Goal: Task Accomplishment & Management: Use online tool/utility

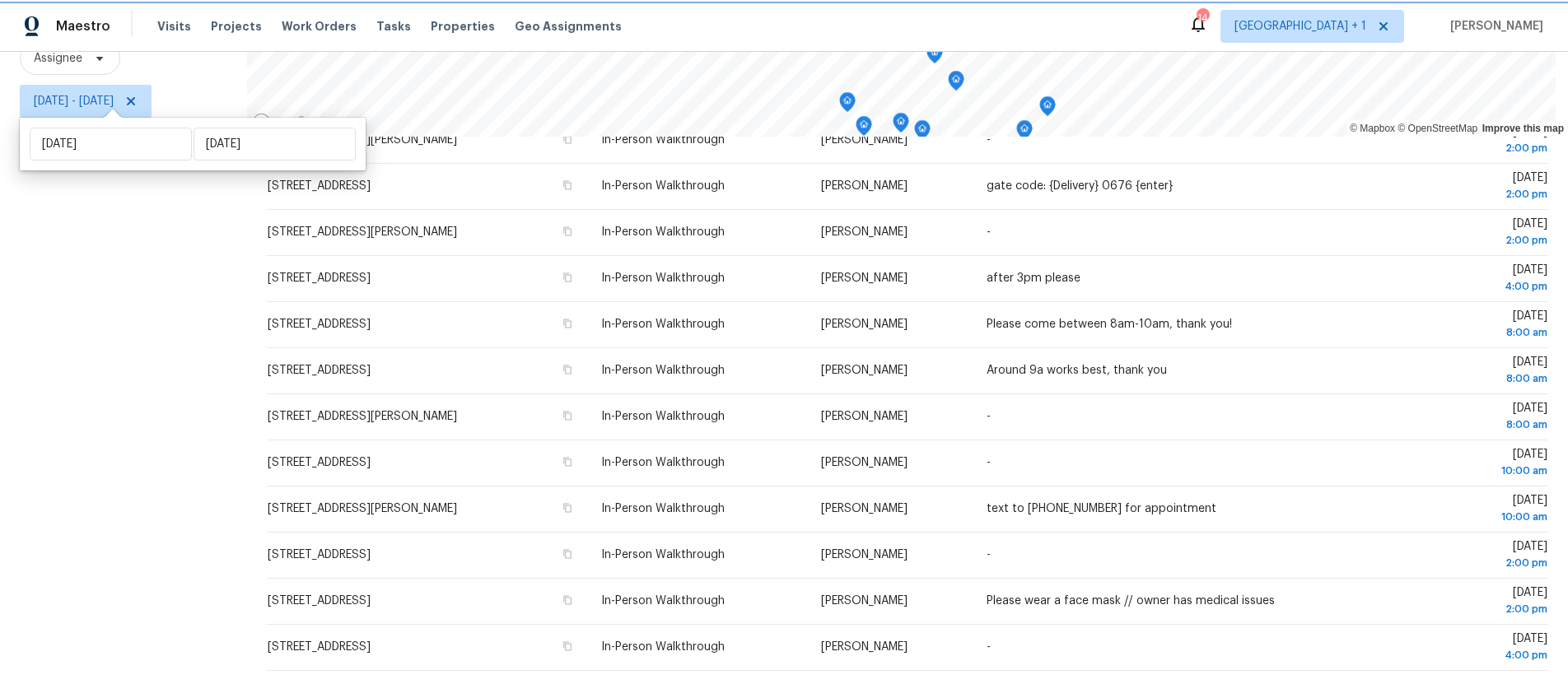
scroll to position [256, 0]
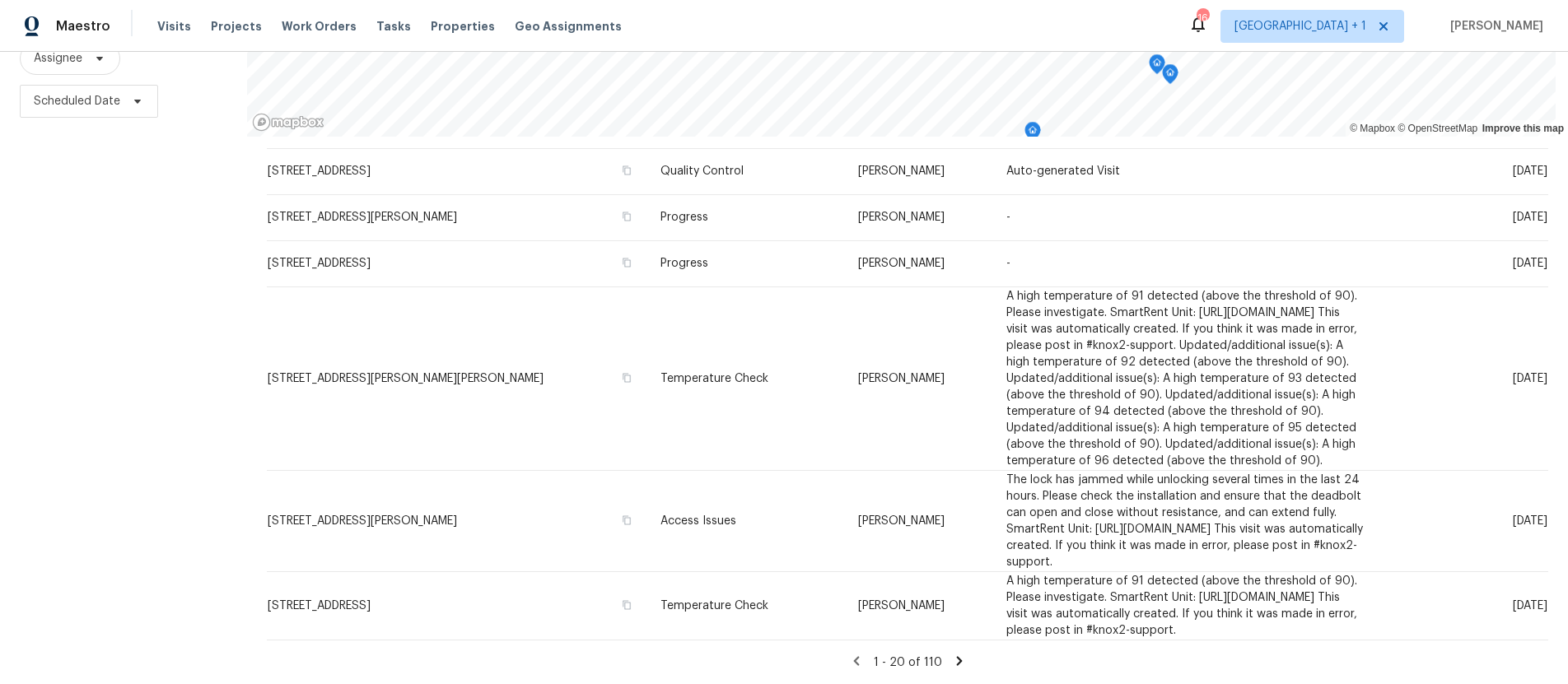
scroll to position [1193, 0]
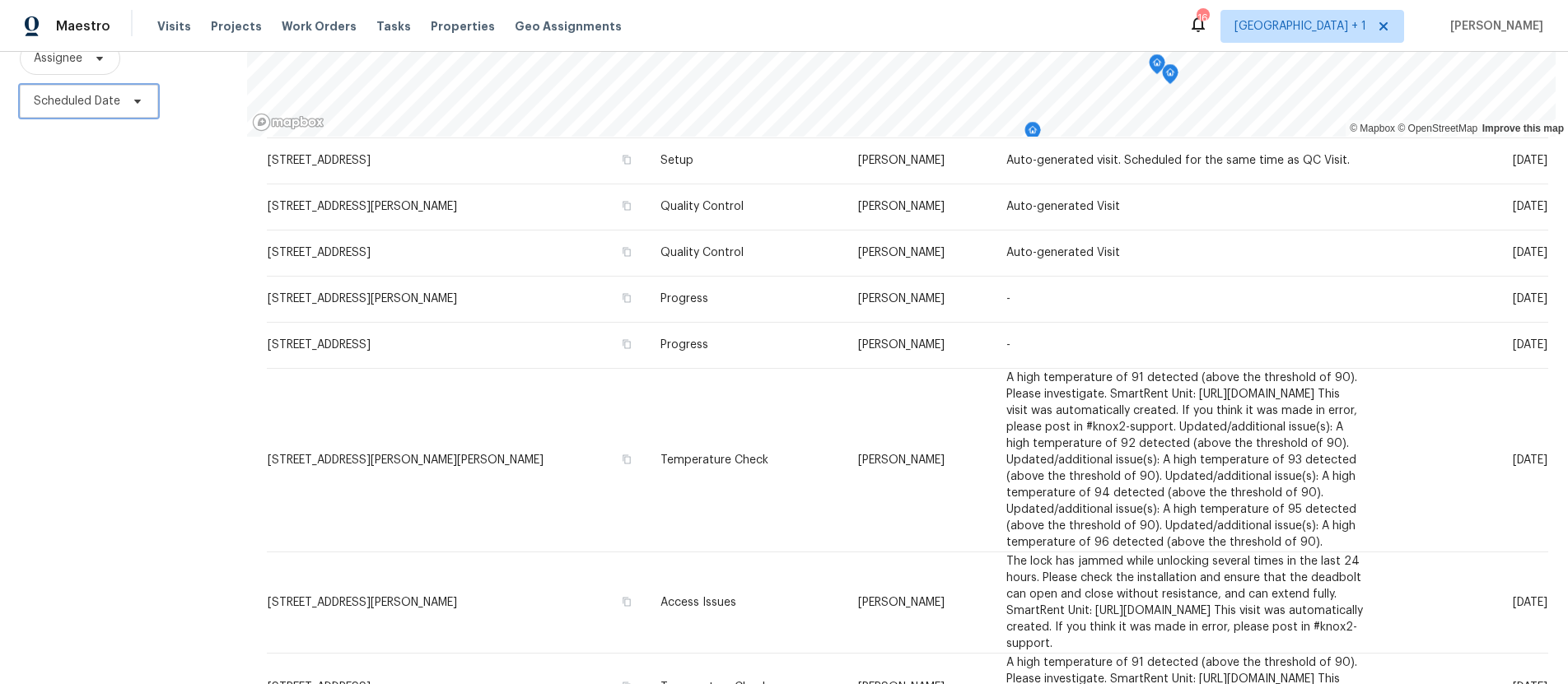
click at [53, 93] on span "Scheduled Date" at bounding box center [77, 101] width 86 height 16
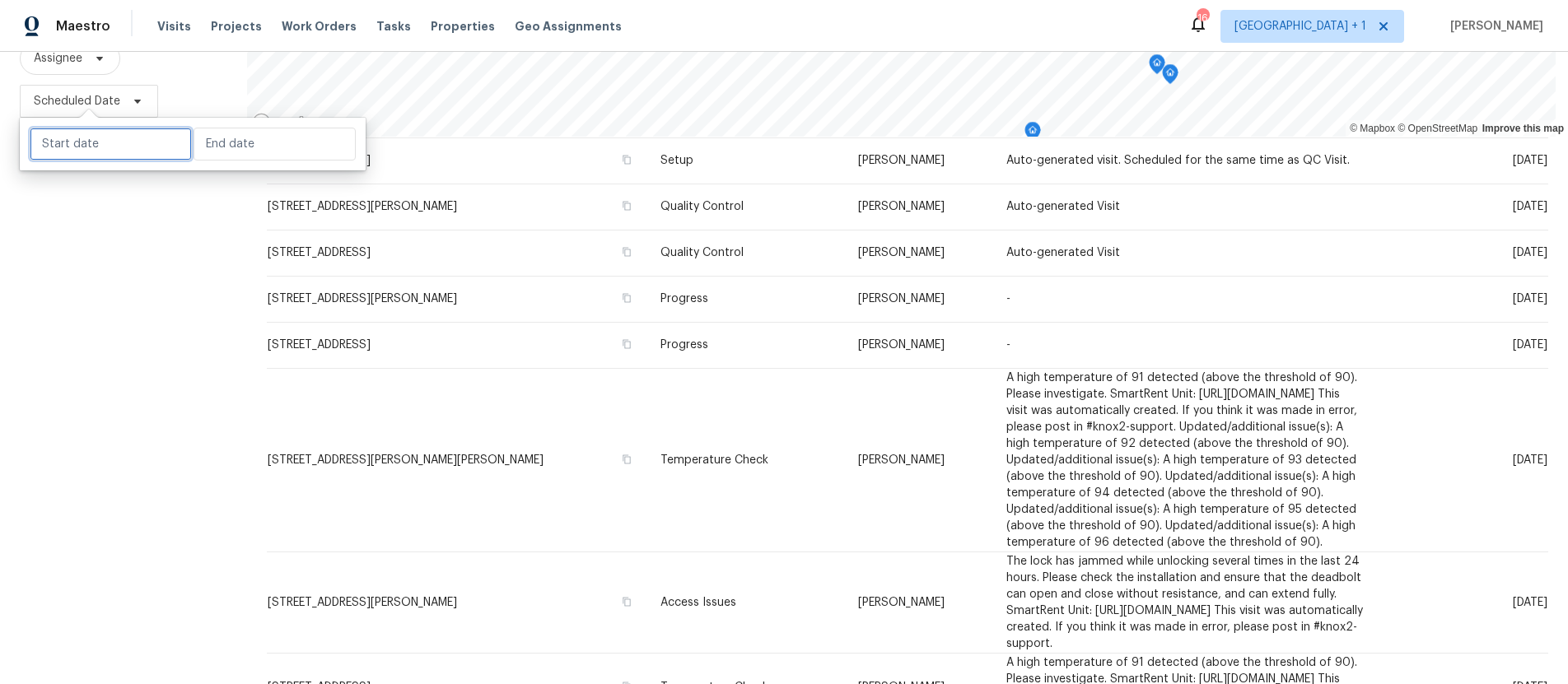
select select "8"
select select "2025"
select select "9"
select select "2025"
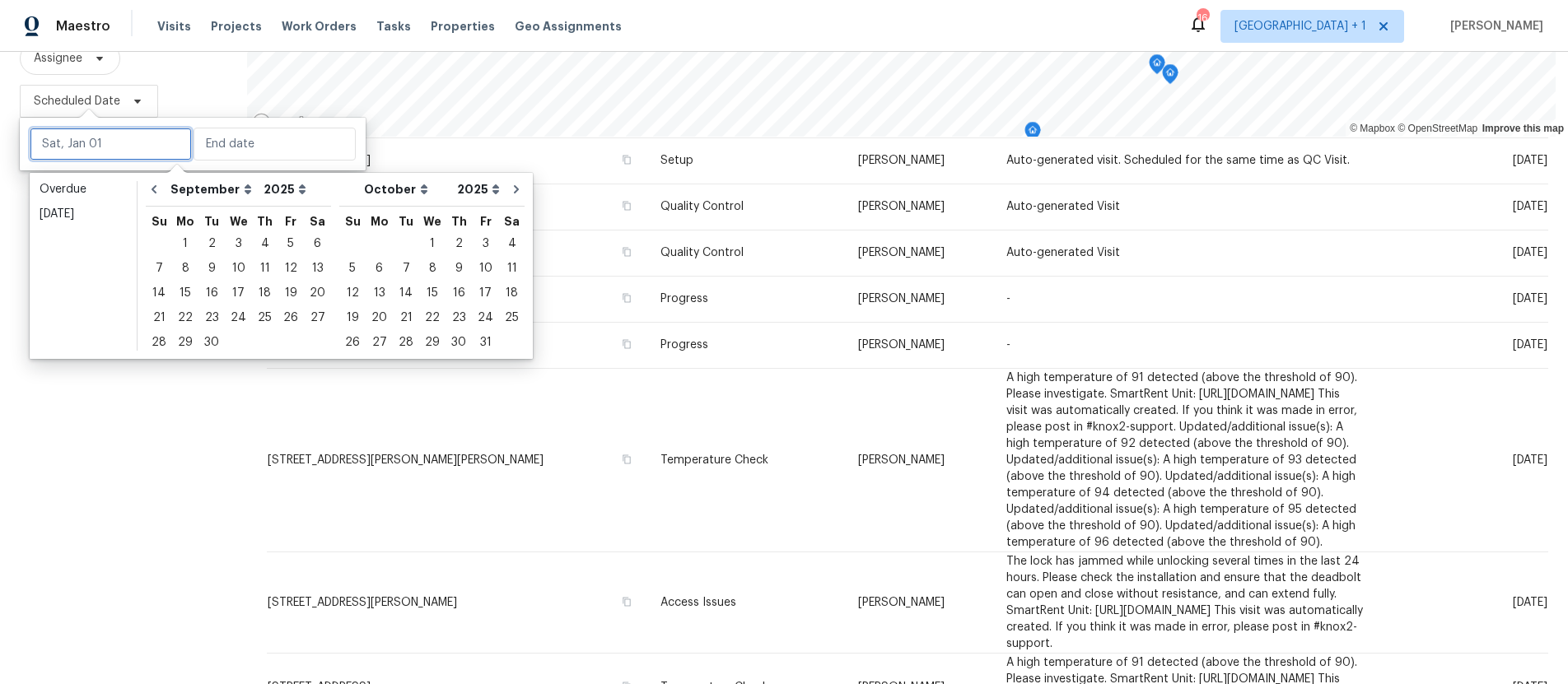
click at [102, 149] on input "text" at bounding box center [110, 143] width 162 height 33
click at [260, 246] on div "4" at bounding box center [265, 244] width 26 height 23
type input "[DATE]"
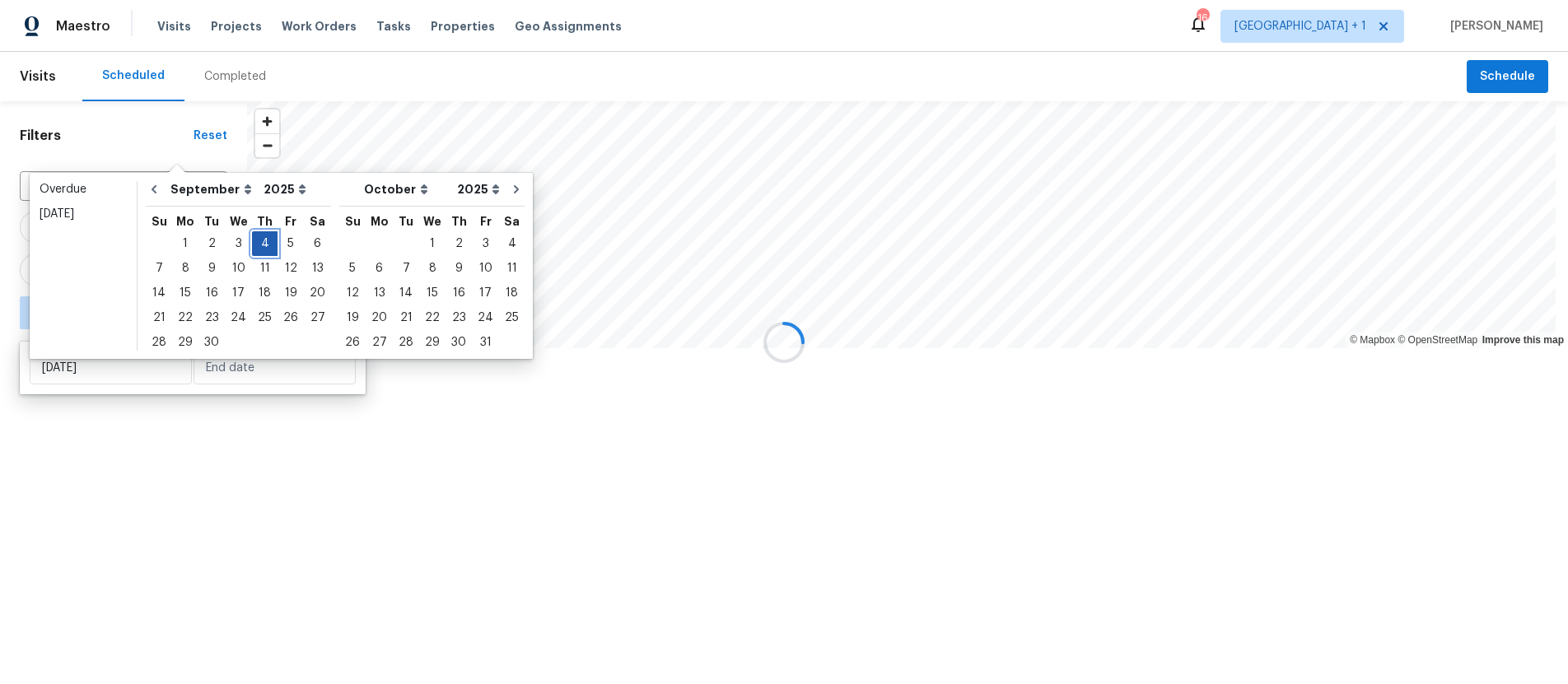
click at [260, 246] on div "4" at bounding box center [265, 244] width 26 height 23
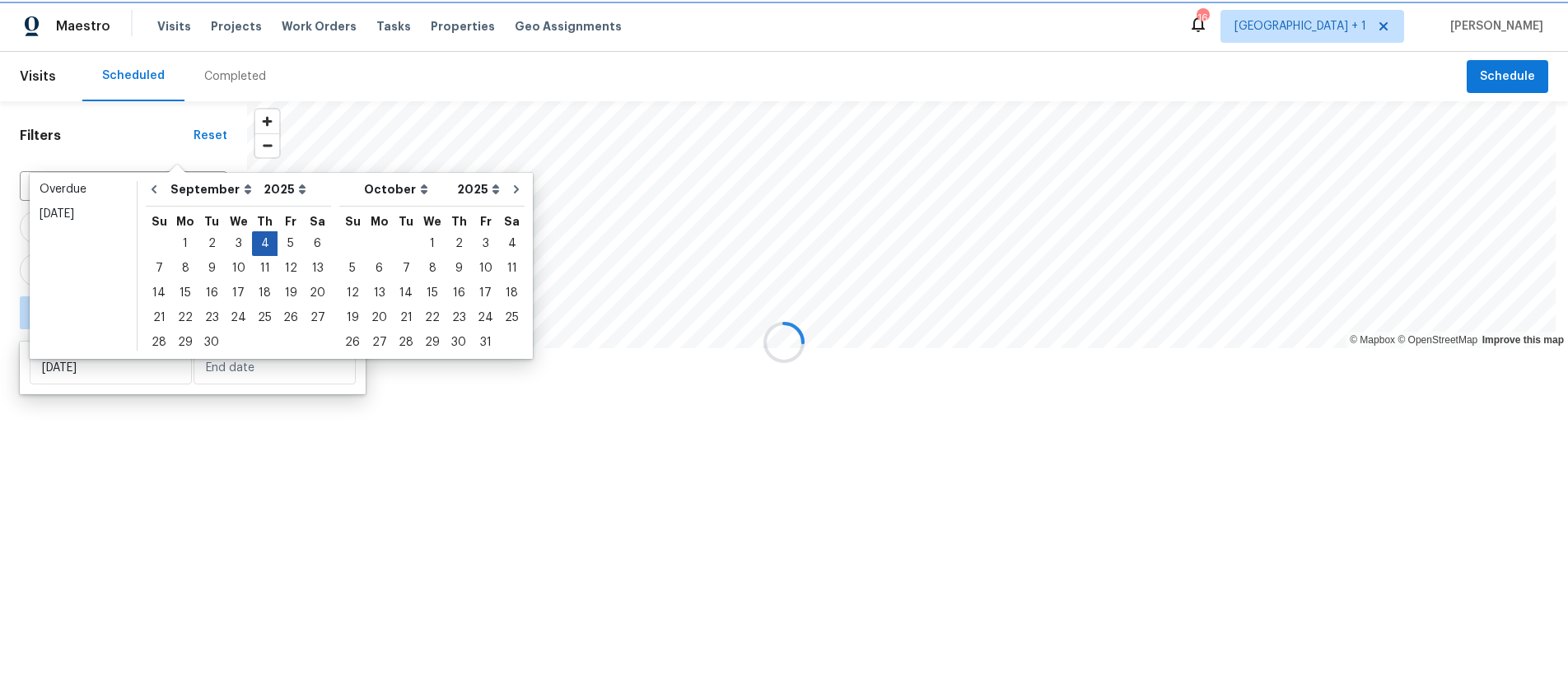
type input "[DATE]"
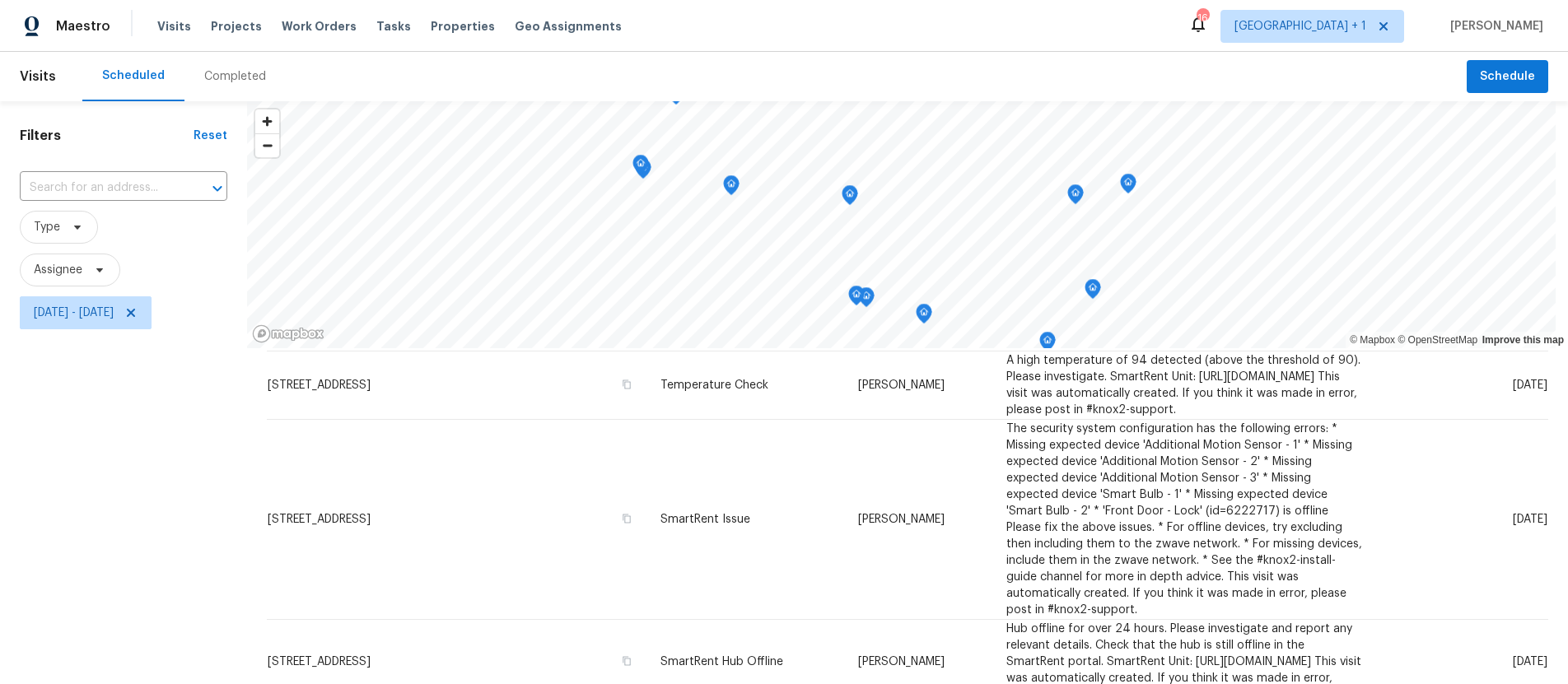
click at [105, 474] on div "Filters Reset ​ Type Assignee Thu, Sep 04 - Thu, Sep 04" at bounding box center [123, 499] width 247 height 794
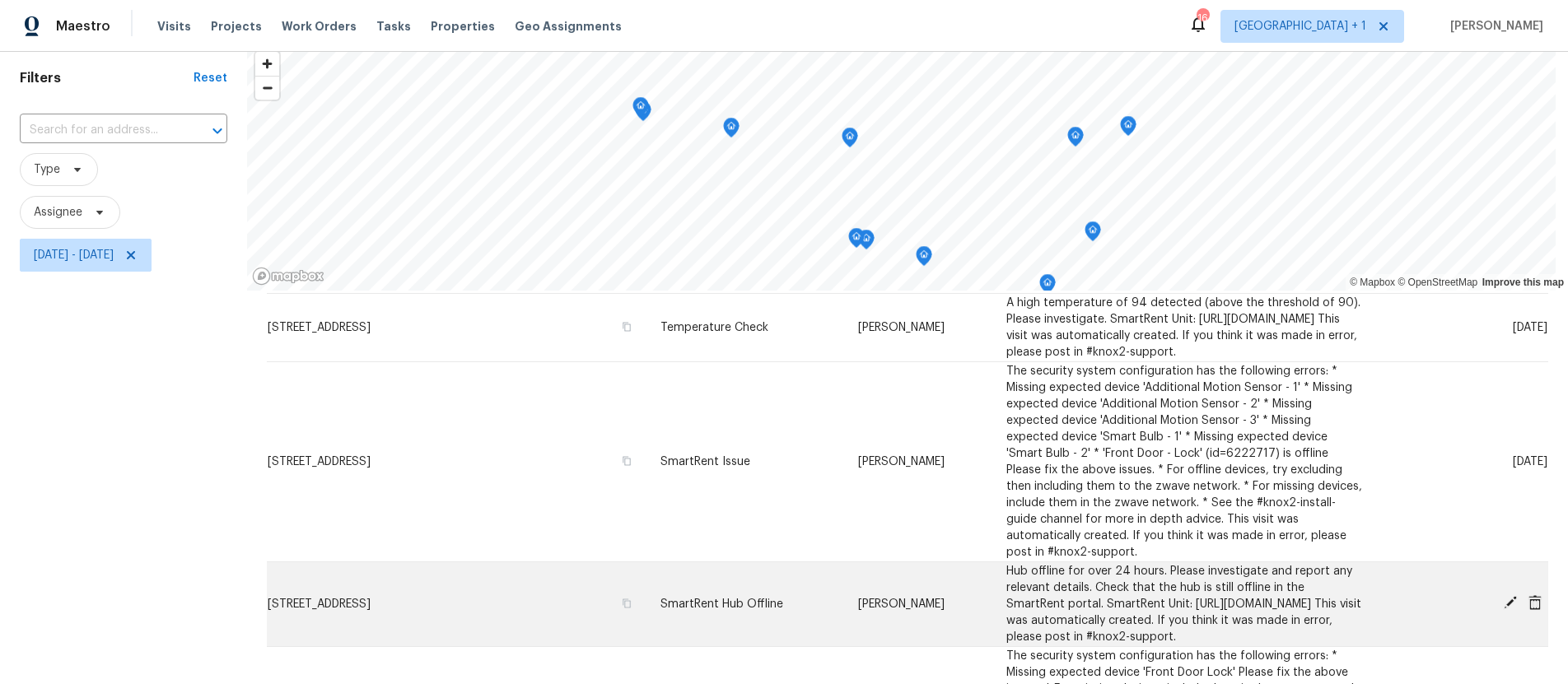
scroll to position [224, 0]
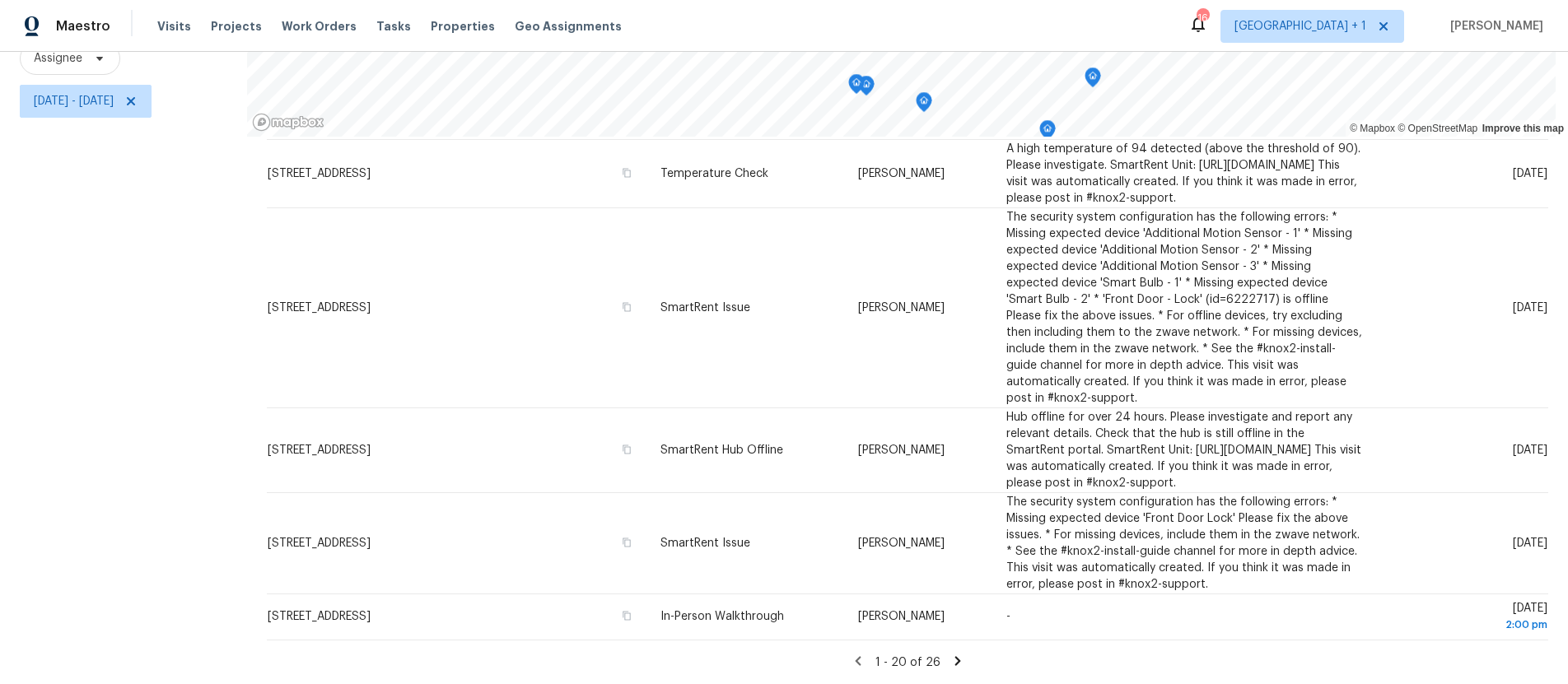
click at [951, 654] on icon at bounding box center [958, 661] width 15 height 15
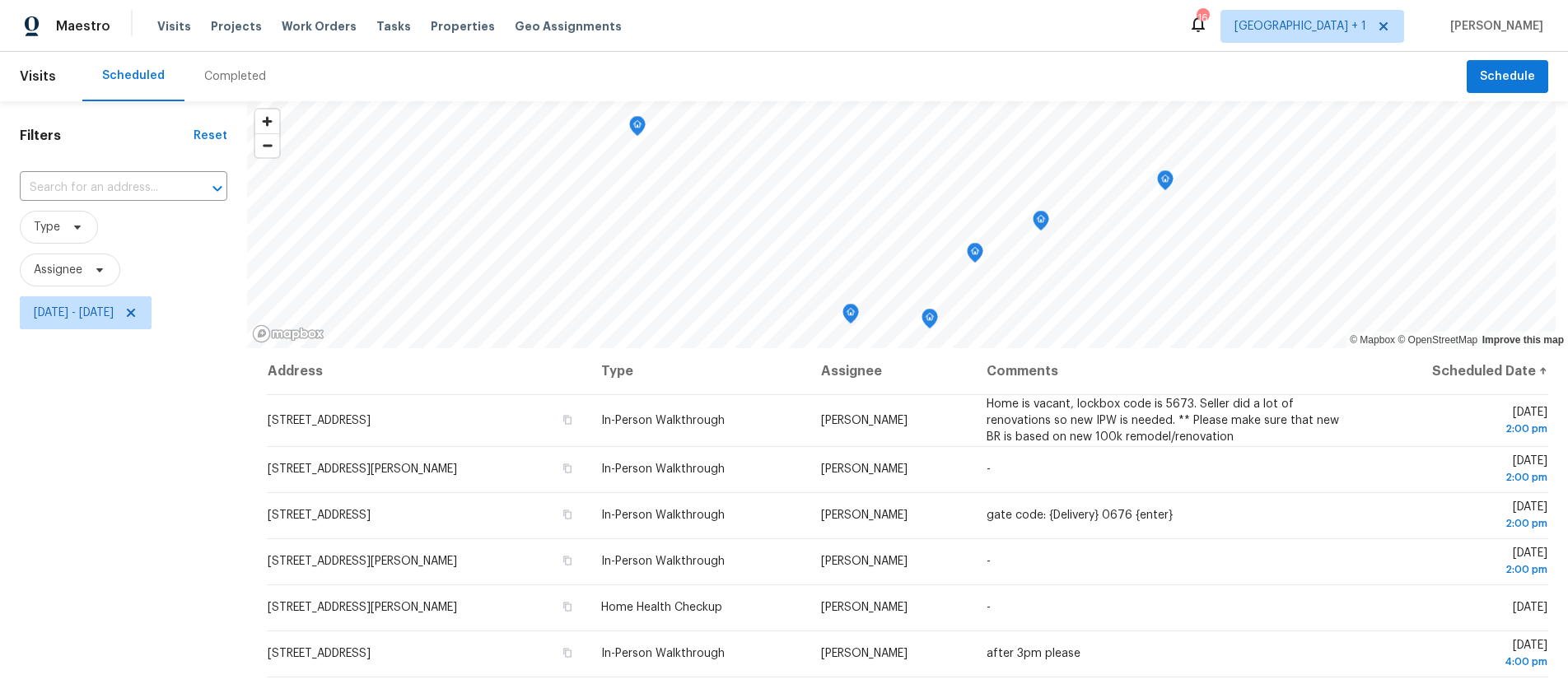
scroll to position [0, 0]
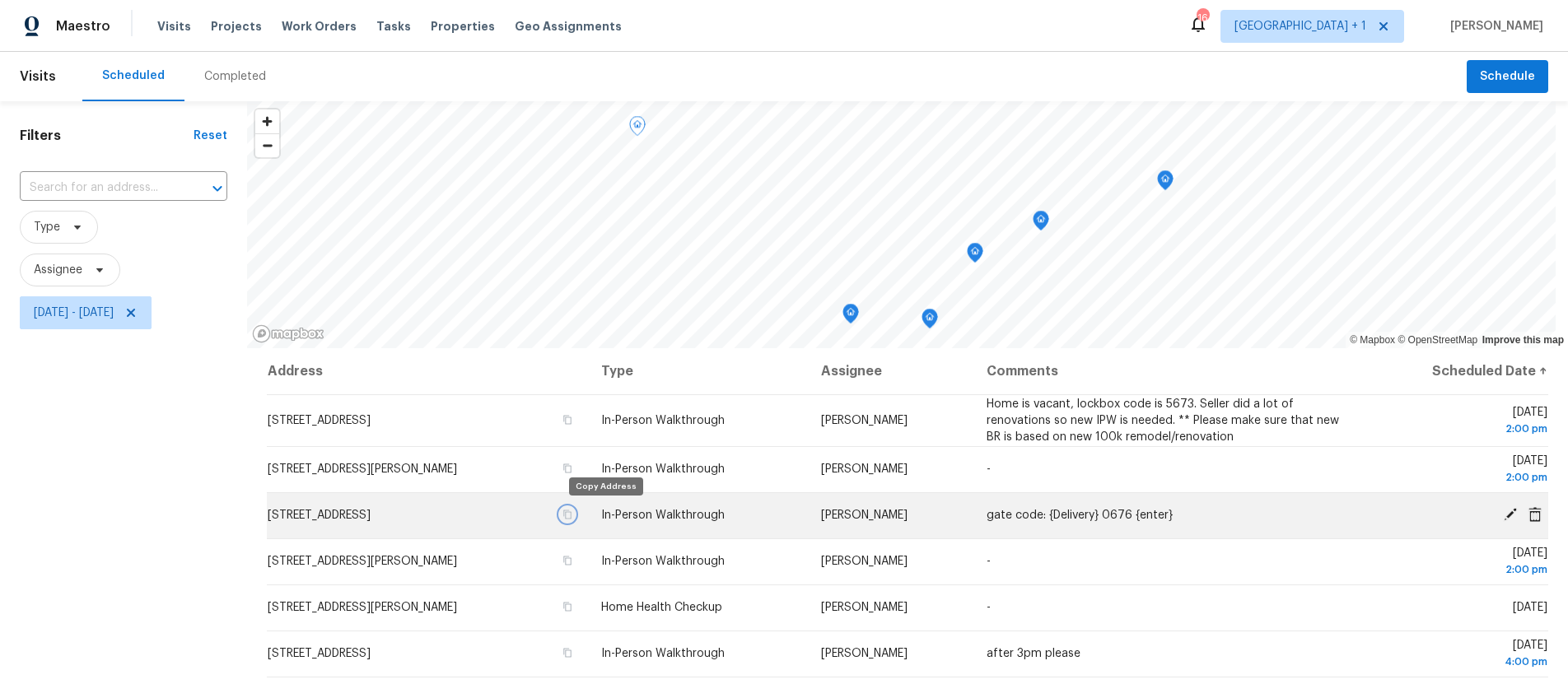
click at [572, 517] on icon "button" at bounding box center [567, 515] width 8 height 9
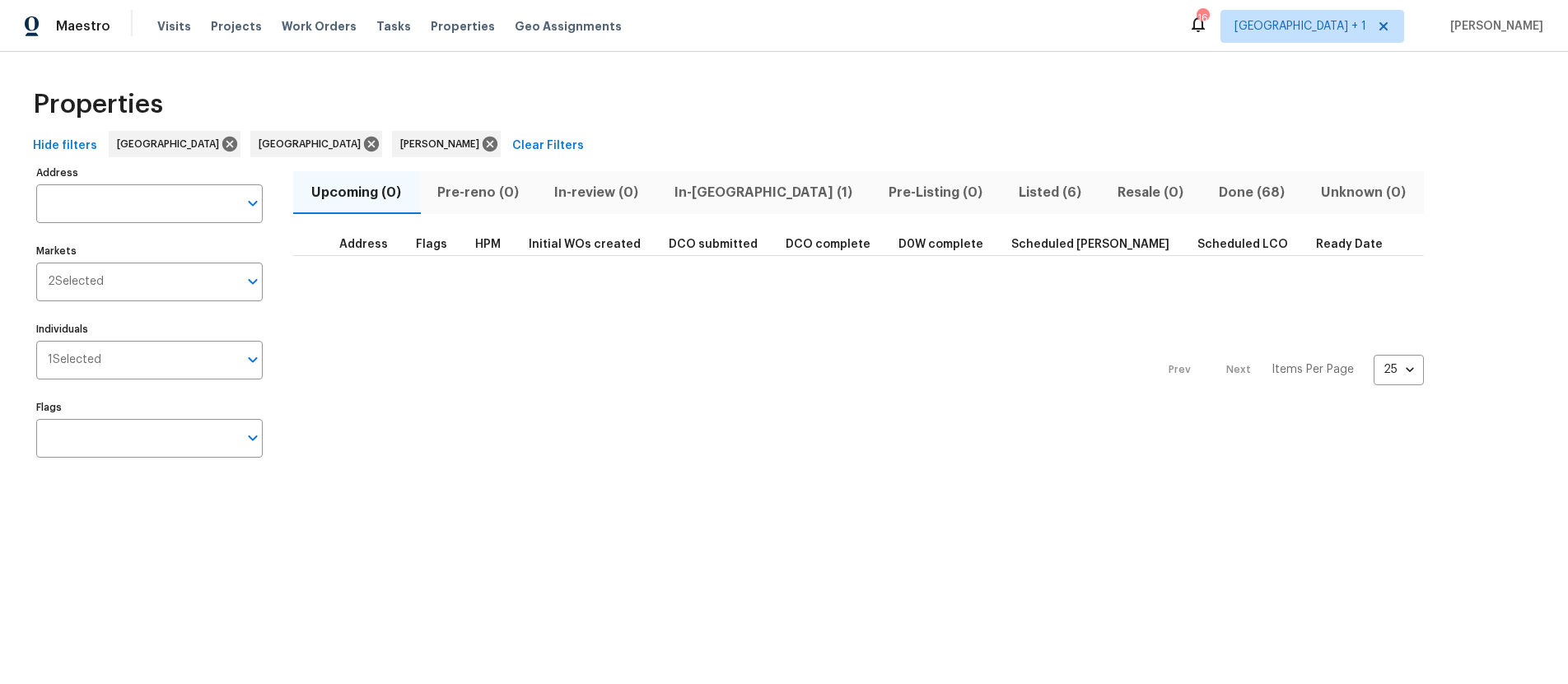
click at [1010, 193] on span "Listed (6)" at bounding box center [1049, 192] width 79 height 23
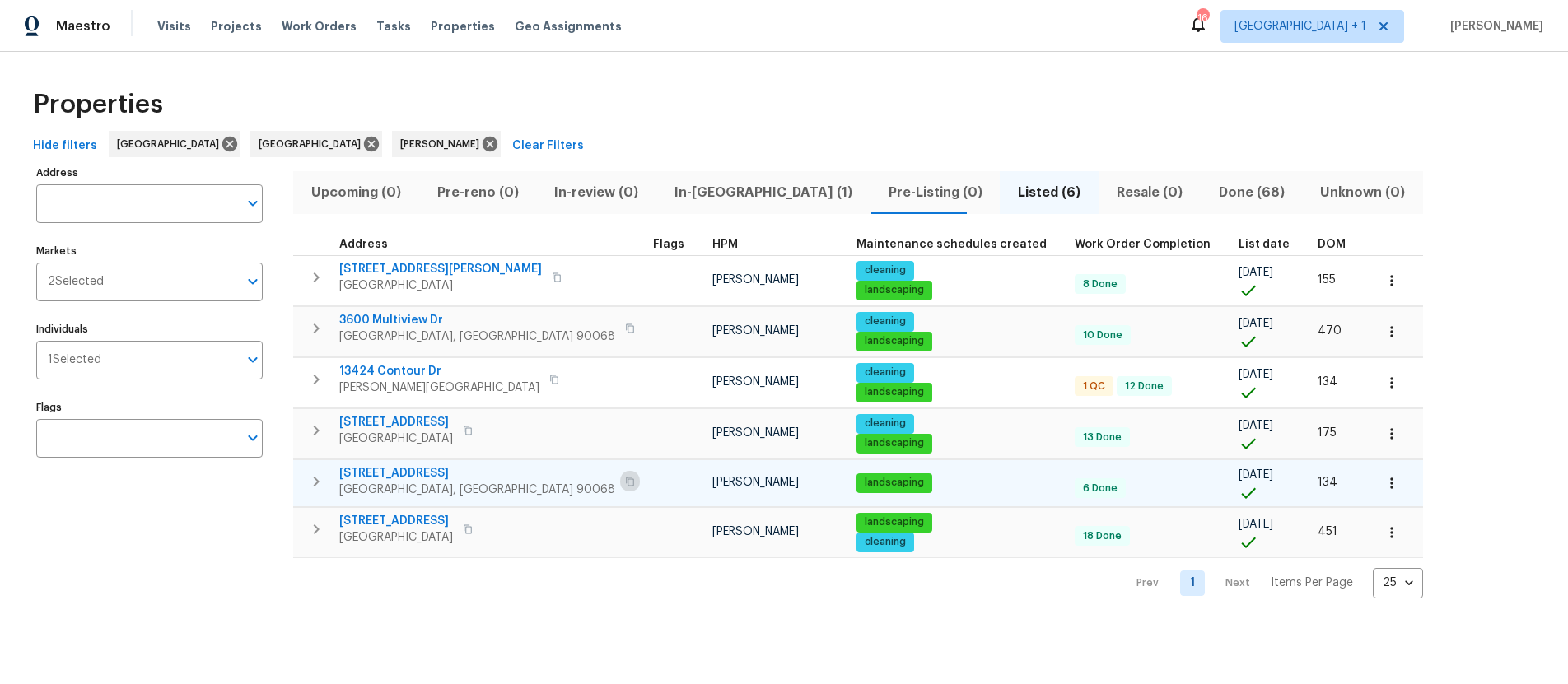
click at [625, 482] on icon "button" at bounding box center [630, 481] width 10 height 10
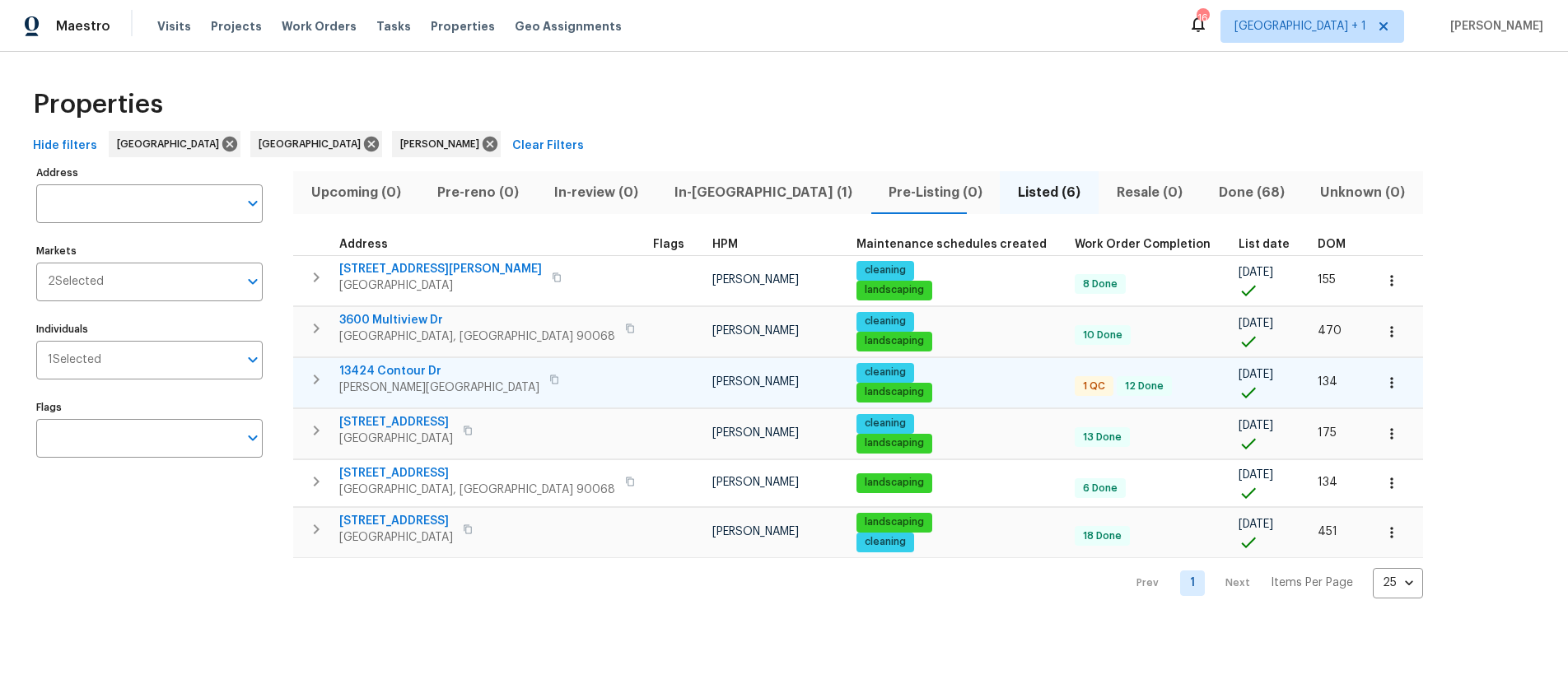
click at [550, 377] on icon "button" at bounding box center [554, 379] width 10 height 10
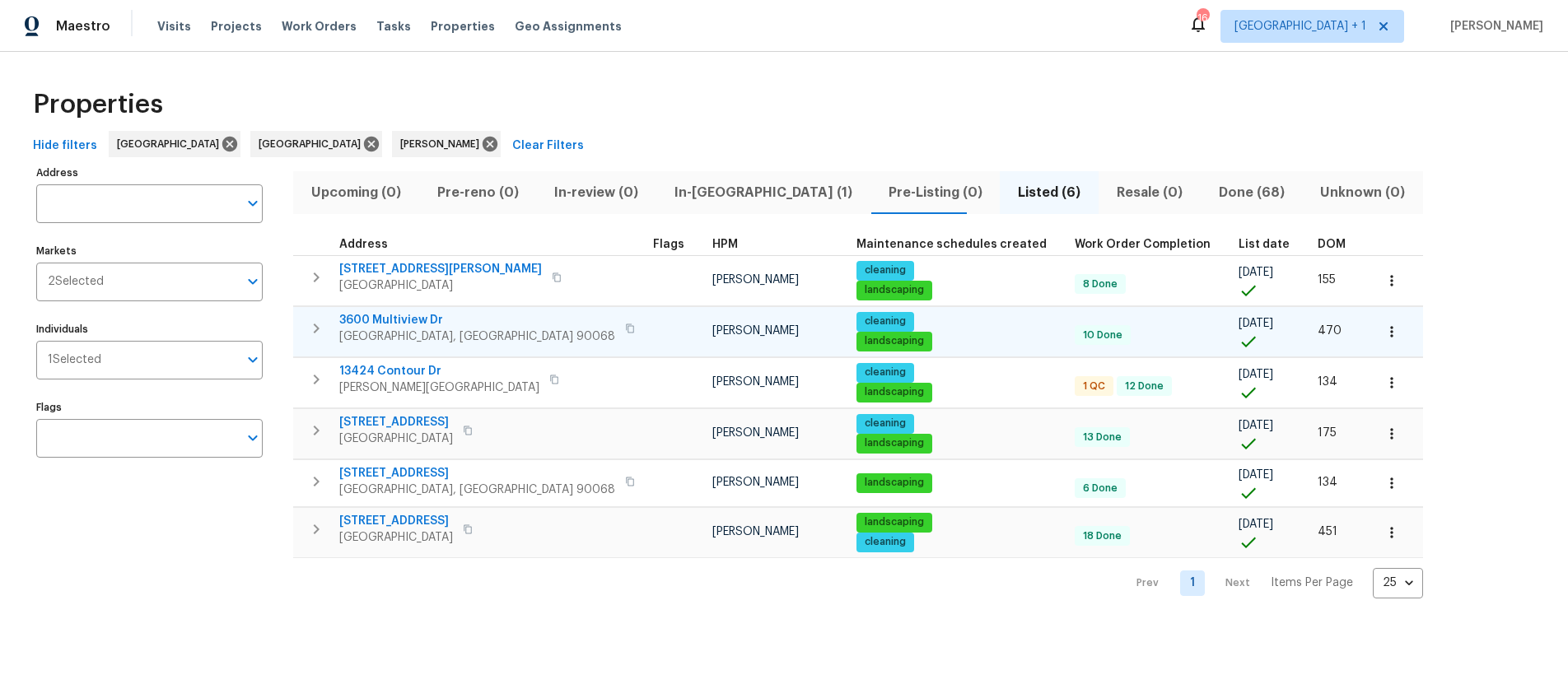
click at [625, 327] on icon "button" at bounding box center [630, 328] width 10 height 10
click at [473, 531] on icon "button" at bounding box center [468, 529] width 10 height 10
click at [473, 530] on icon "button" at bounding box center [468, 529] width 10 height 10
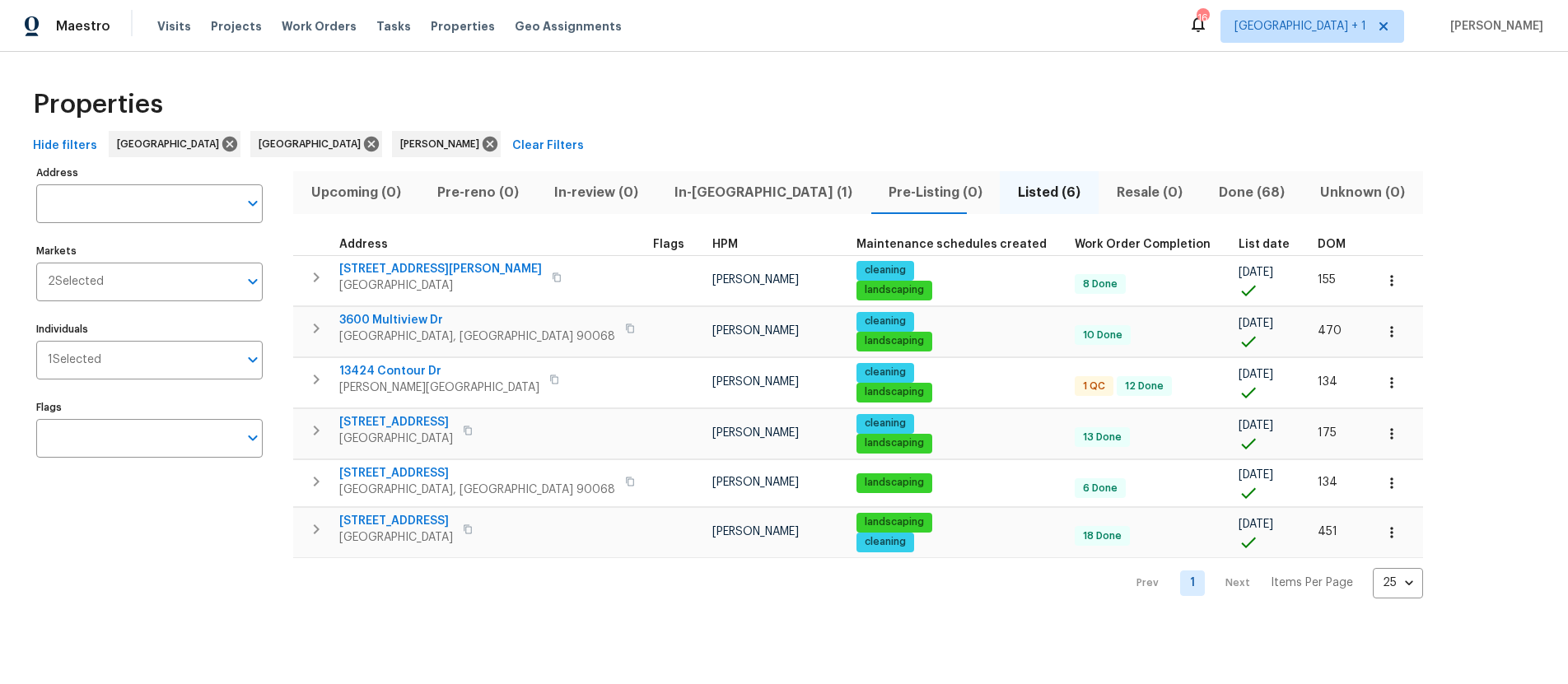
click at [696, 193] on span "In-reno (1)" at bounding box center [764, 192] width 194 height 23
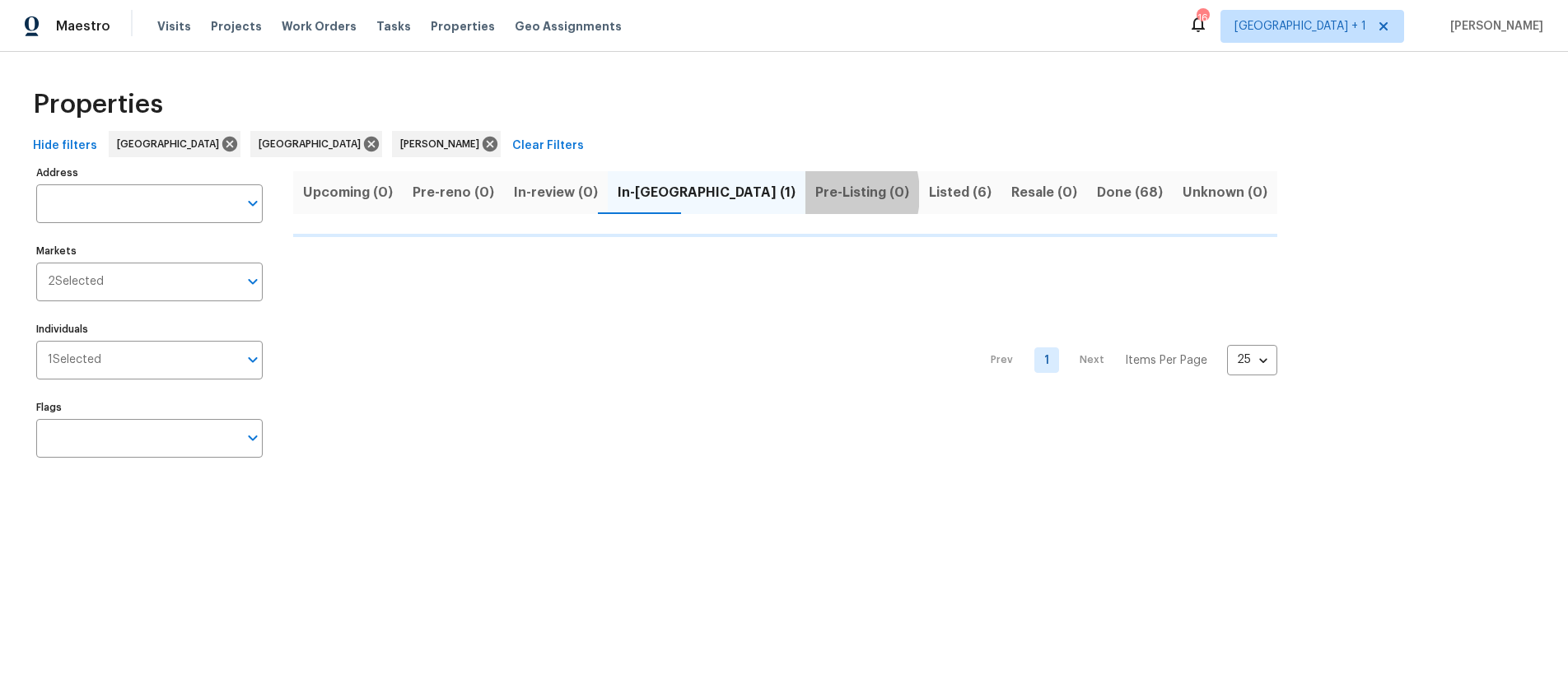
click at [815, 193] on span "Pre-Listing (0)" at bounding box center [862, 192] width 94 height 23
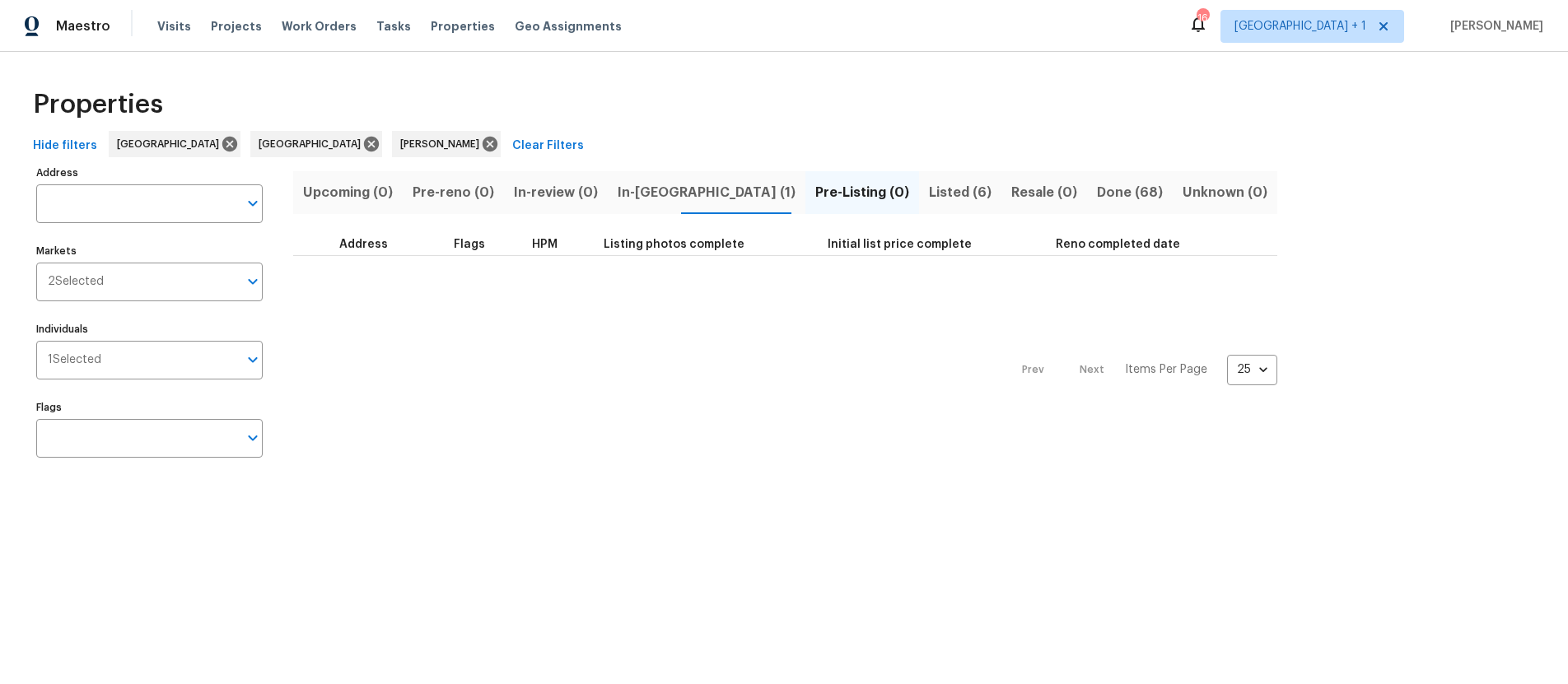
click at [644, 193] on span "In-reno (1)" at bounding box center [706, 192] width 178 height 23
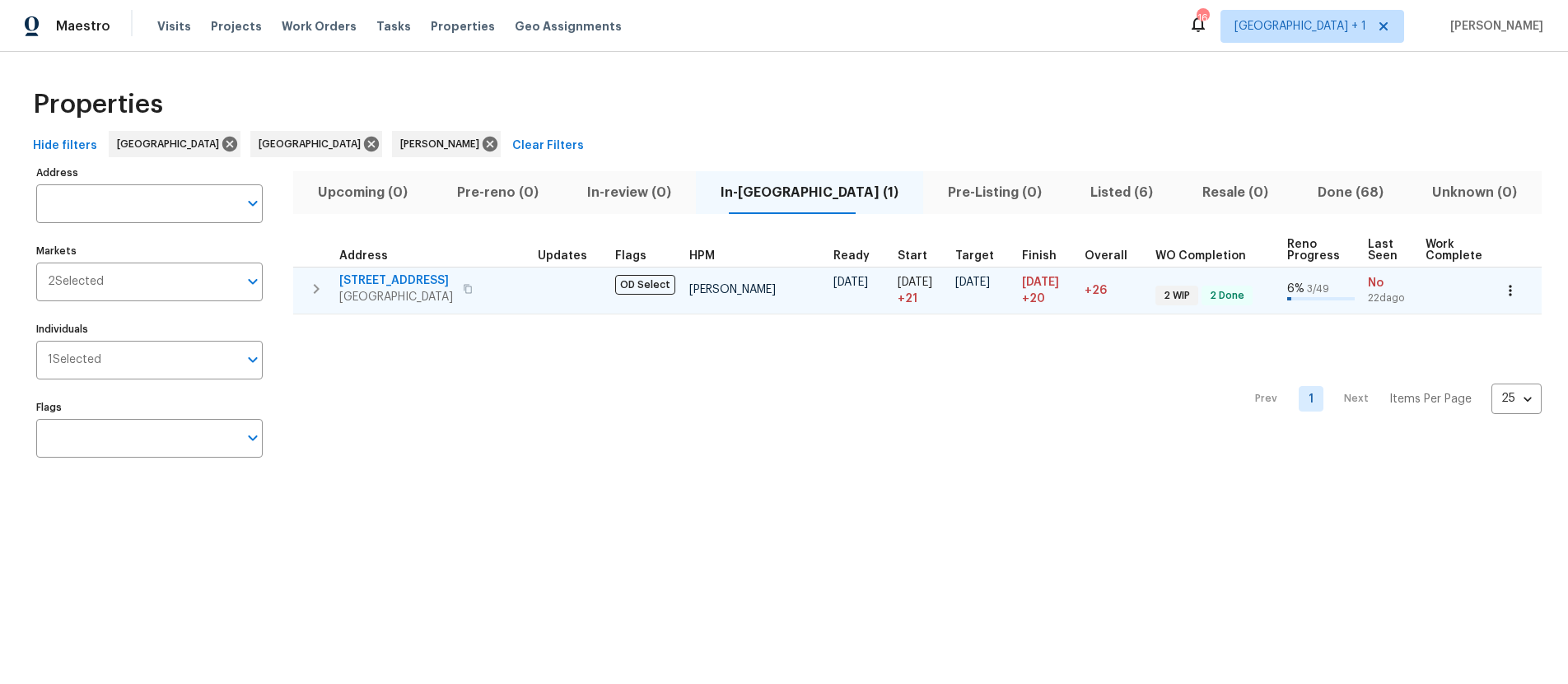
click at [472, 286] on icon "button" at bounding box center [467, 289] width 8 height 9
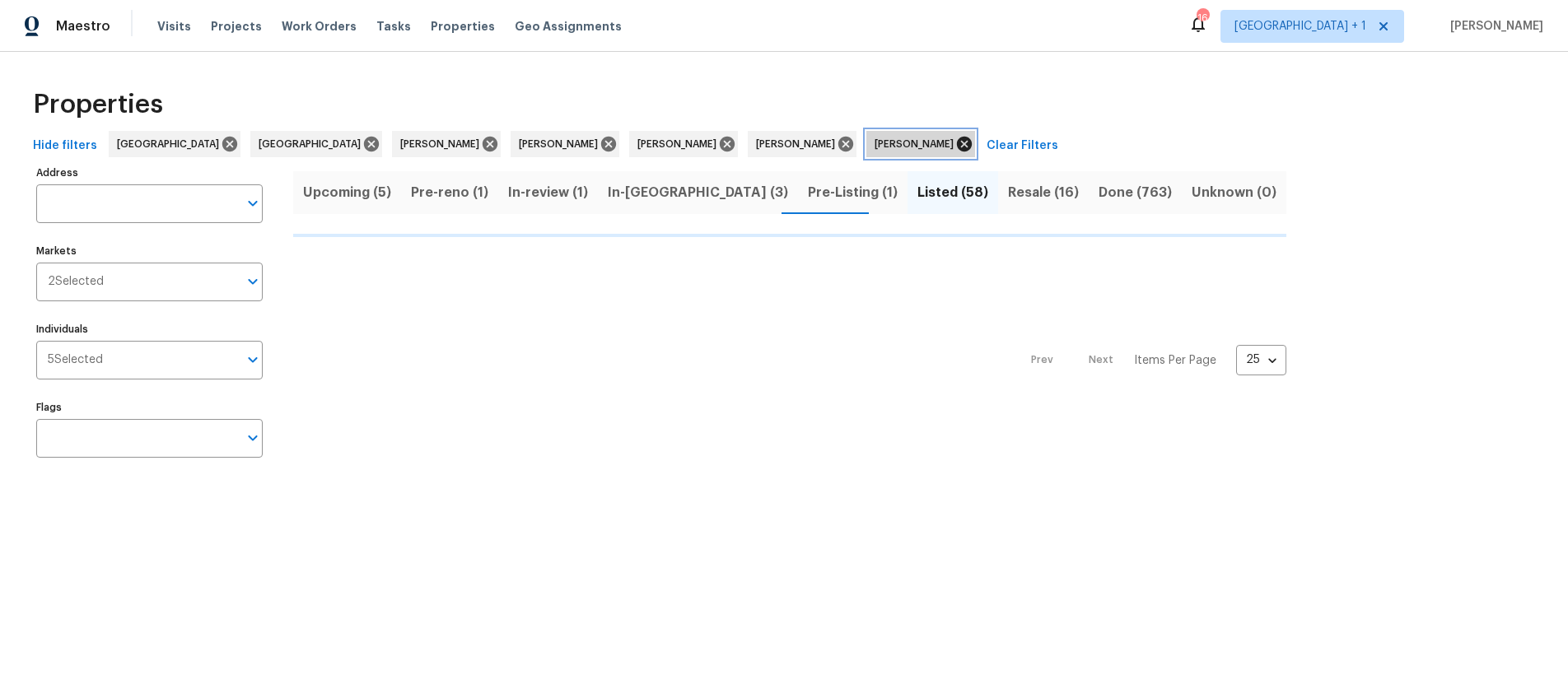
click at [957, 146] on icon at bounding box center [964, 143] width 15 height 15
click at [838, 146] on icon at bounding box center [845, 143] width 15 height 15
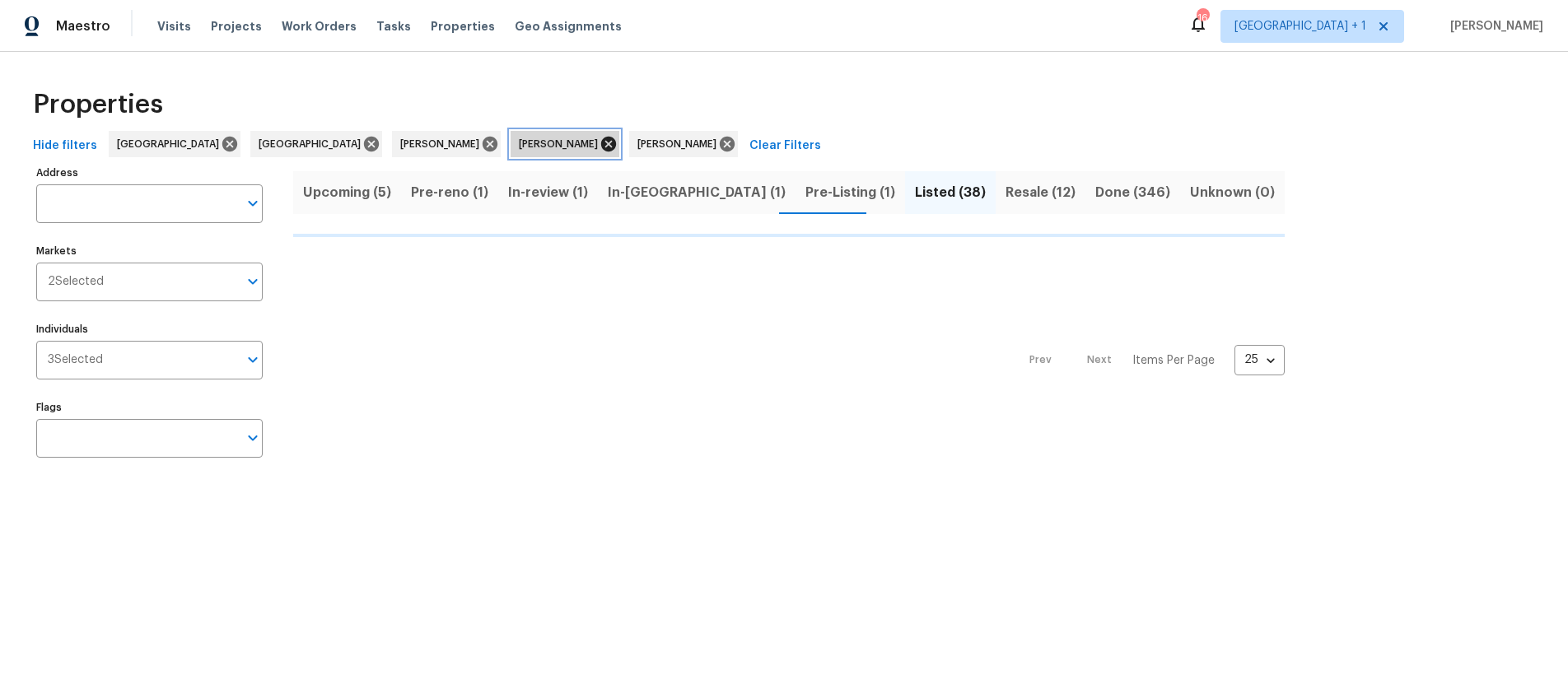
click at [600, 144] on icon at bounding box center [608, 144] width 18 height 18
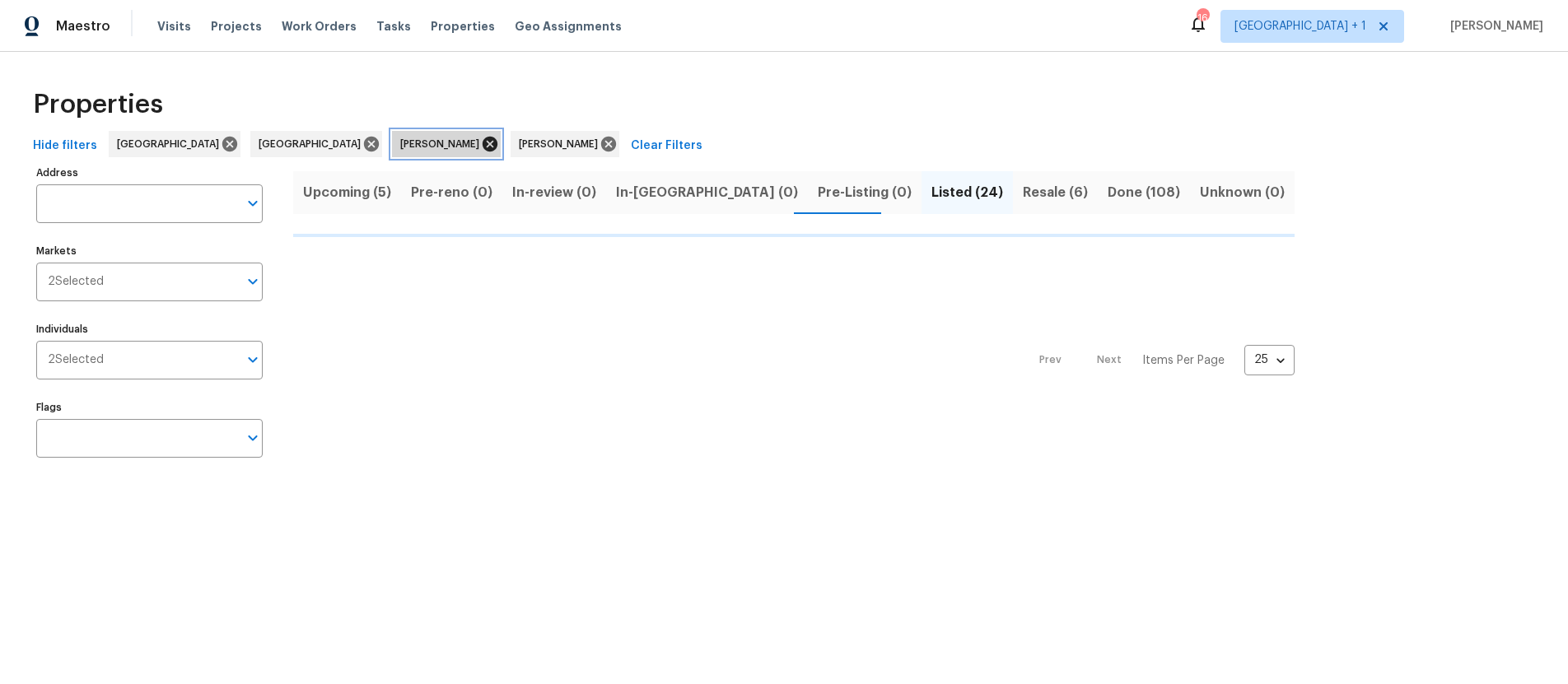
click at [483, 145] on icon at bounding box center [490, 143] width 15 height 15
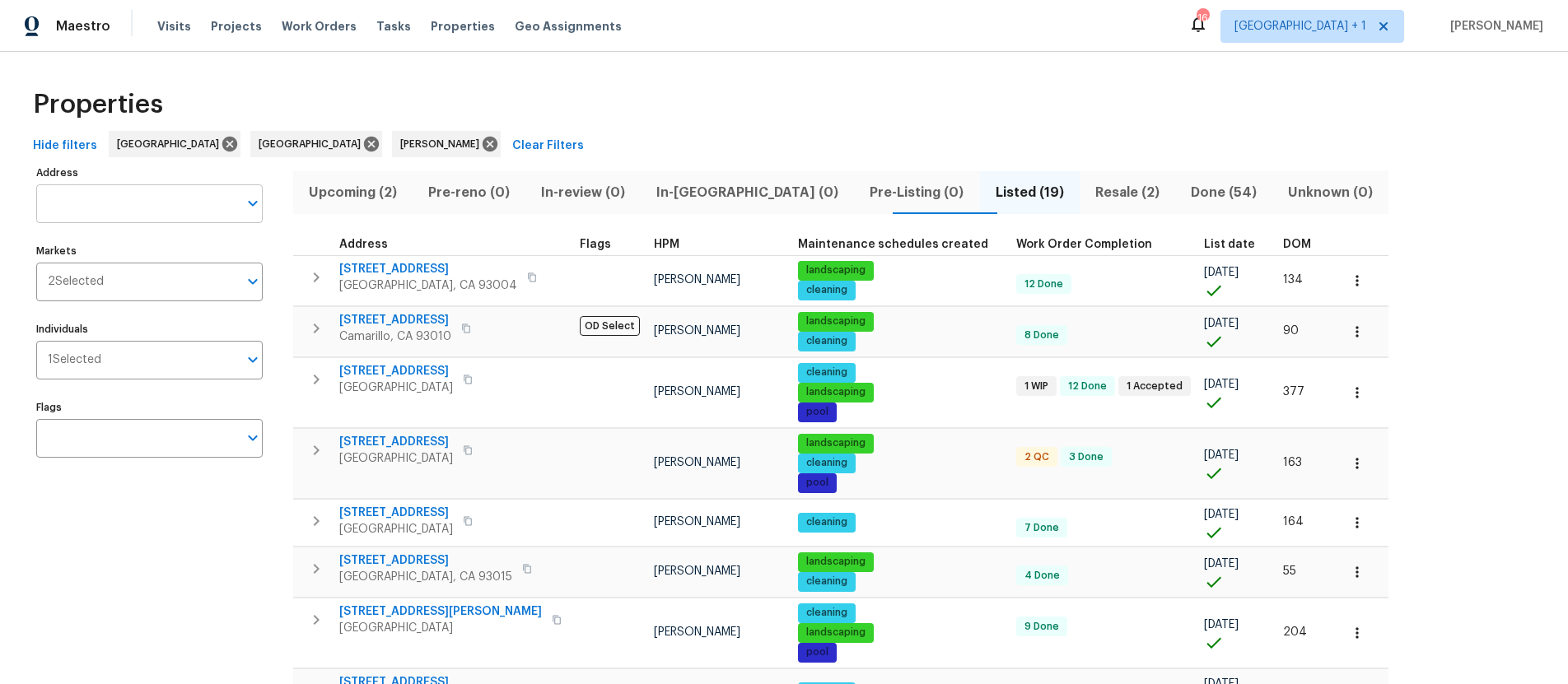
click at [153, 209] on input "Address" at bounding box center [137, 203] width 201 height 38
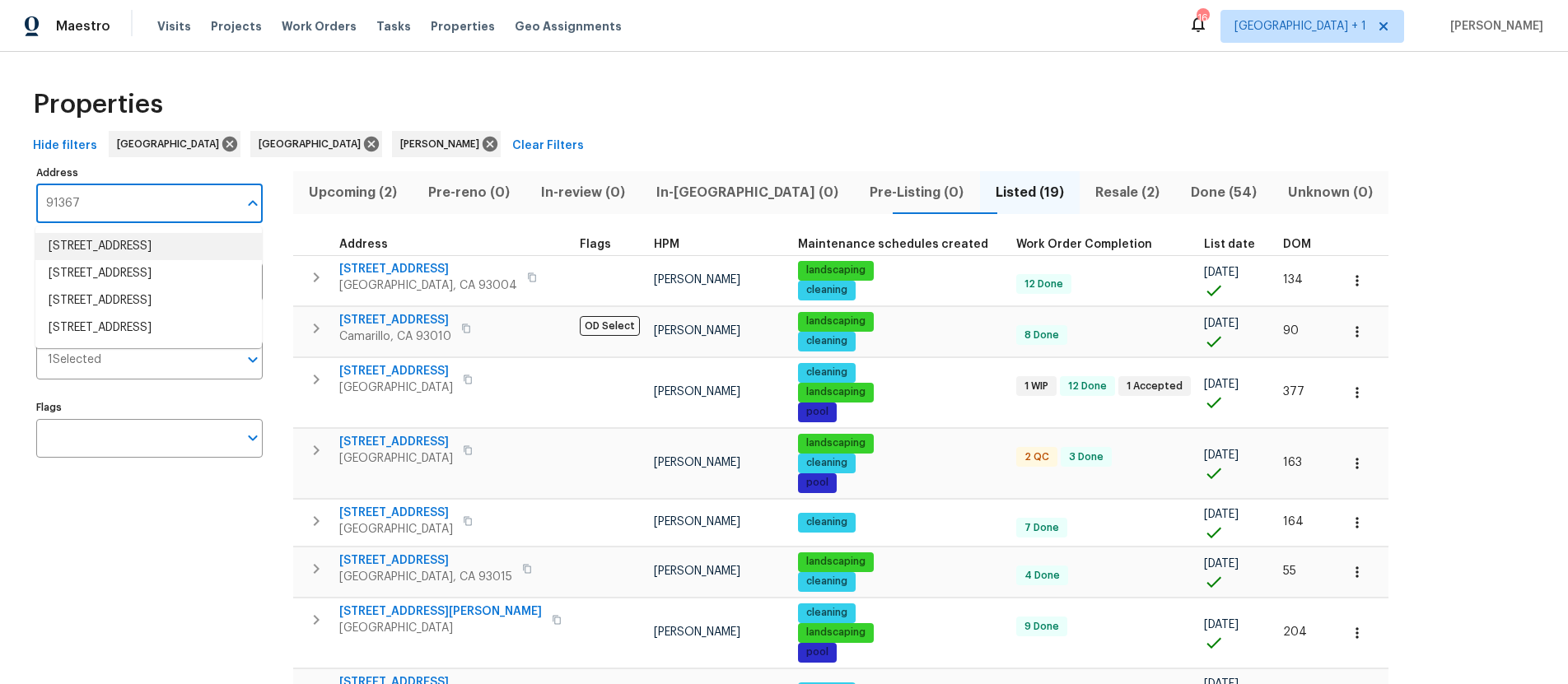
type input "91367"
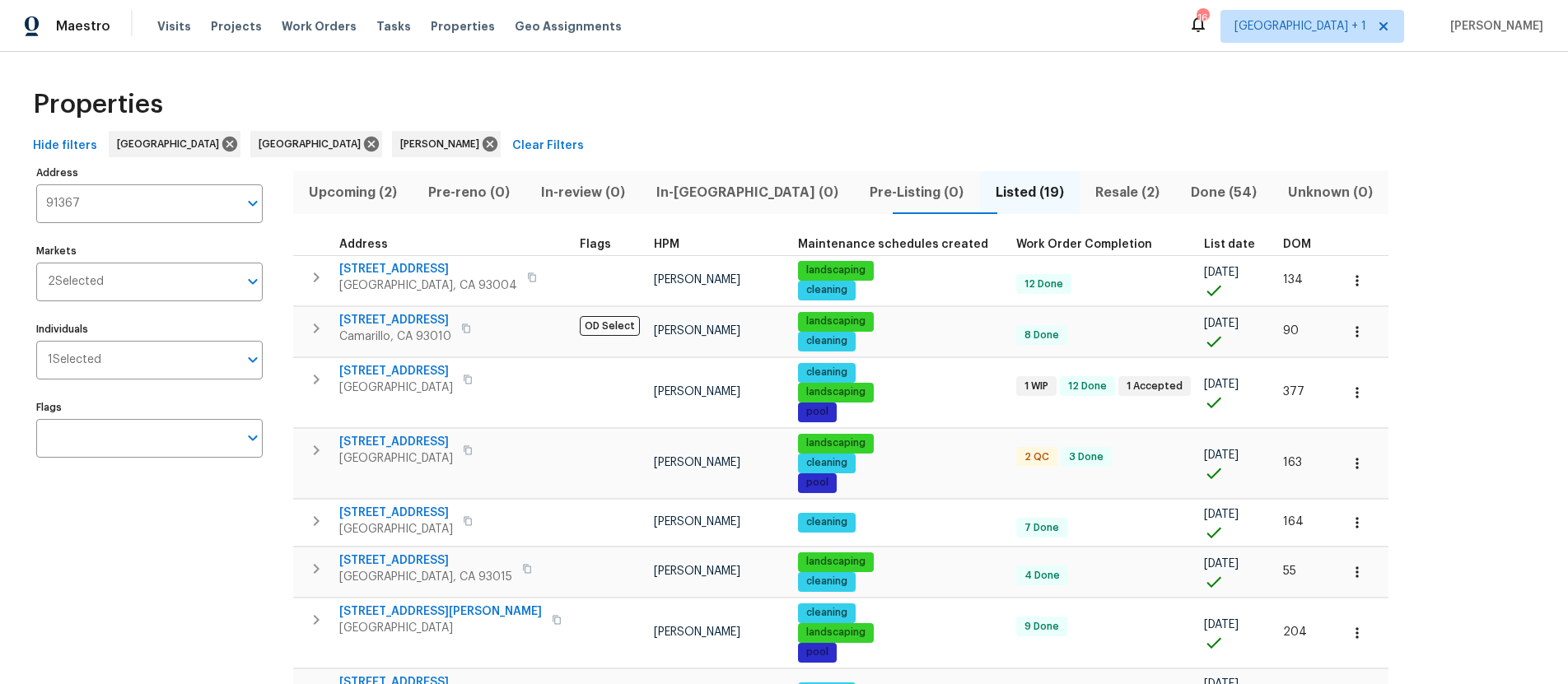
click at [816, 117] on div "Properties" at bounding box center [784, 104] width 1515 height 53
click at [990, 193] on span "Listed (19)" at bounding box center [1030, 192] width 80 height 23
click at [990, 191] on span "Listed (19)" at bounding box center [1030, 192] width 80 height 23
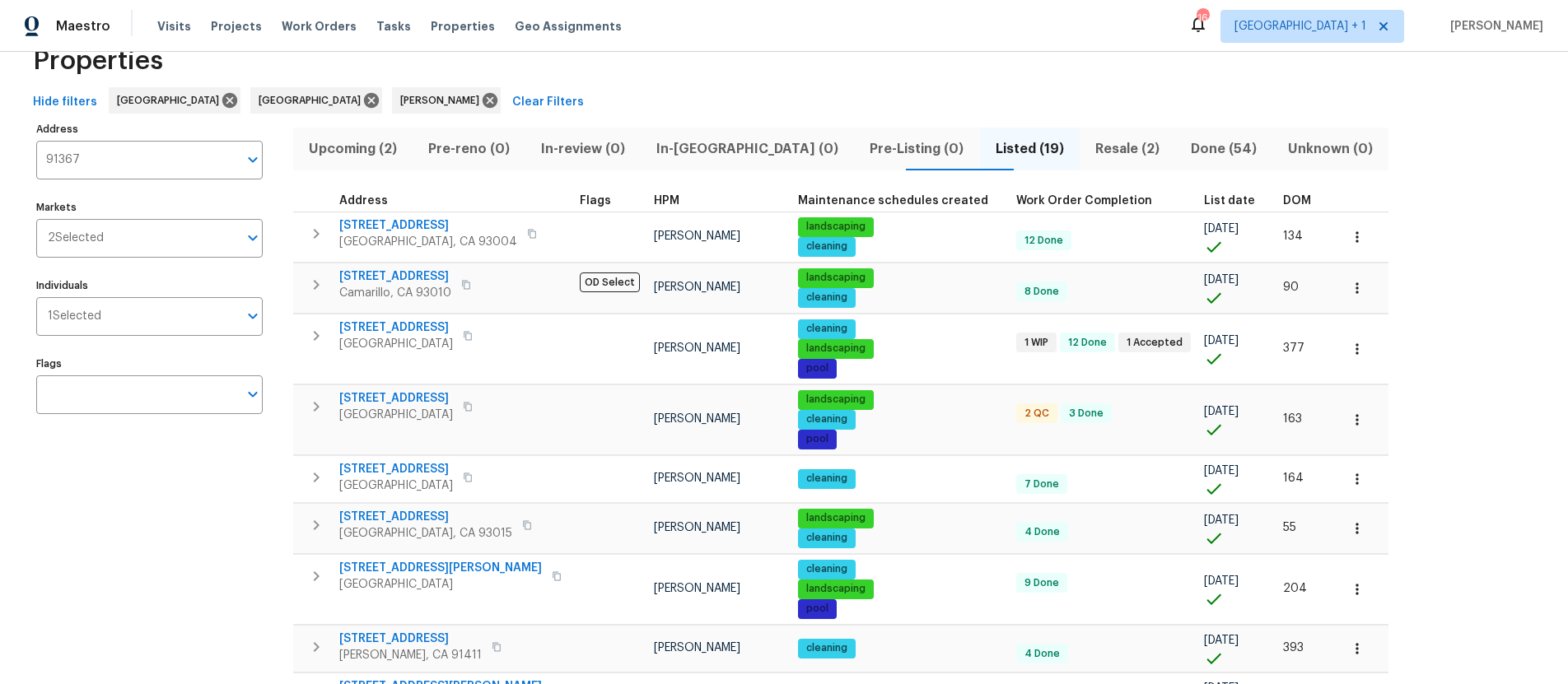
scroll to position [40, 0]
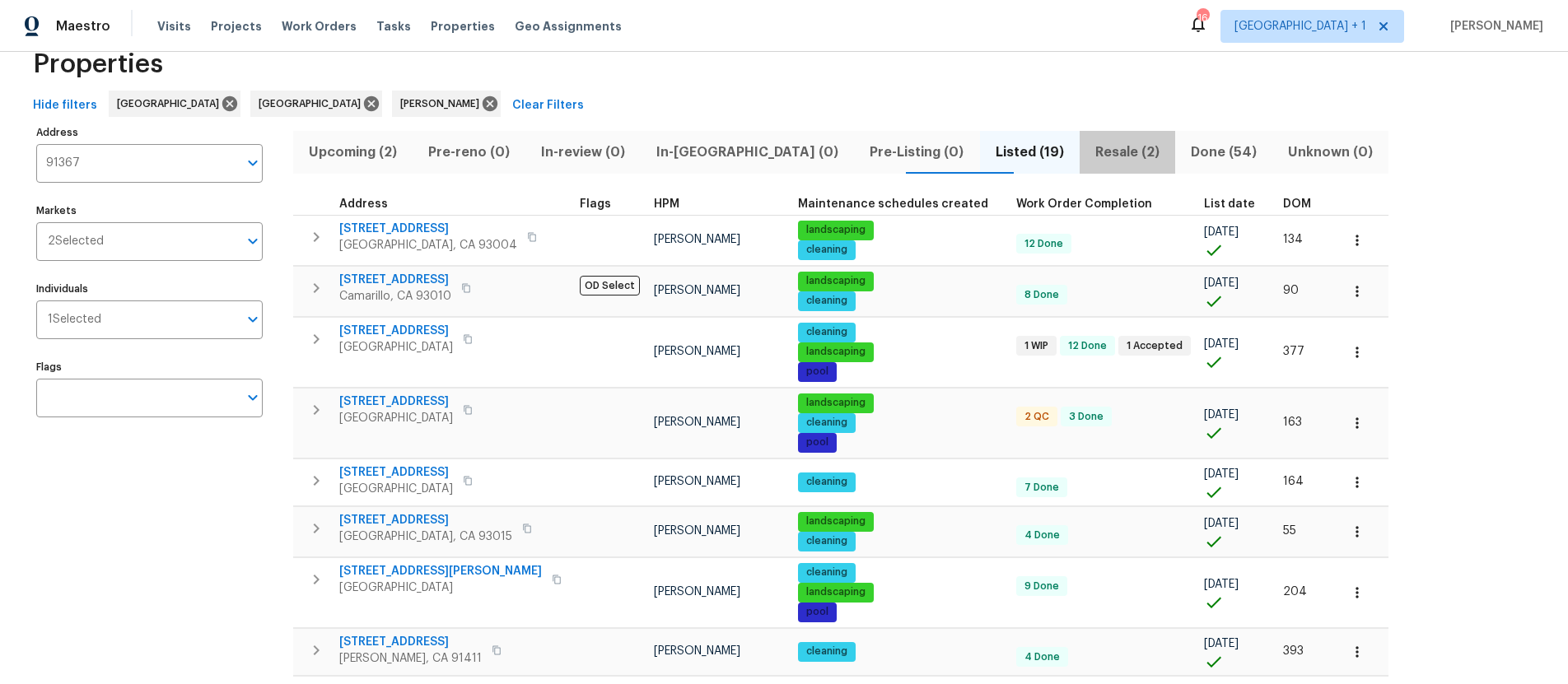
click at [1090, 155] on span "Resale (2)" at bounding box center [1127, 152] width 76 height 23
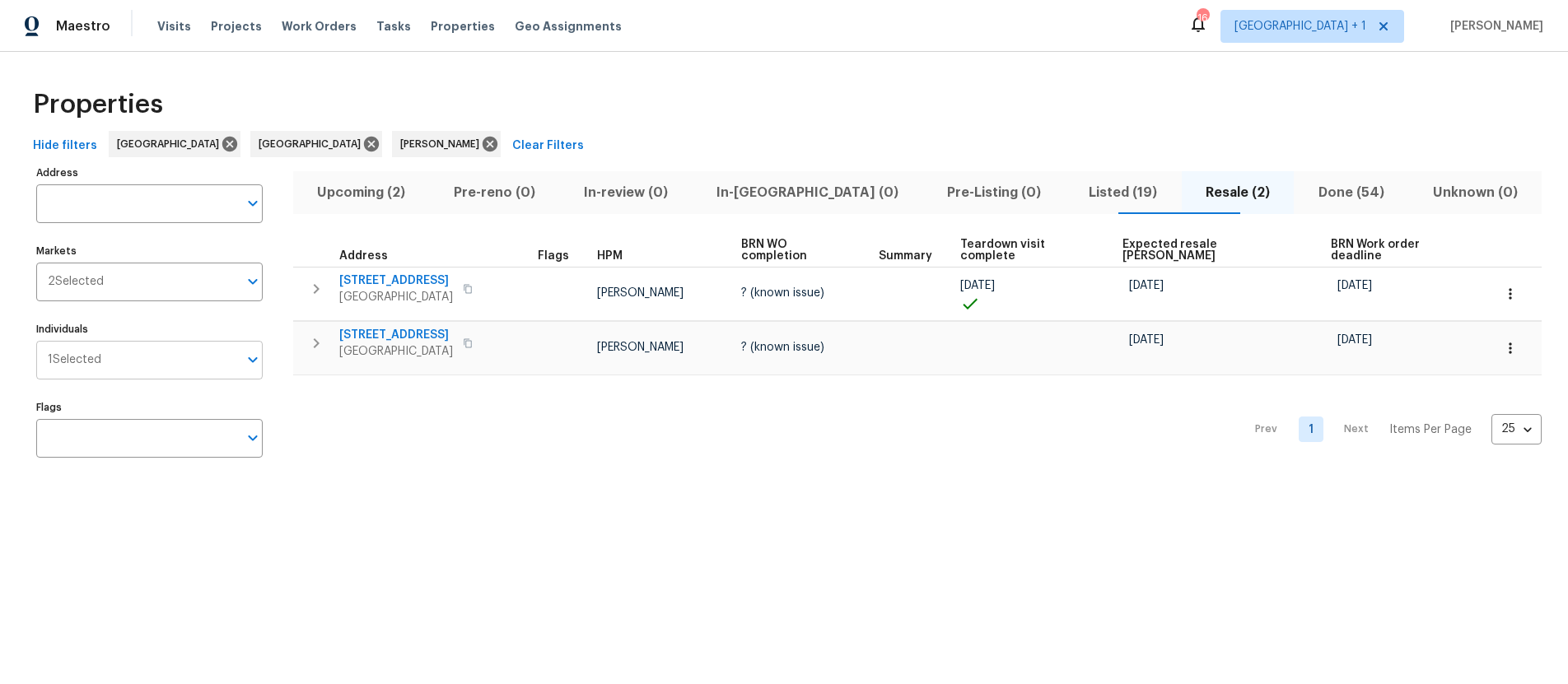
click at [146, 350] on input "Individuals" at bounding box center [169, 360] width 136 height 38
type input "Frank"
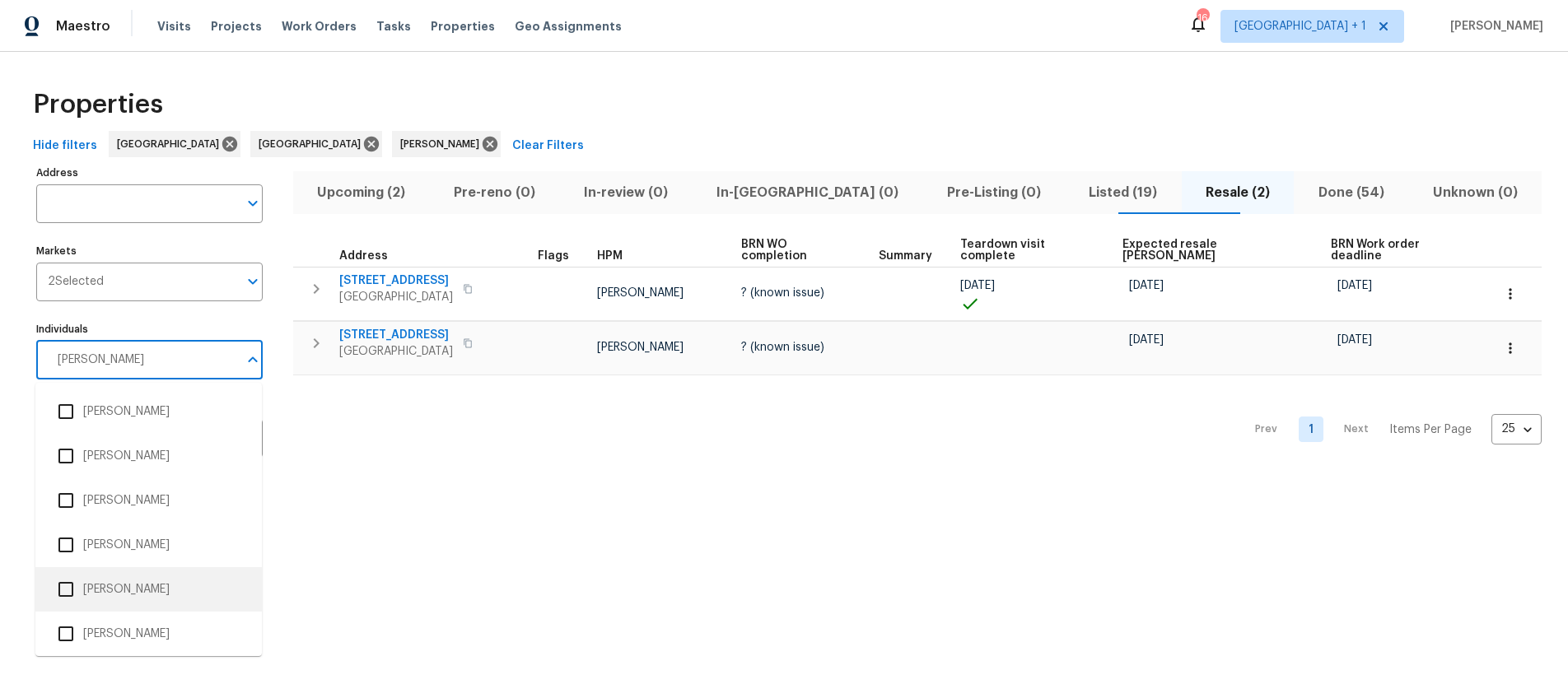
click at [62, 590] on input "checkbox" at bounding box center [66, 590] width 35 height 35
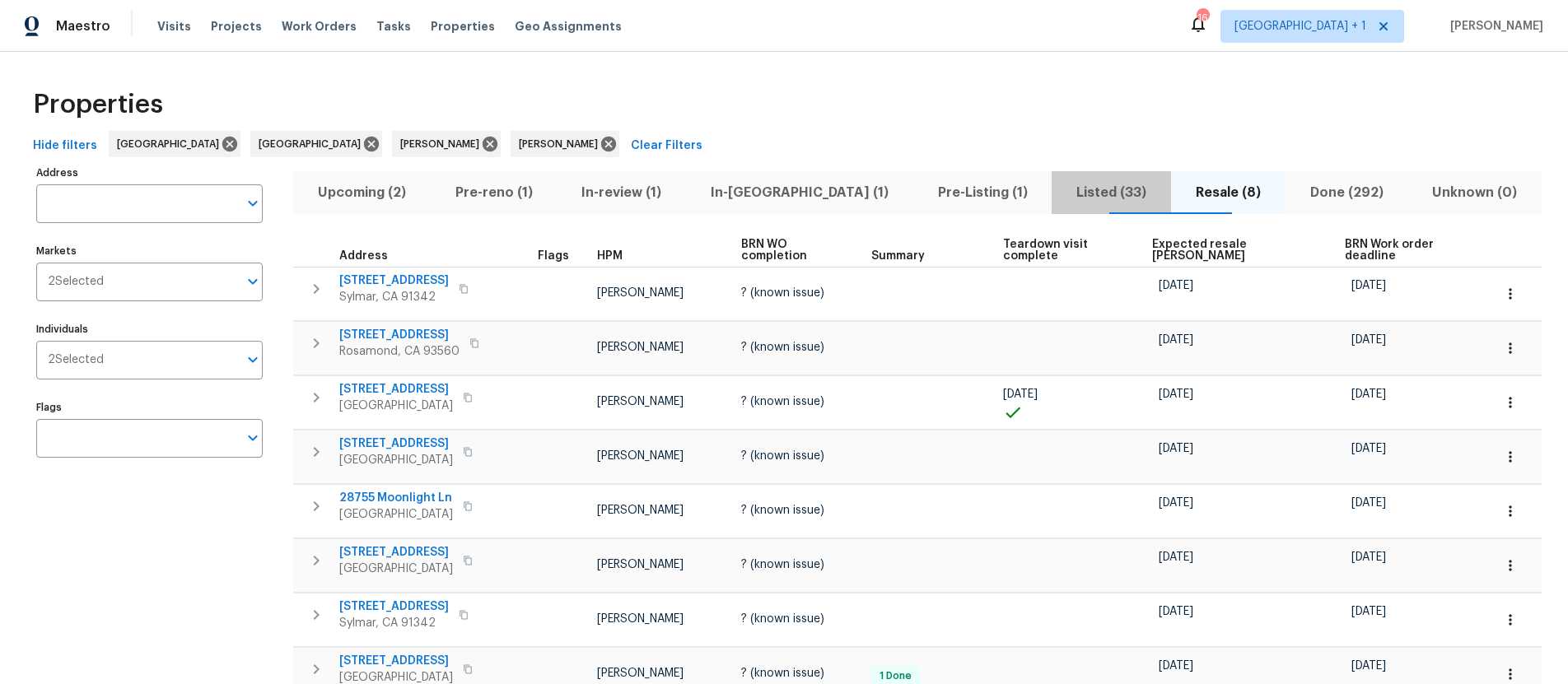
click at [1062, 191] on span "Listed (33)" at bounding box center [1112, 192] width 100 height 23
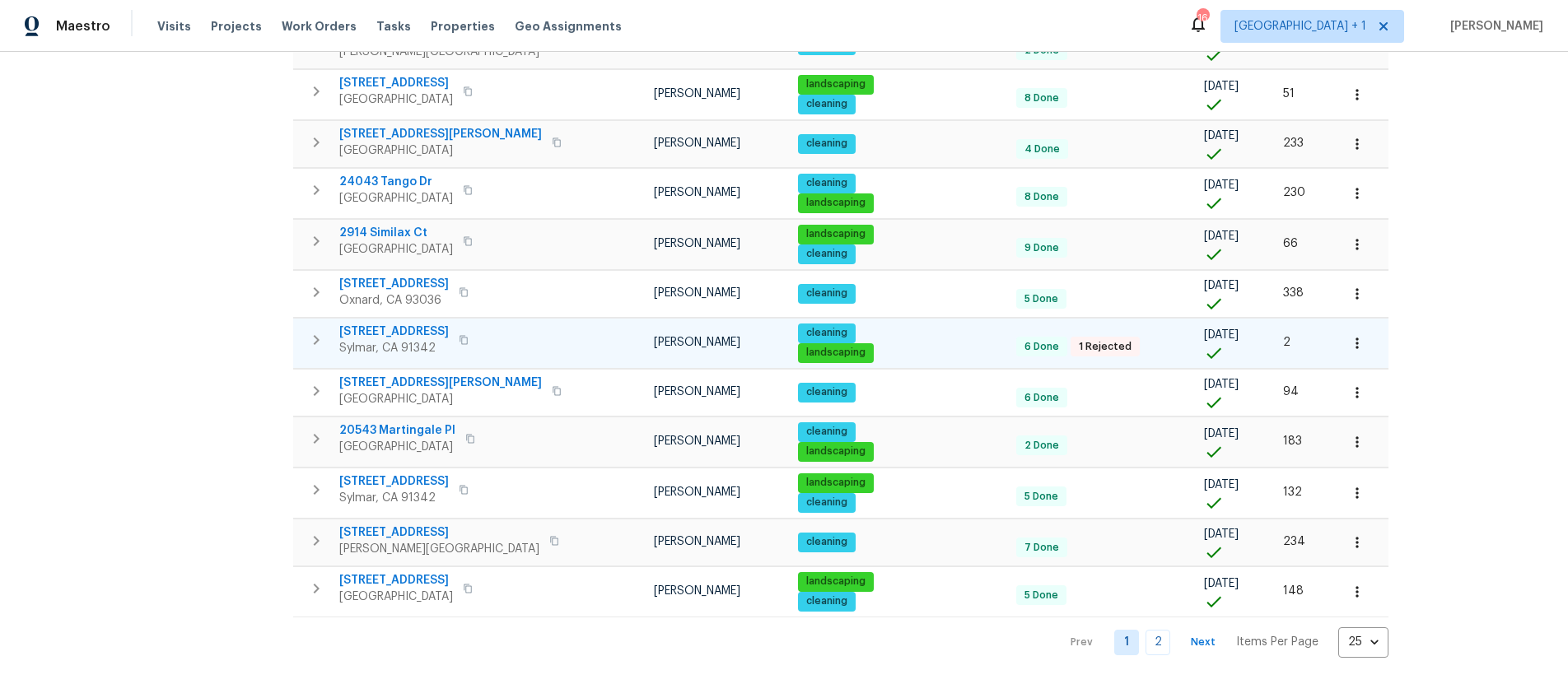
scroll to position [975, 0]
click at [1329, 629] on body "Maestro Visits Projects Work Orders Tasks Properties Geo Assignments 16 Los Ang…" at bounding box center [784, 342] width 1568 height 684
click at [1316, 590] on li "50" at bounding box center [1321, 590] width 77 height 49
type input "50"
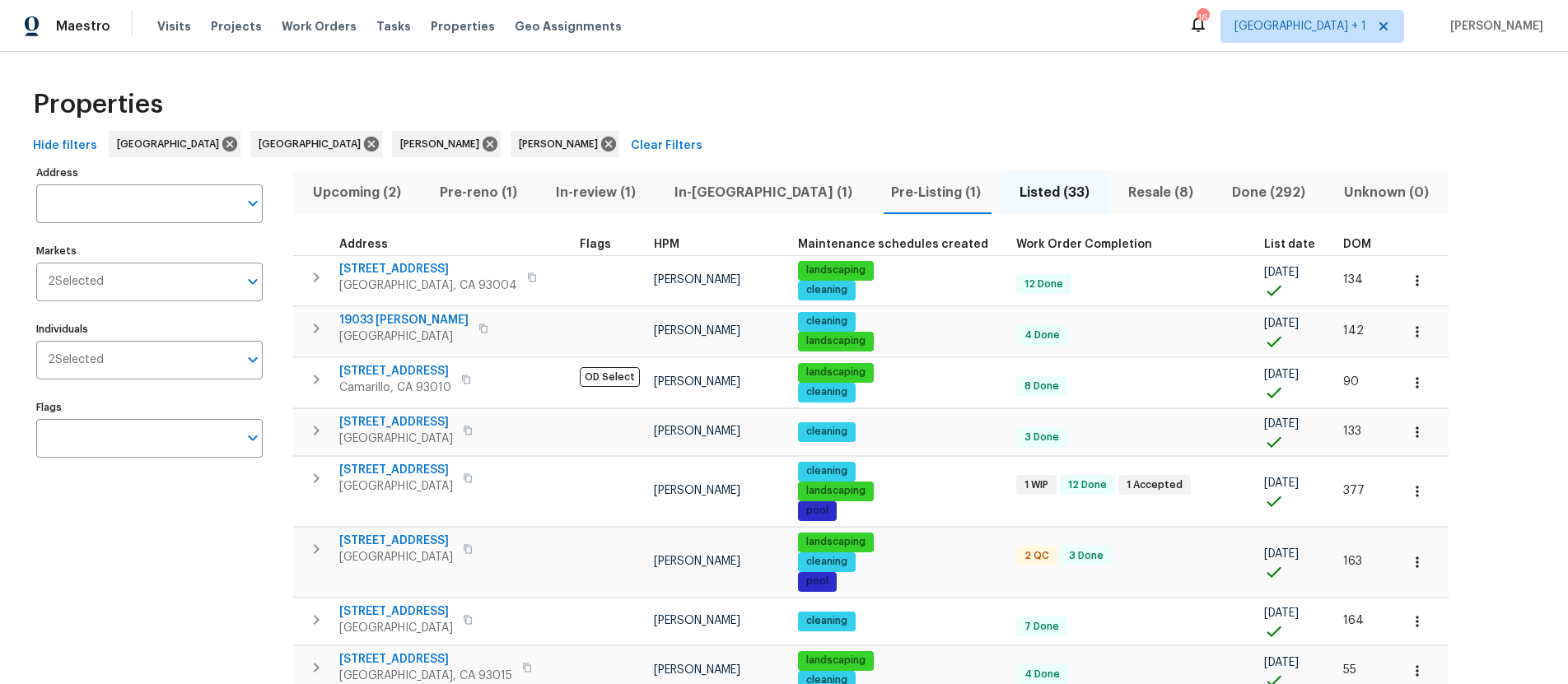
click at [715, 189] on span "In-reno (1)" at bounding box center [763, 192] width 197 height 23
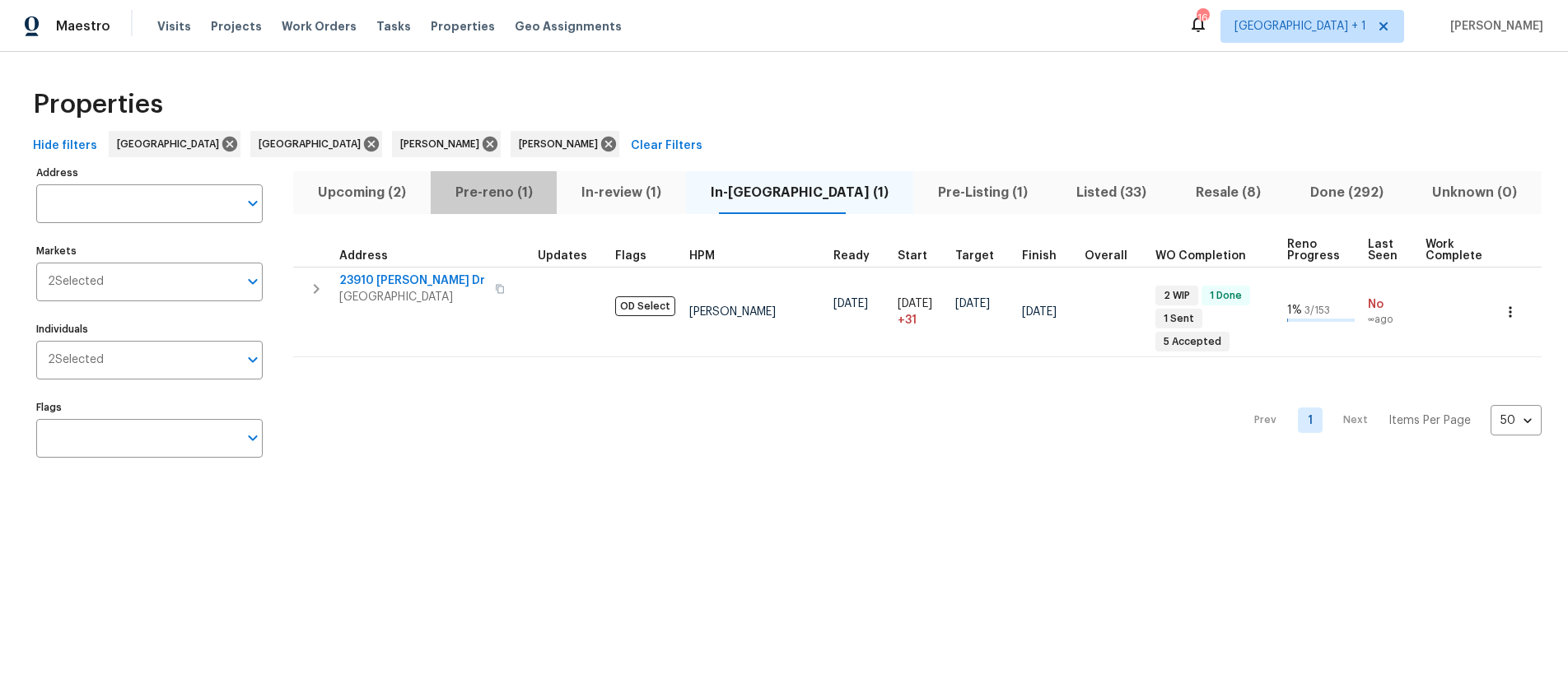
click at [523, 191] on span "Pre-reno (1)" at bounding box center [494, 192] width 107 height 23
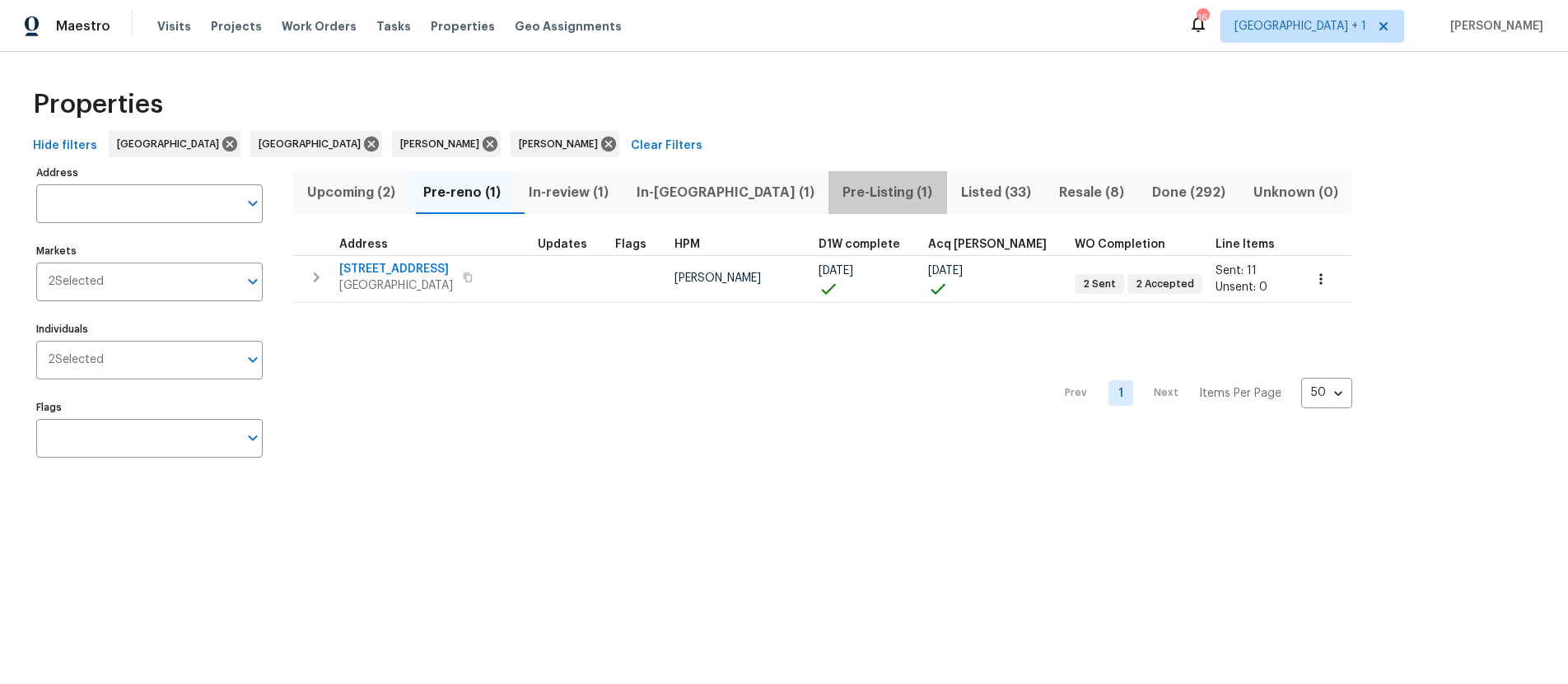
click at [838, 195] on span "Pre-Listing (1)" at bounding box center [887, 192] width 98 height 23
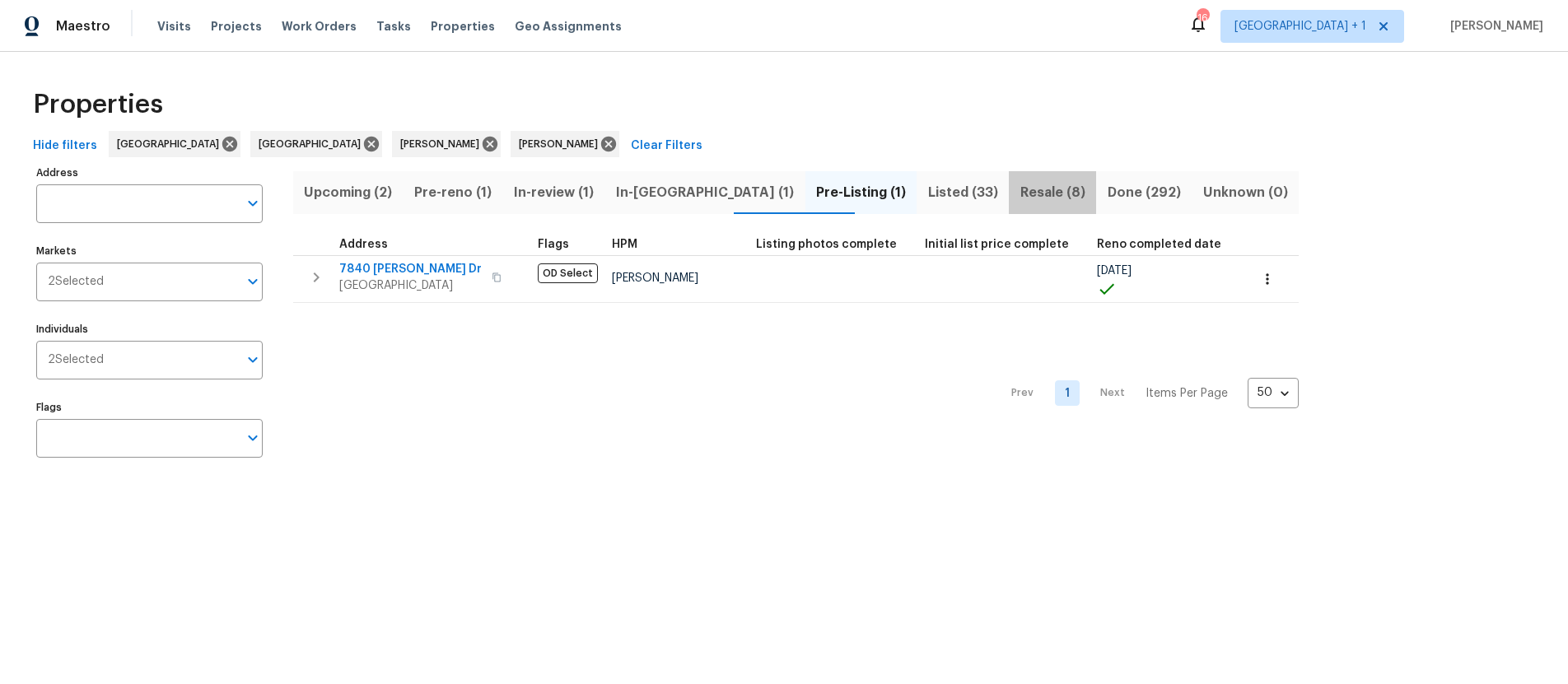
click at [1019, 191] on span "Resale (8)" at bounding box center [1053, 192] width 68 height 23
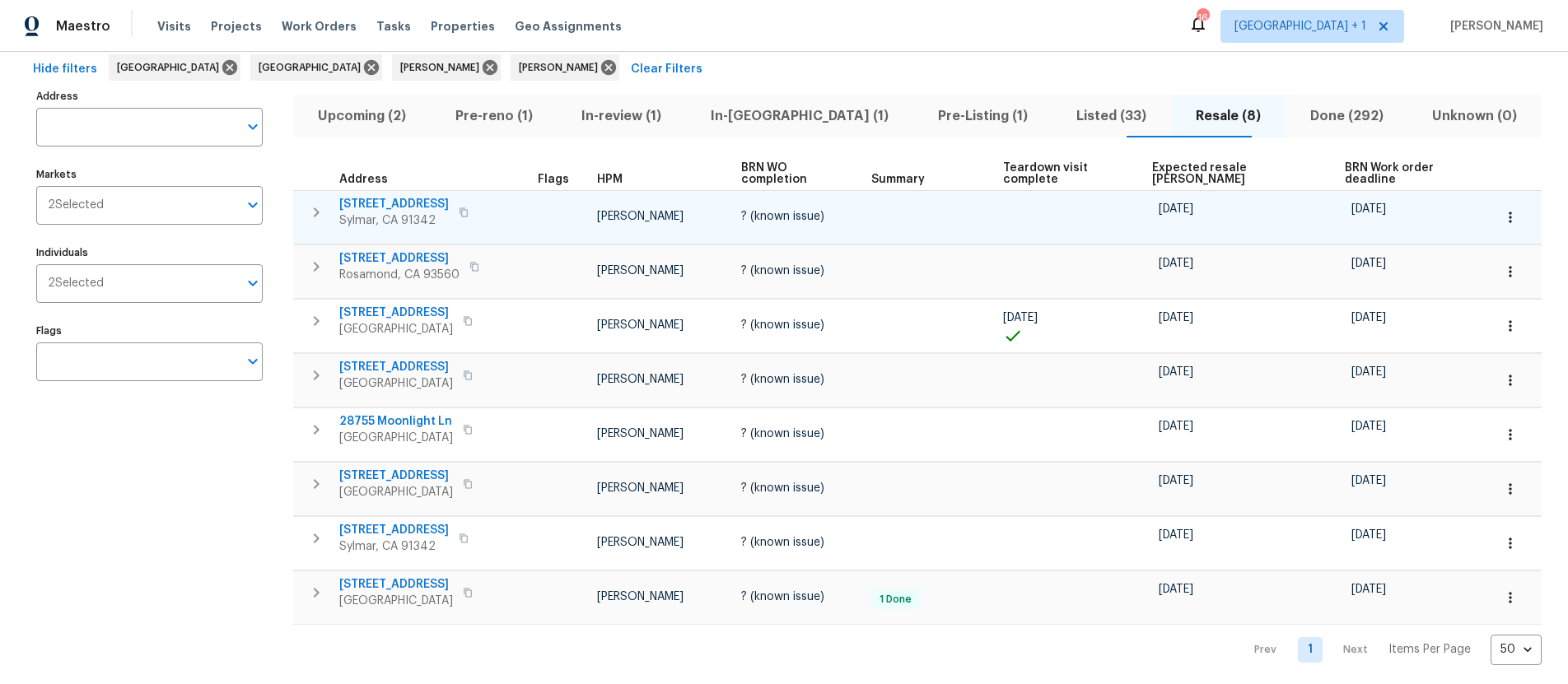
scroll to position [96, 0]
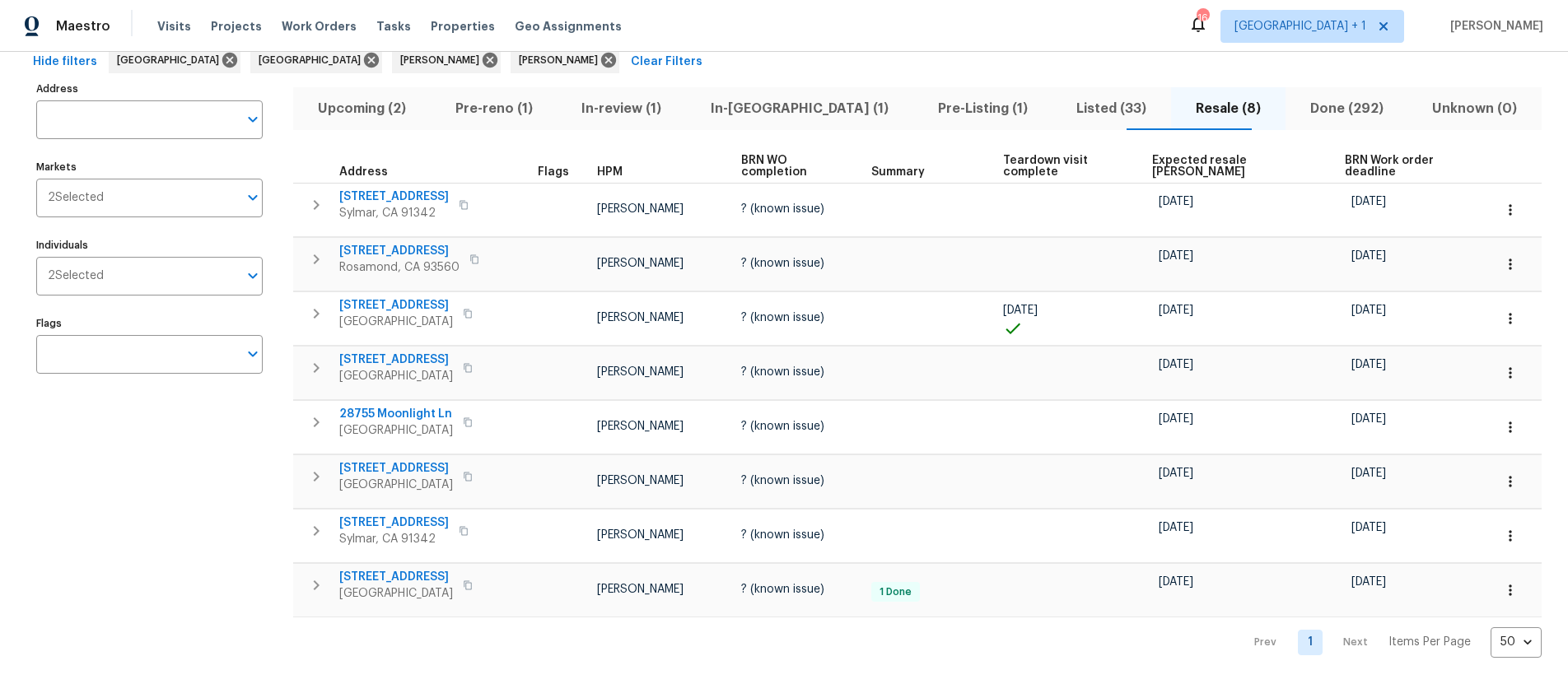
click at [1062, 97] on span "Listed (33)" at bounding box center [1112, 109] width 100 height 23
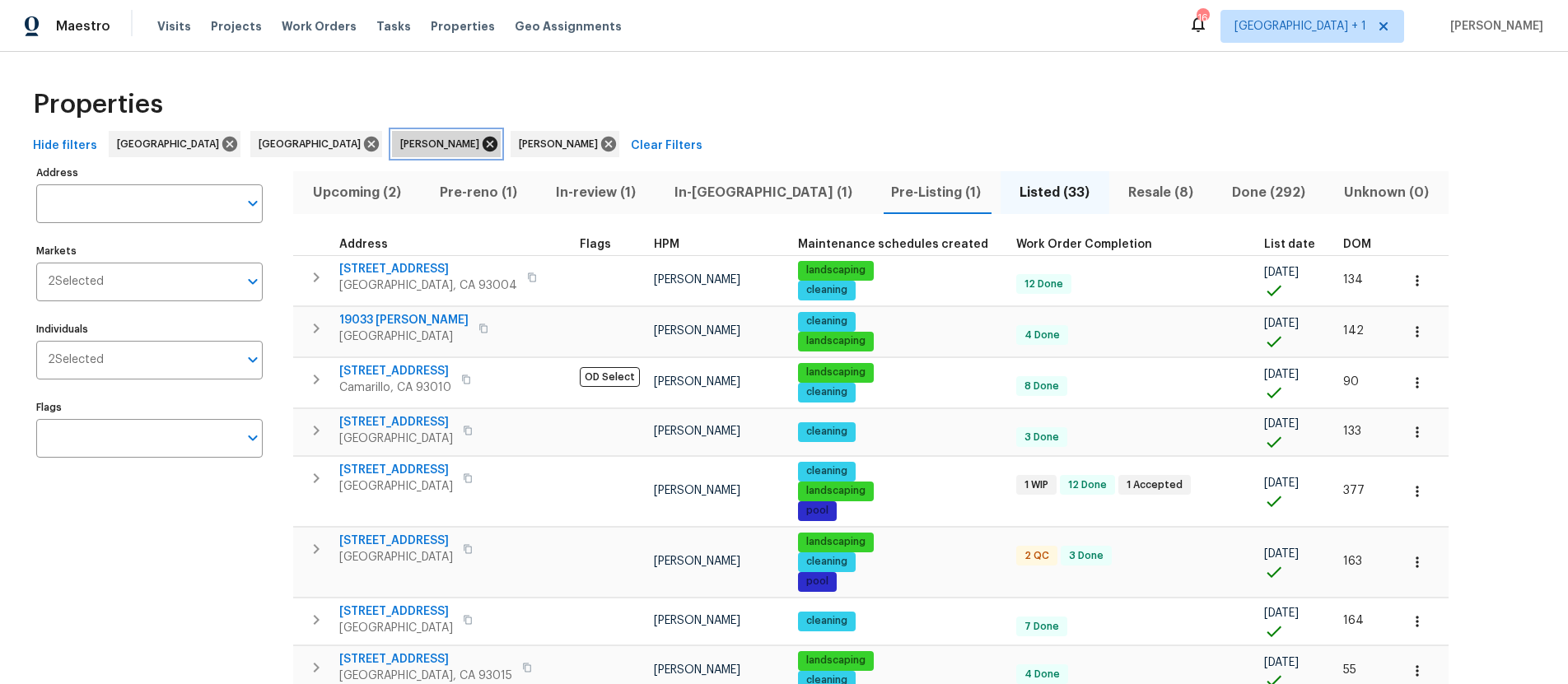
click at [483, 144] on icon at bounding box center [490, 143] width 15 height 15
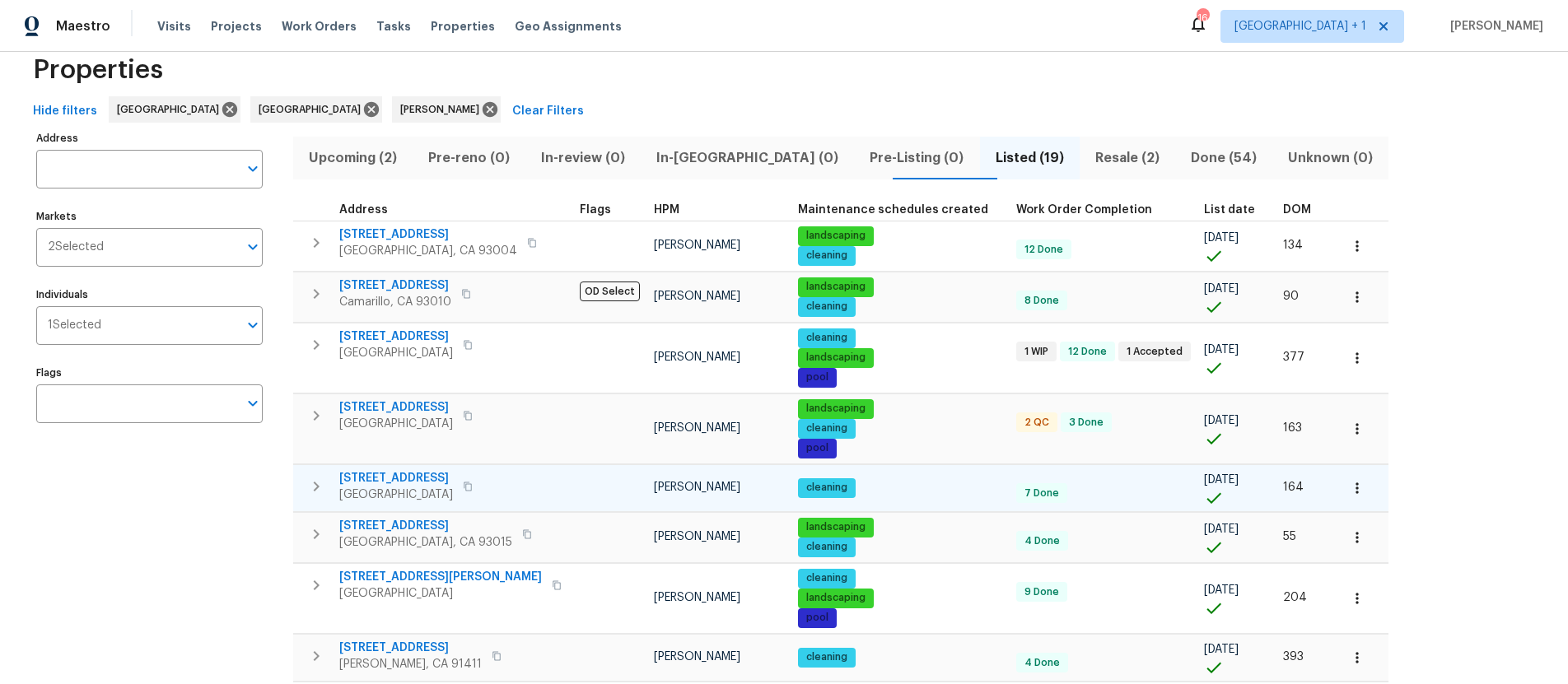
scroll to position [78, 0]
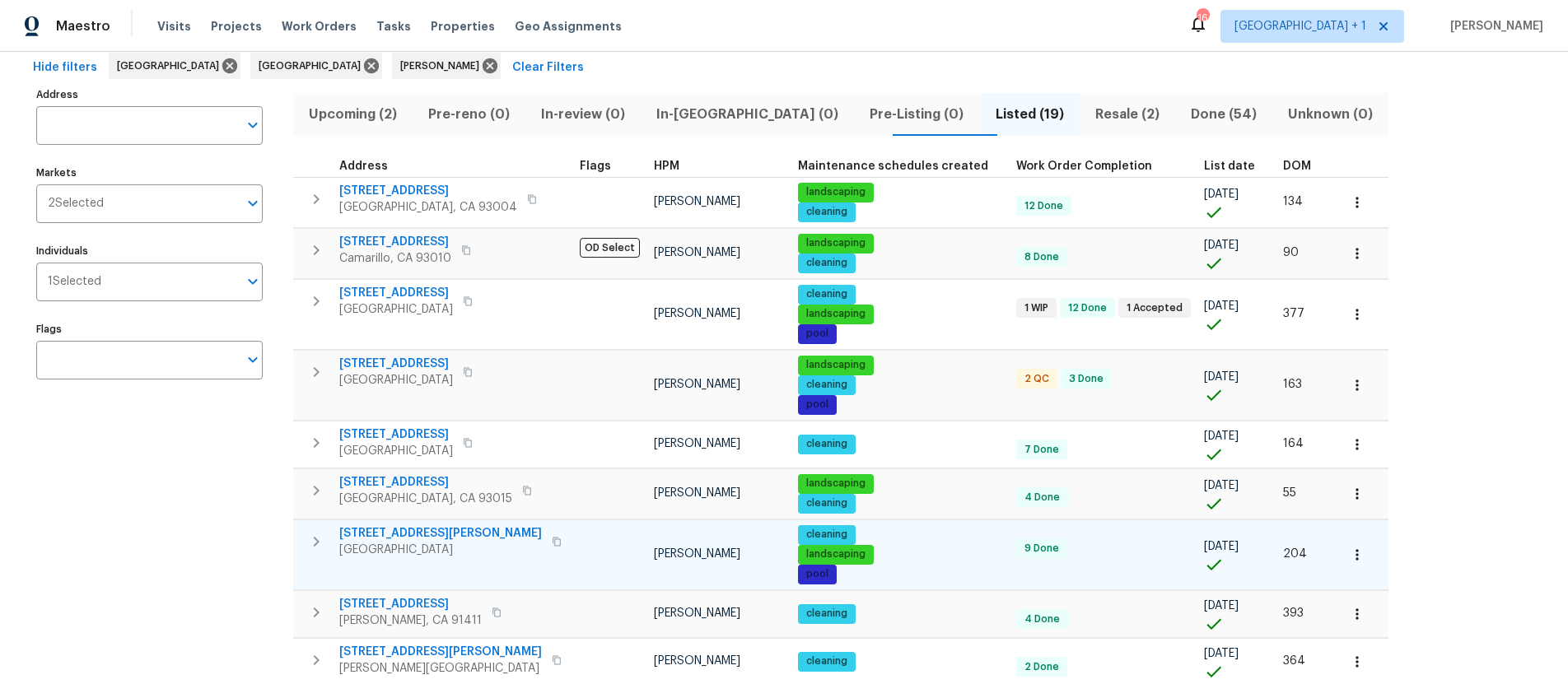
click at [551, 544] on icon "button" at bounding box center [556, 542] width 10 height 10
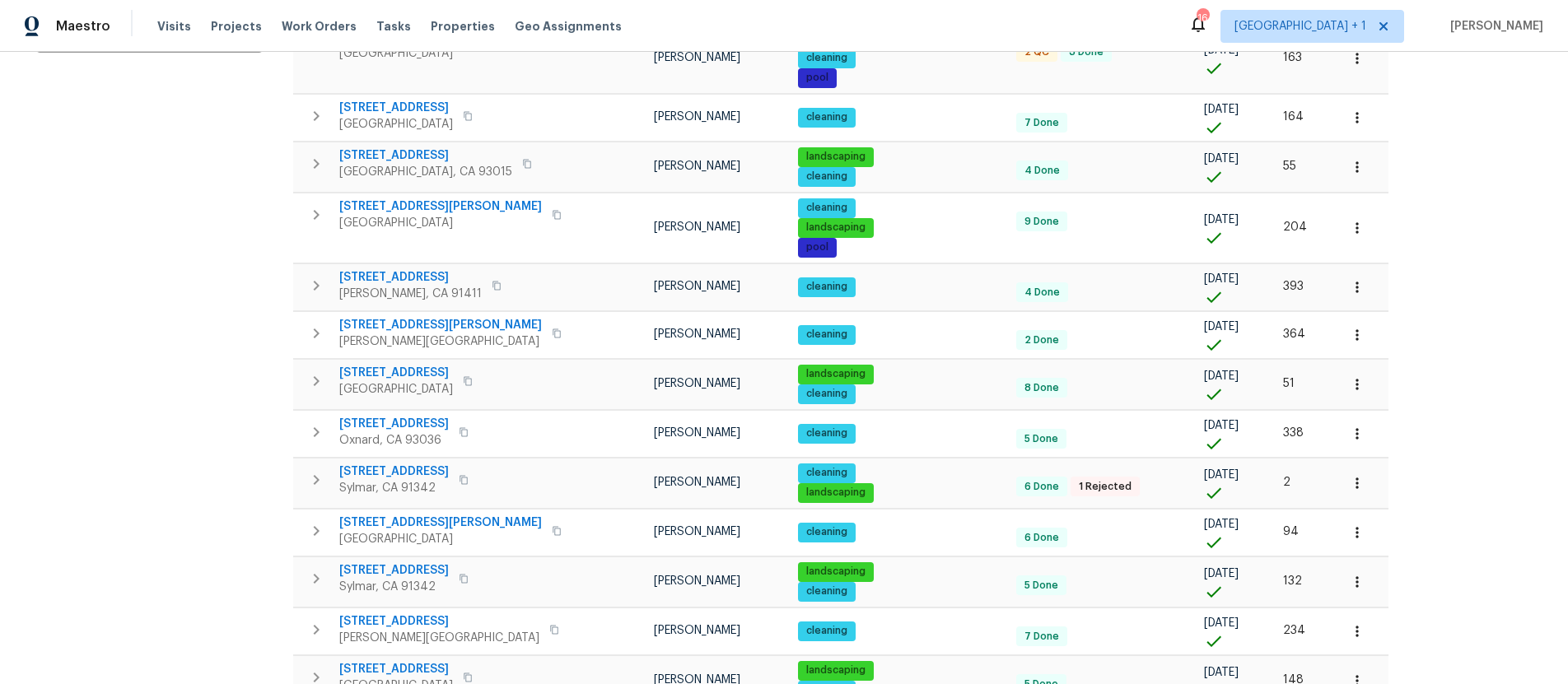
scroll to position [434, 0]
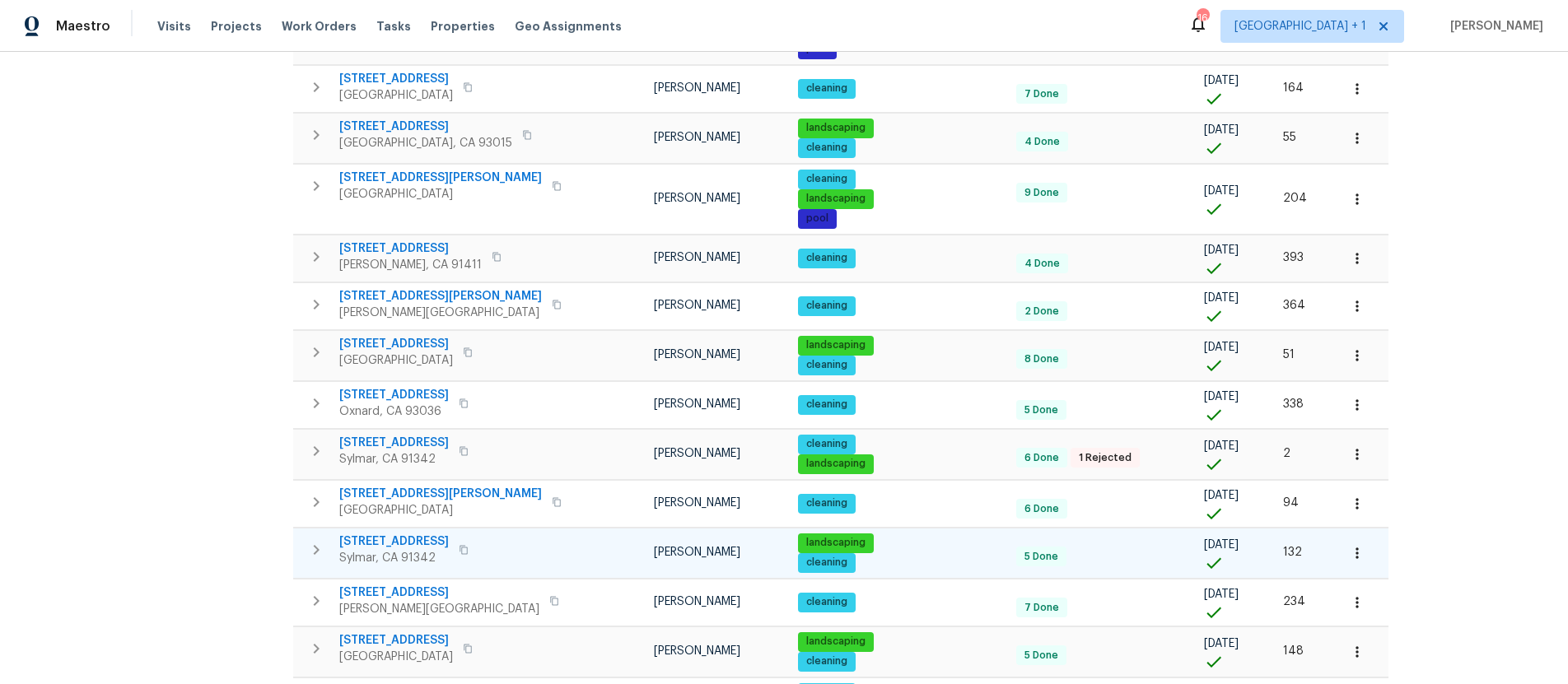
click at [469, 550] on icon "button" at bounding box center [463, 550] width 10 height 10
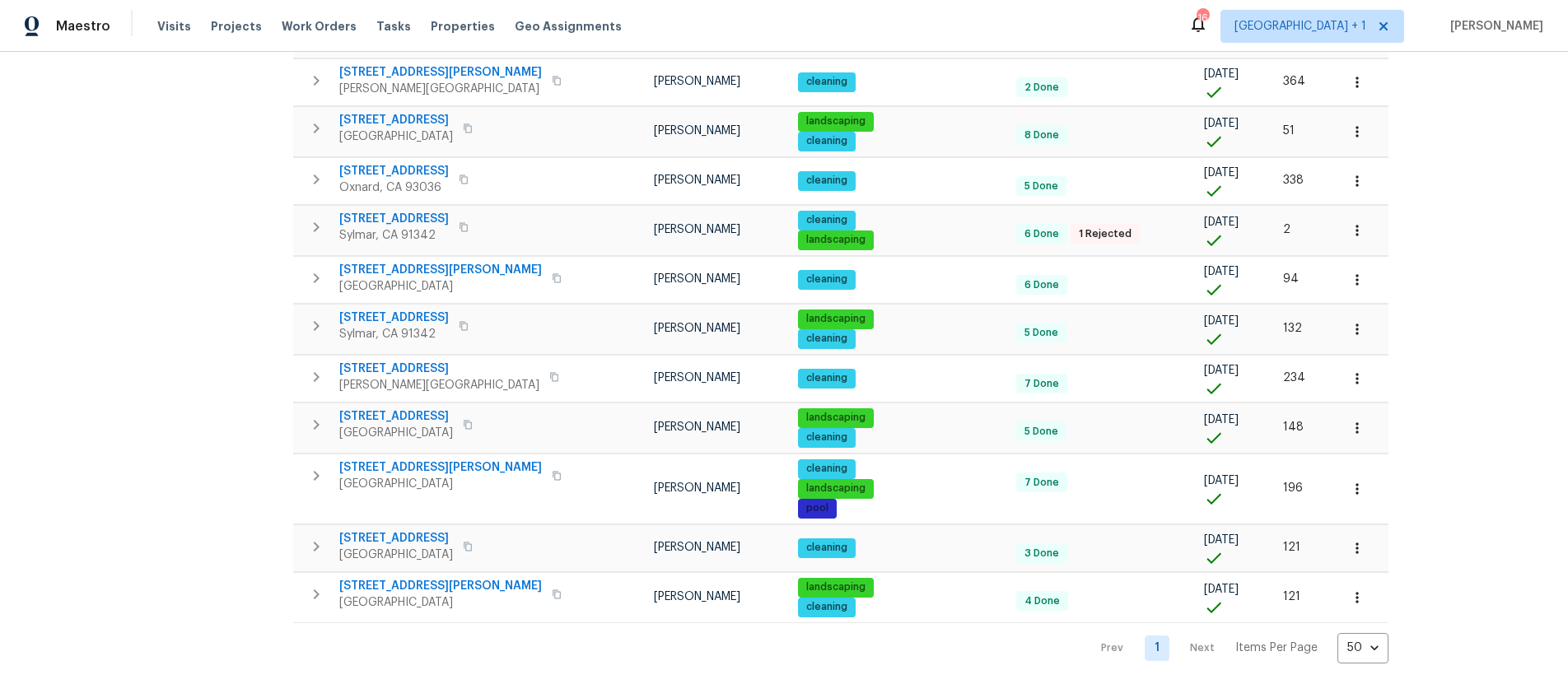
scroll to position [676, 0]
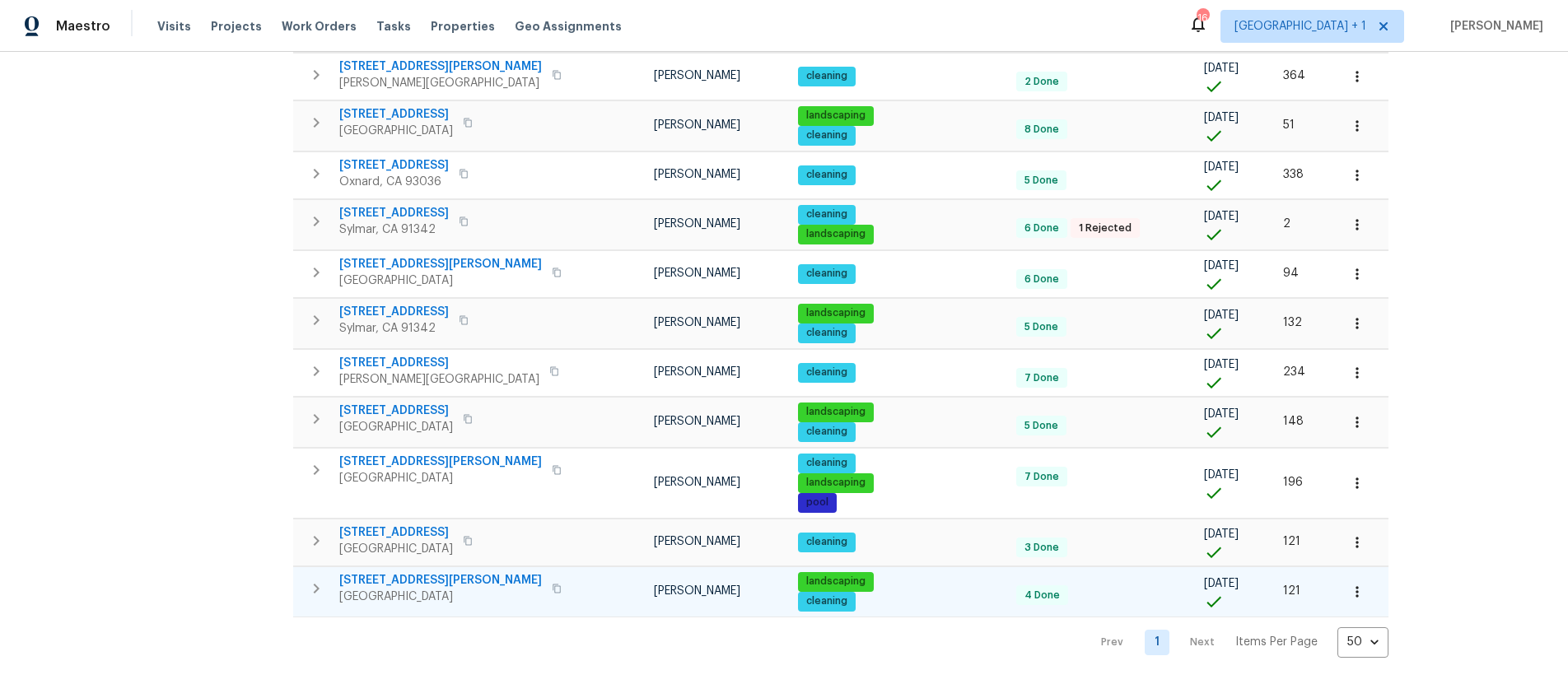
click at [551, 583] on icon "button" at bounding box center [556, 588] width 10 height 10
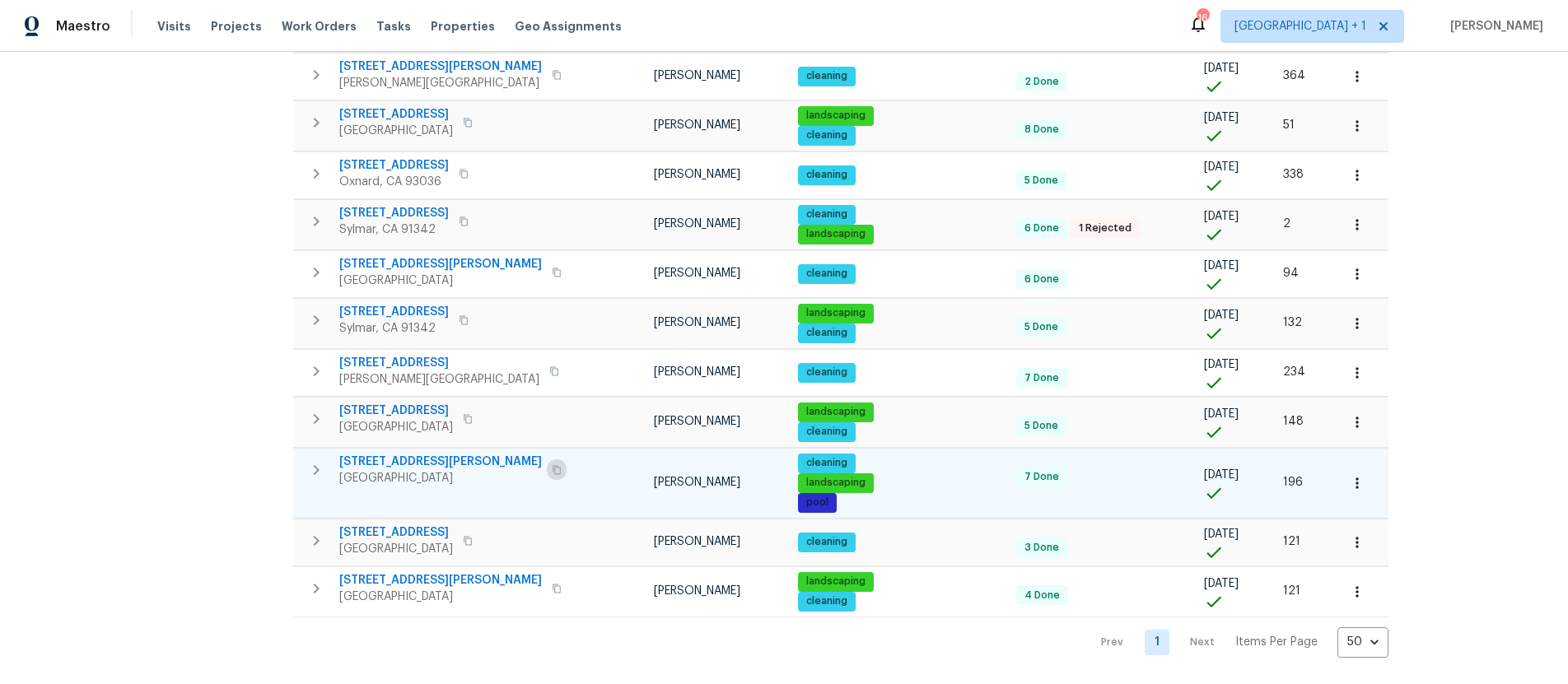
click at [551, 465] on icon "button" at bounding box center [556, 469] width 10 height 10
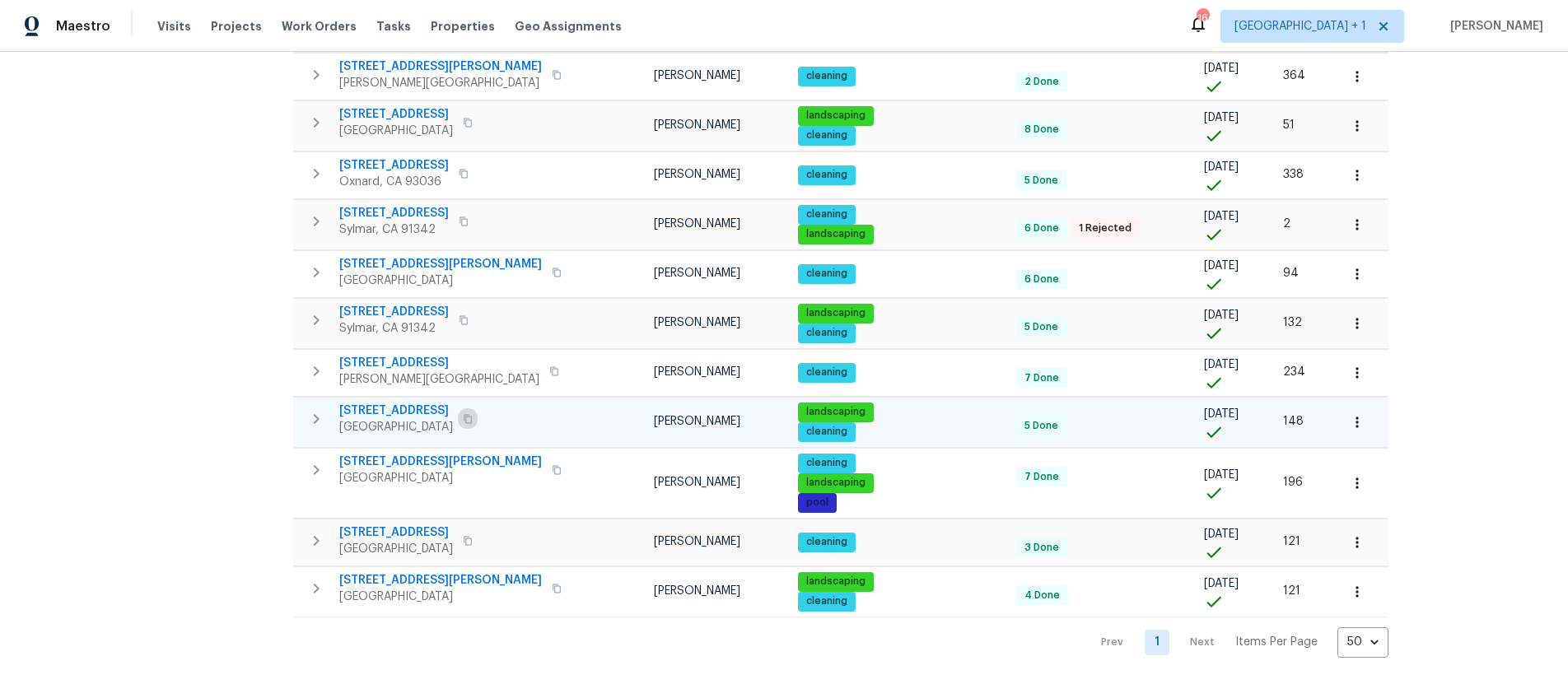
click at [473, 414] on icon "button" at bounding box center [468, 419] width 10 height 10
click at [473, 118] on icon "button" at bounding box center [468, 122] width 10 height 10
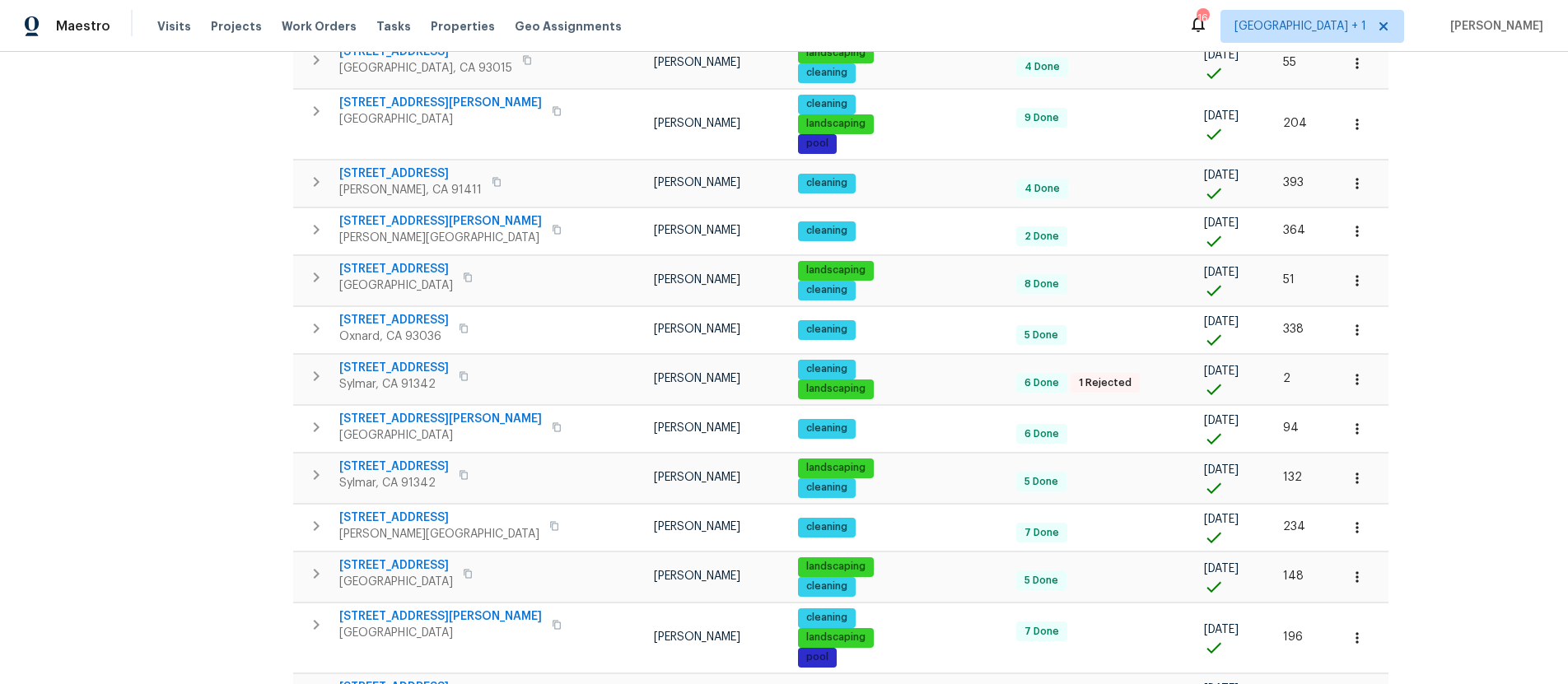
scroll to position [498, 0]
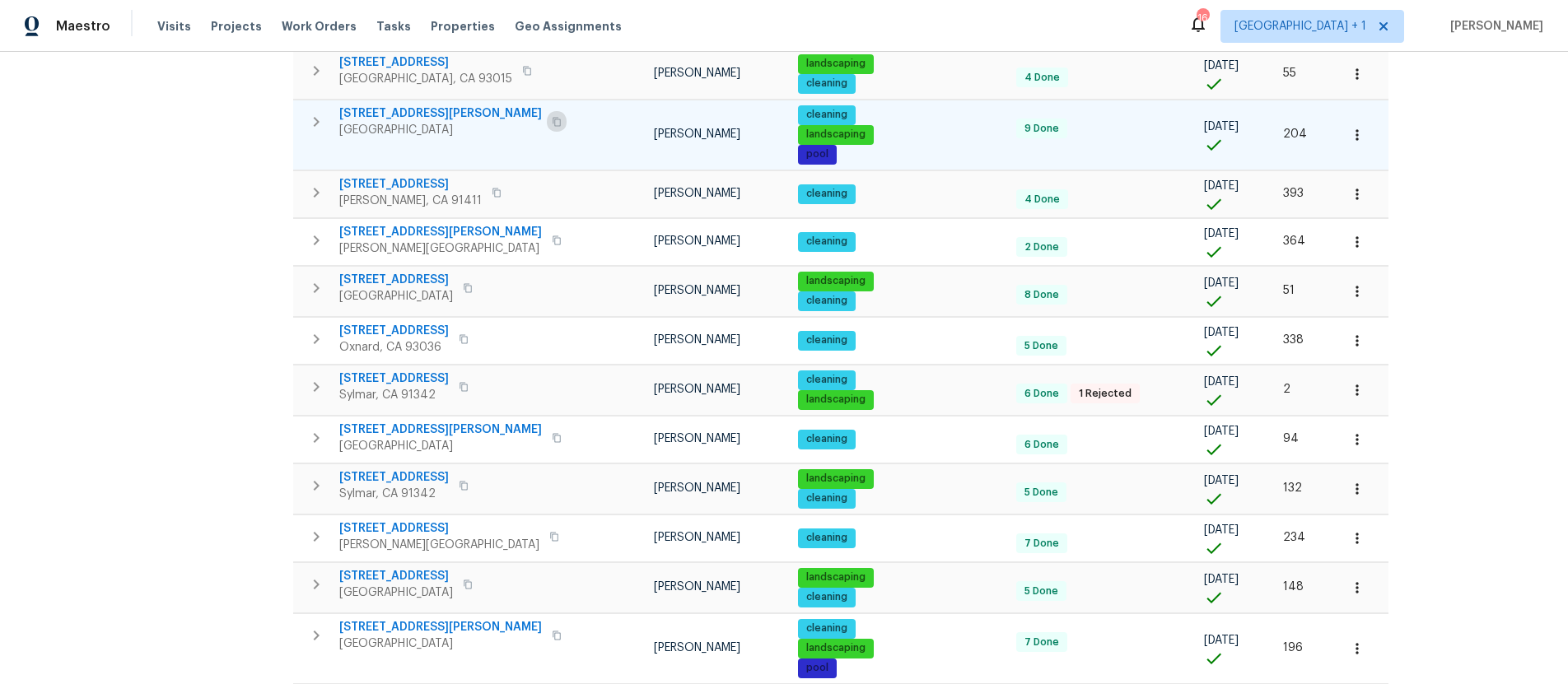
click at [552, 126] on icon "button" at bounding box center [556, 121] width 8 height 9
click at [461, 124] on div "6906 Balcom Ave Reseda, CA 91335" at bounding box center [453, 121] width 227 height 33
click at [547, 127] on button "button" at bounding box center [557, 122] width 20 height 23
click at [391, 119] on span "[STREET_ADDRESS][PERSON_NAME]" at bounding box center [440, 113] width 202 height 16
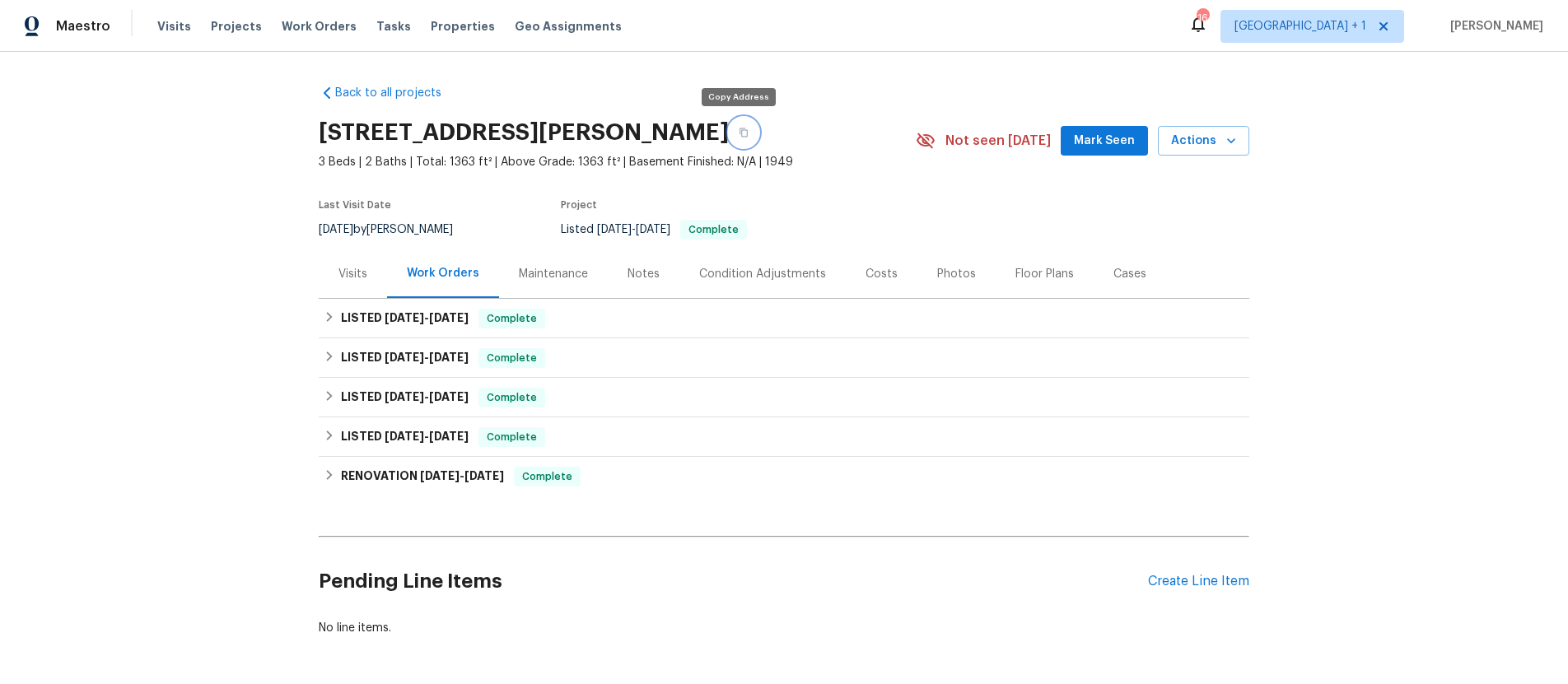
click at [739, 132] on icon "button" at bounding box center [743, 132] width 10 height 10
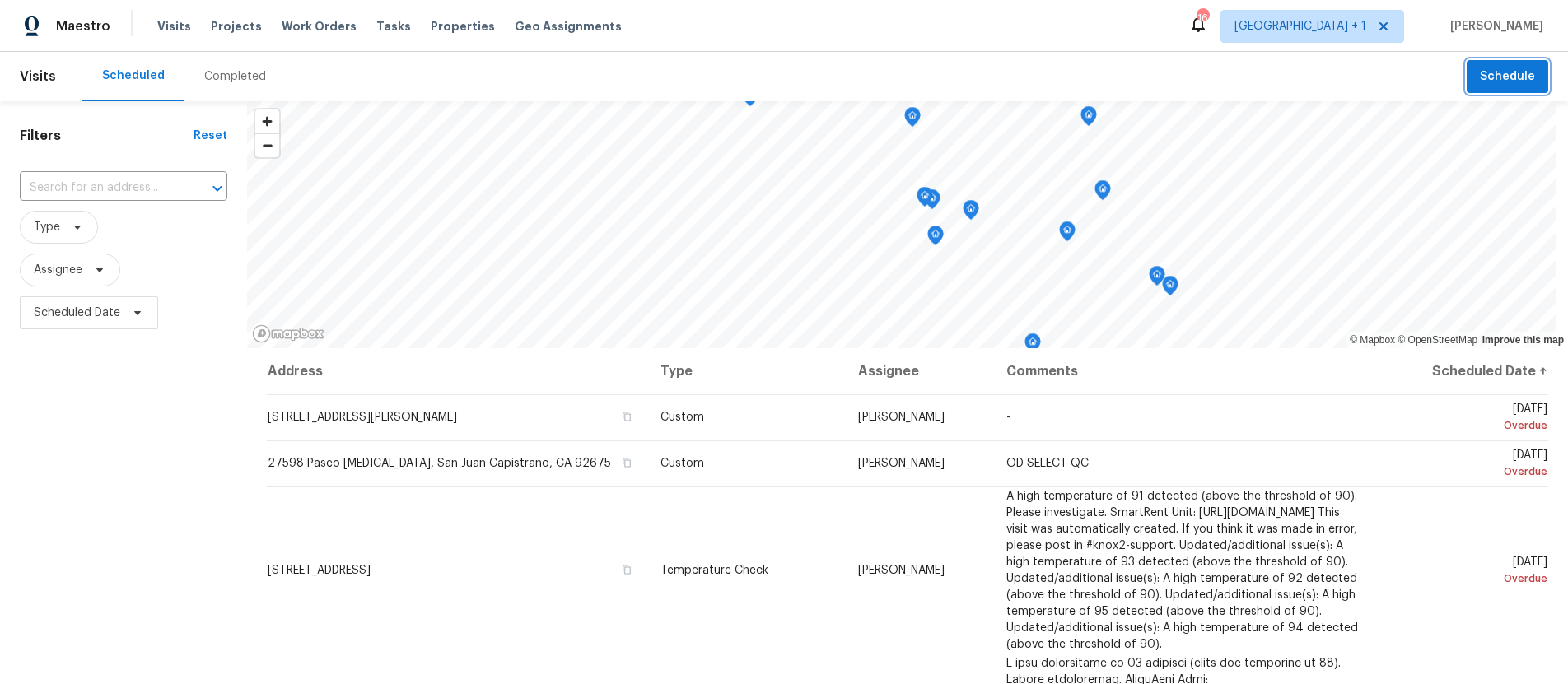
click at [1507, 82] on span "Schedule" at bounding box center [1507, 77] width 55 height 20
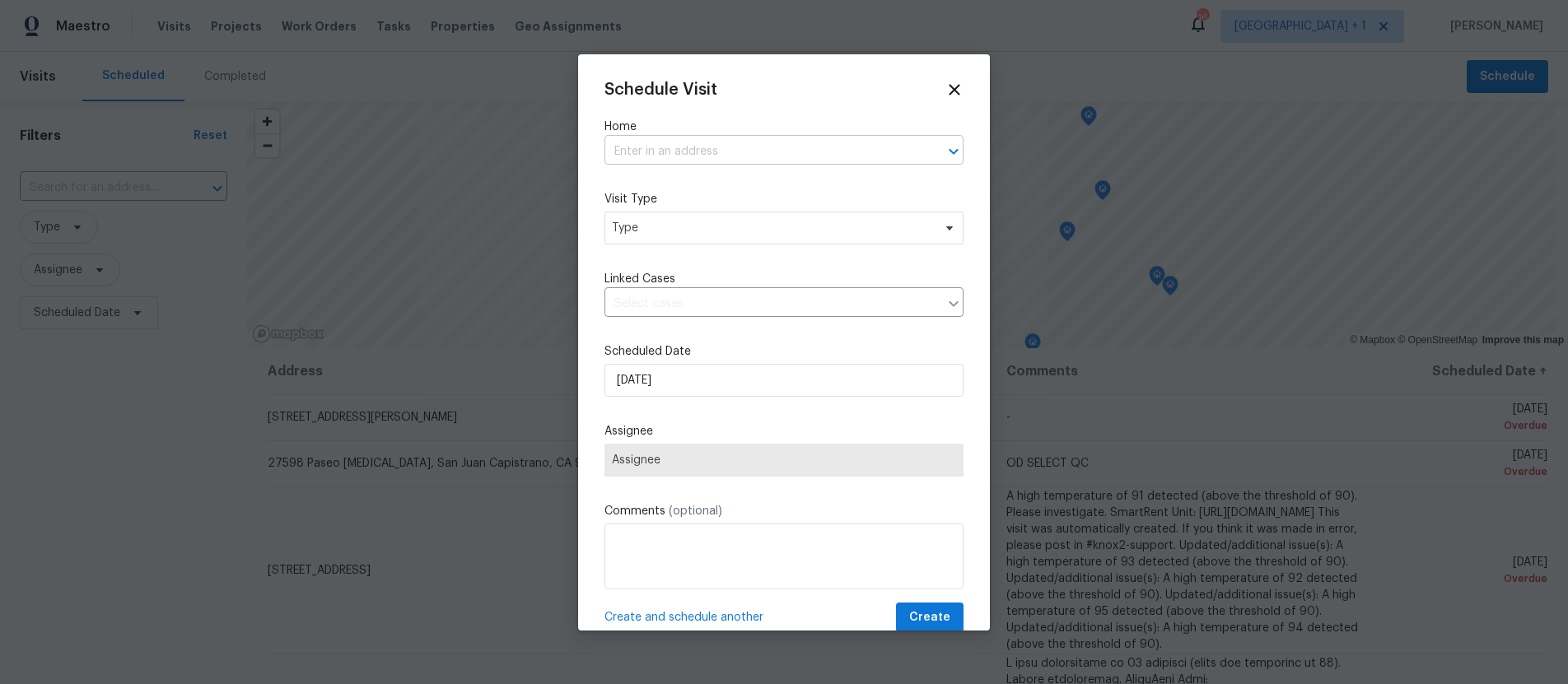
click at [636, 142] on input "text" at bounding box center [761, 151] width 313 height 26
type input "6906"
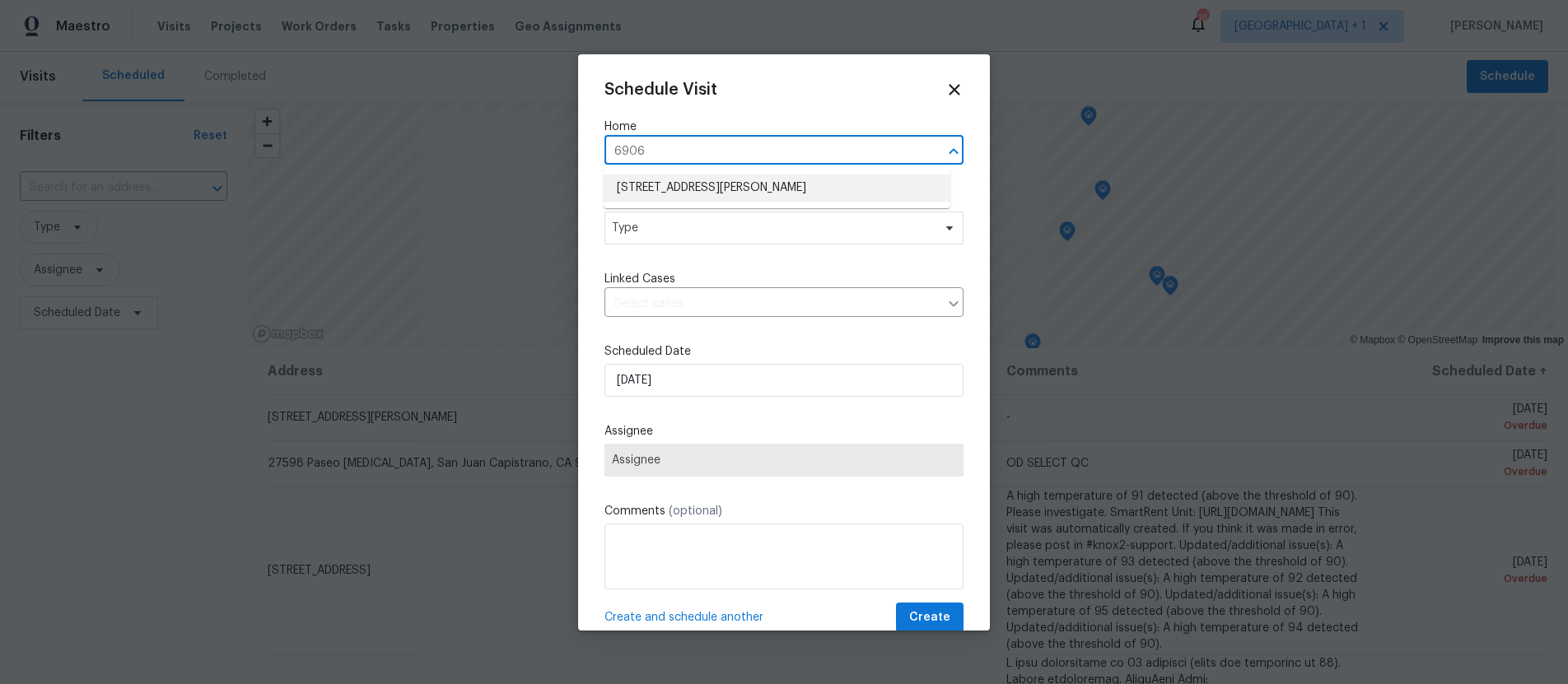
click at [748, 191] on li "[STREET_ADDRESS][PERSON_NAME]" at bounding box center [777, 188] width 347 height 28
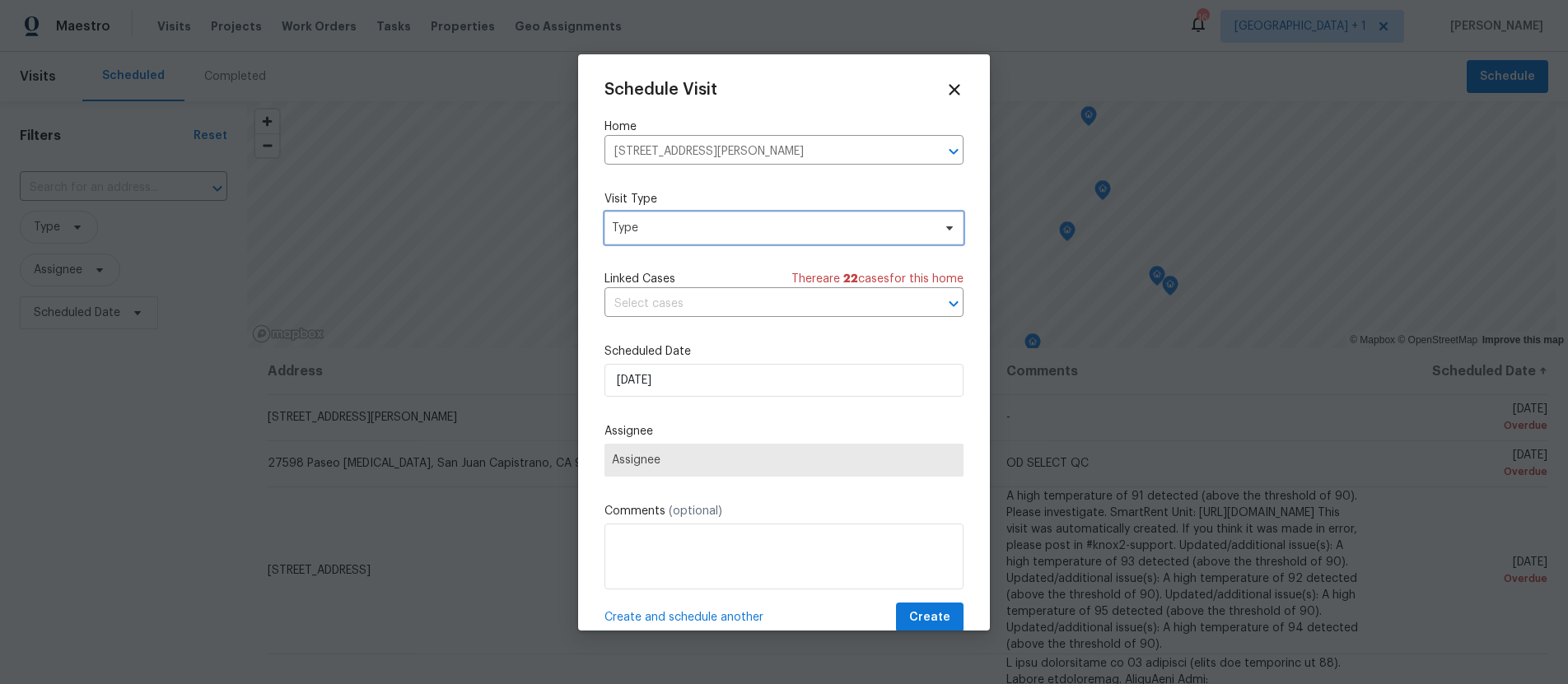
click at [655, 233] on span "Type" at bounding box center [772, 228] width 321 height 16
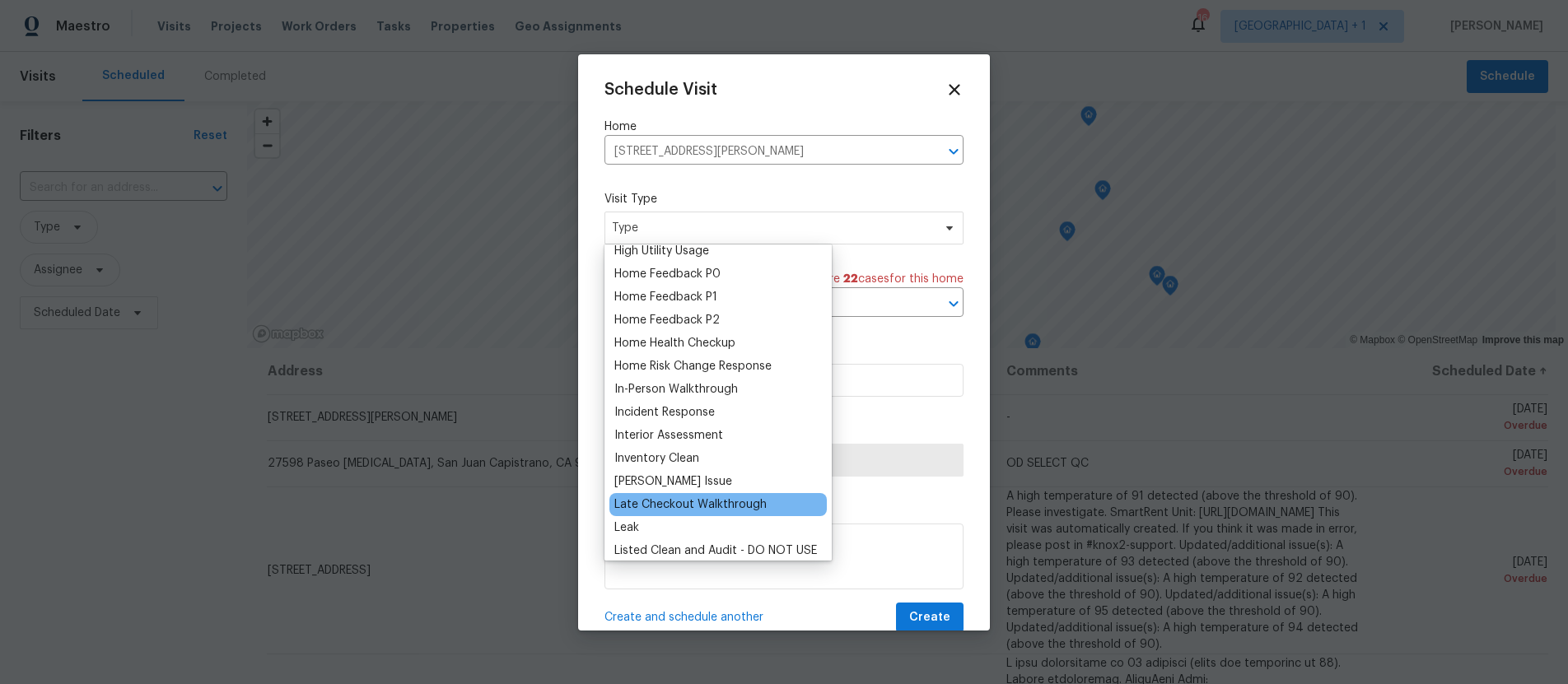
scroll to position [485, 0]
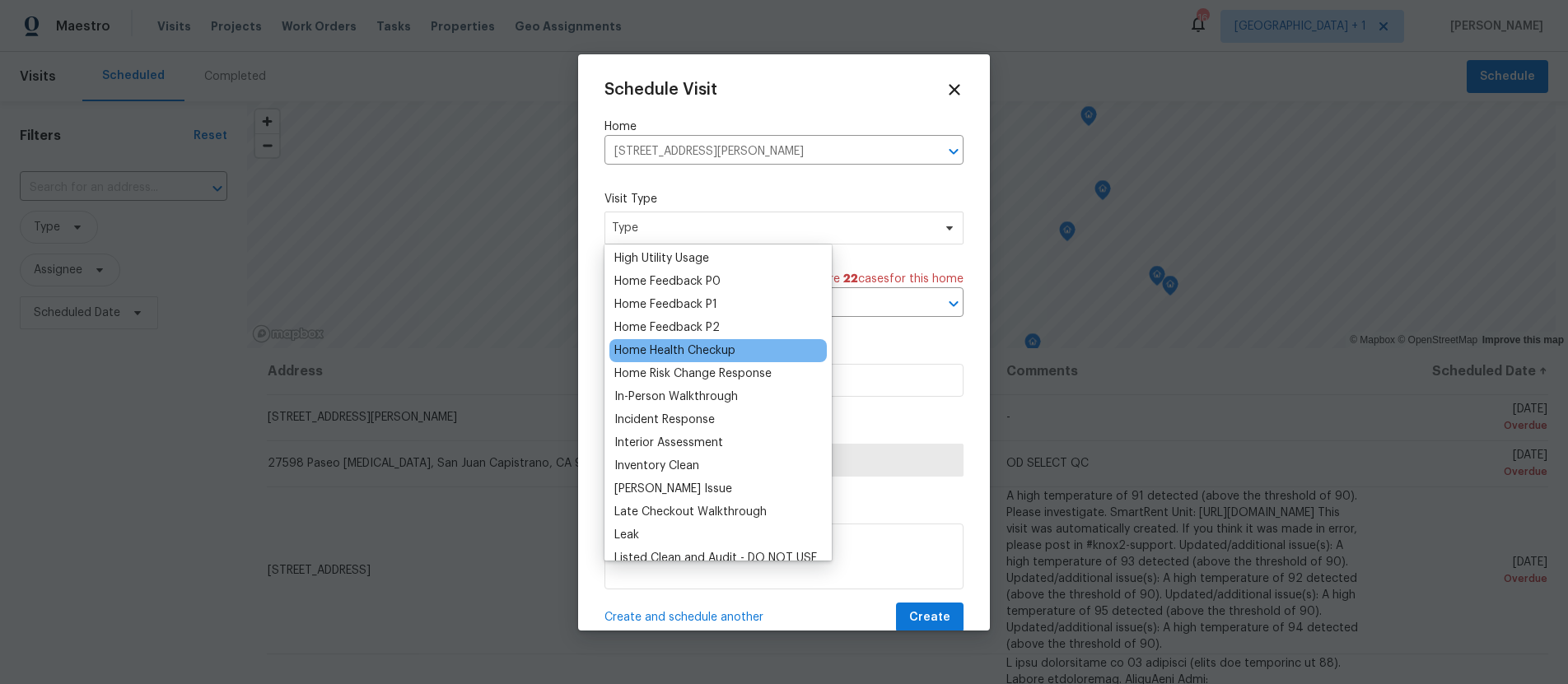
click at [653, 354] on div "Home Health Checkup" at bounding box center [675, 351] width 121 height 16
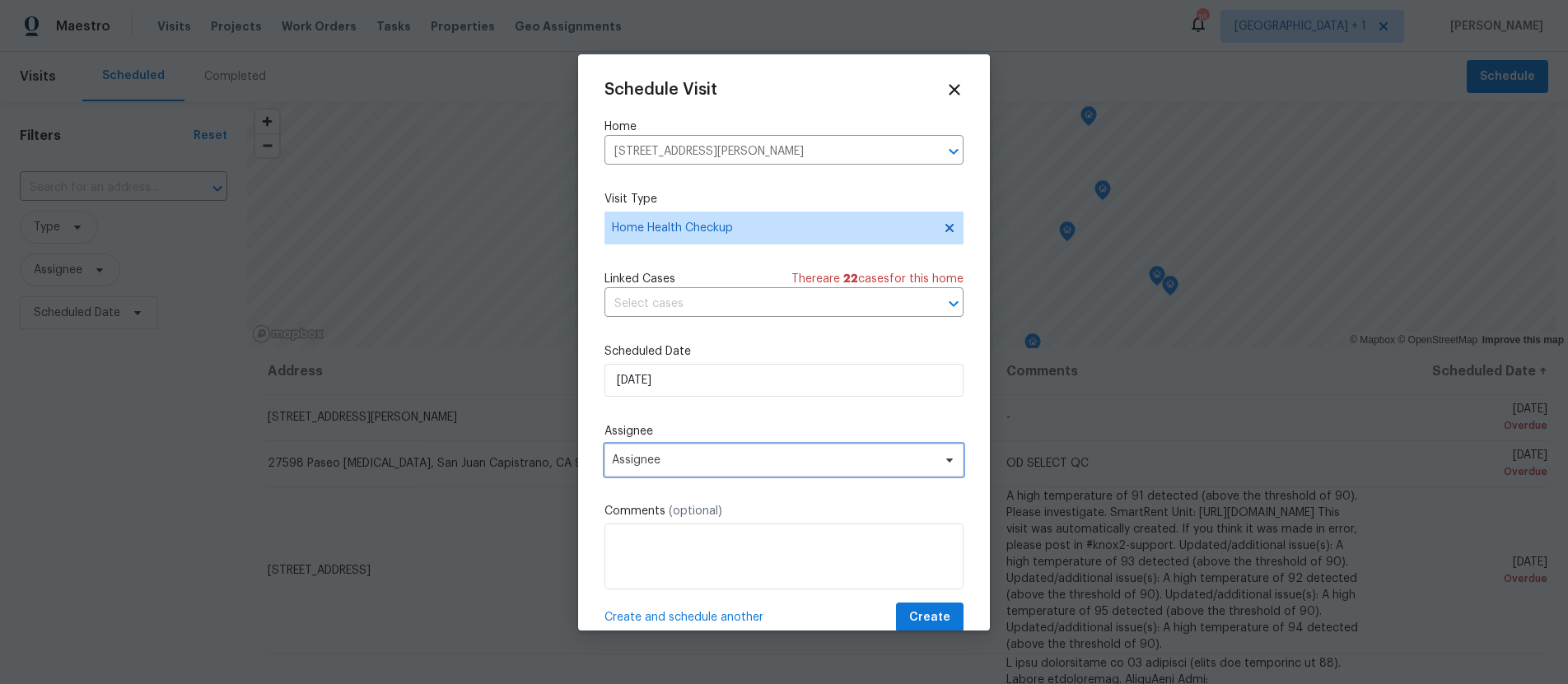
click at [670, 457] on span "Assignee" at bounding box center [773, 460] width 323 height 13
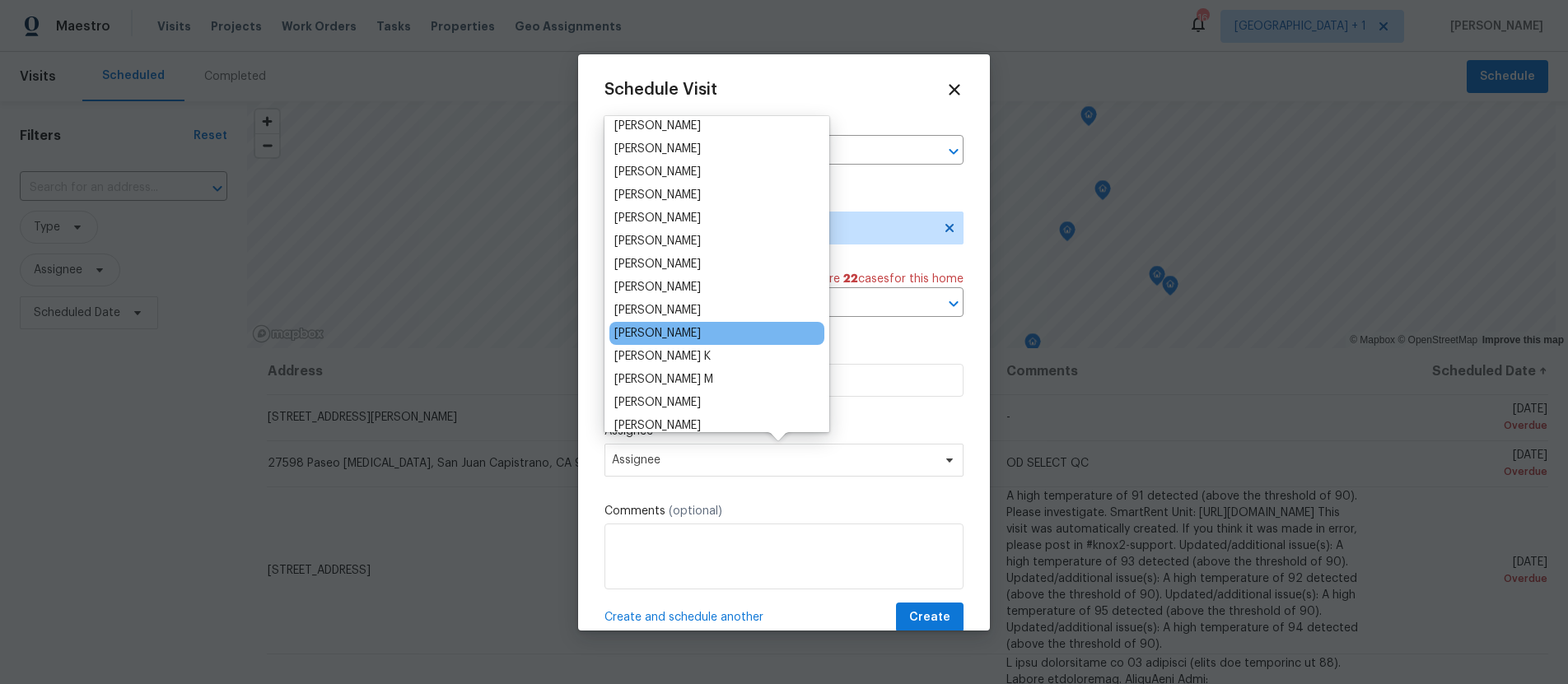
scroll to position [1074, 0]
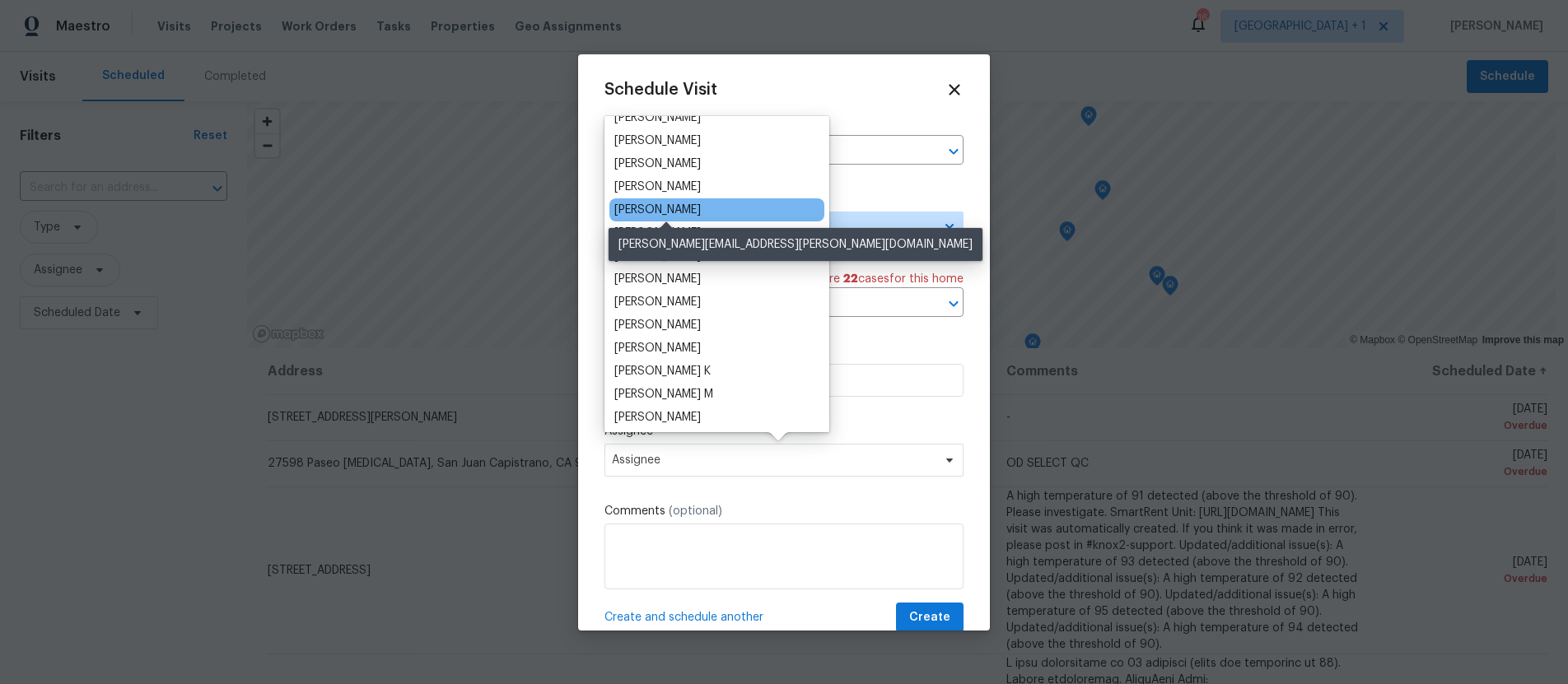
click at [688, 203] on div "[PERSON_NAME]" at bounding box center [657, 209] width 86 height 16
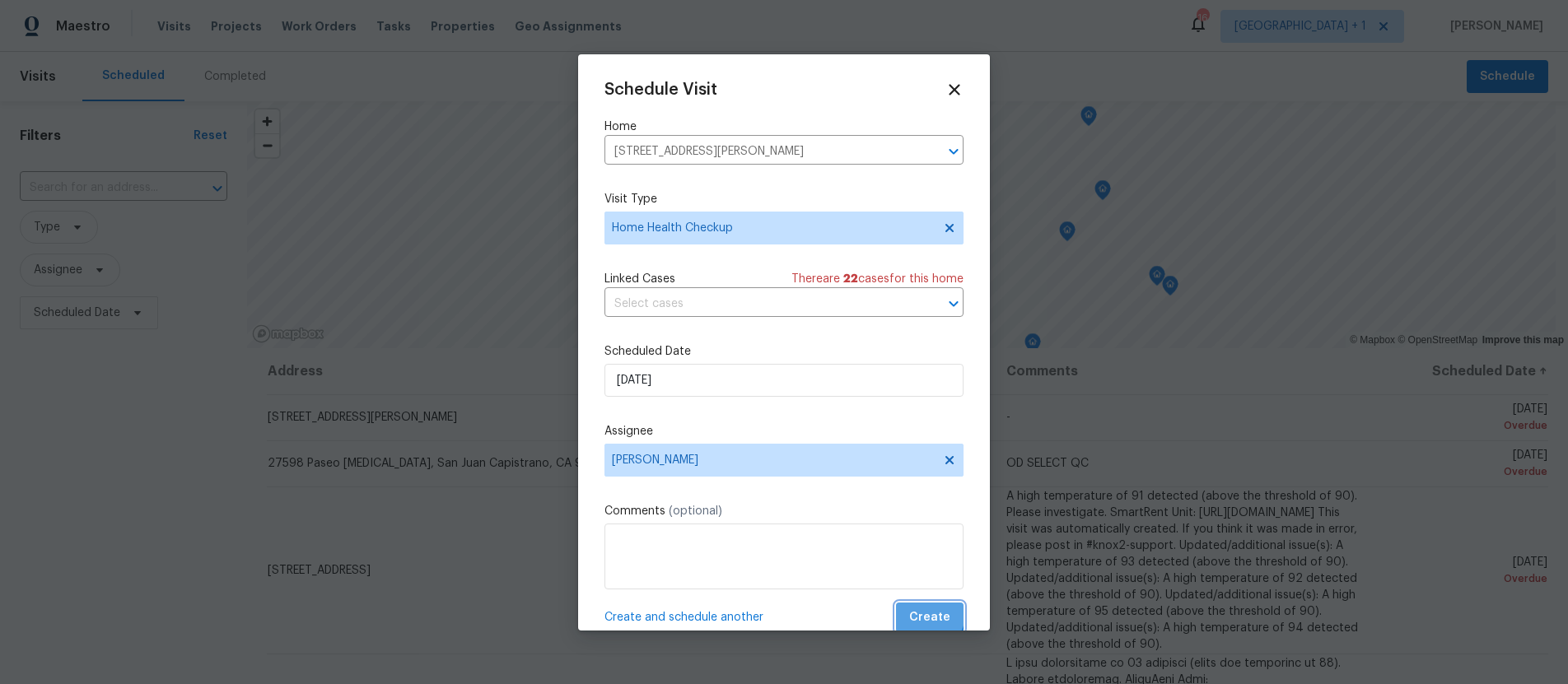
click at [917, 615] on span "Create" at bounding box center [930, 617] width 41 height 20
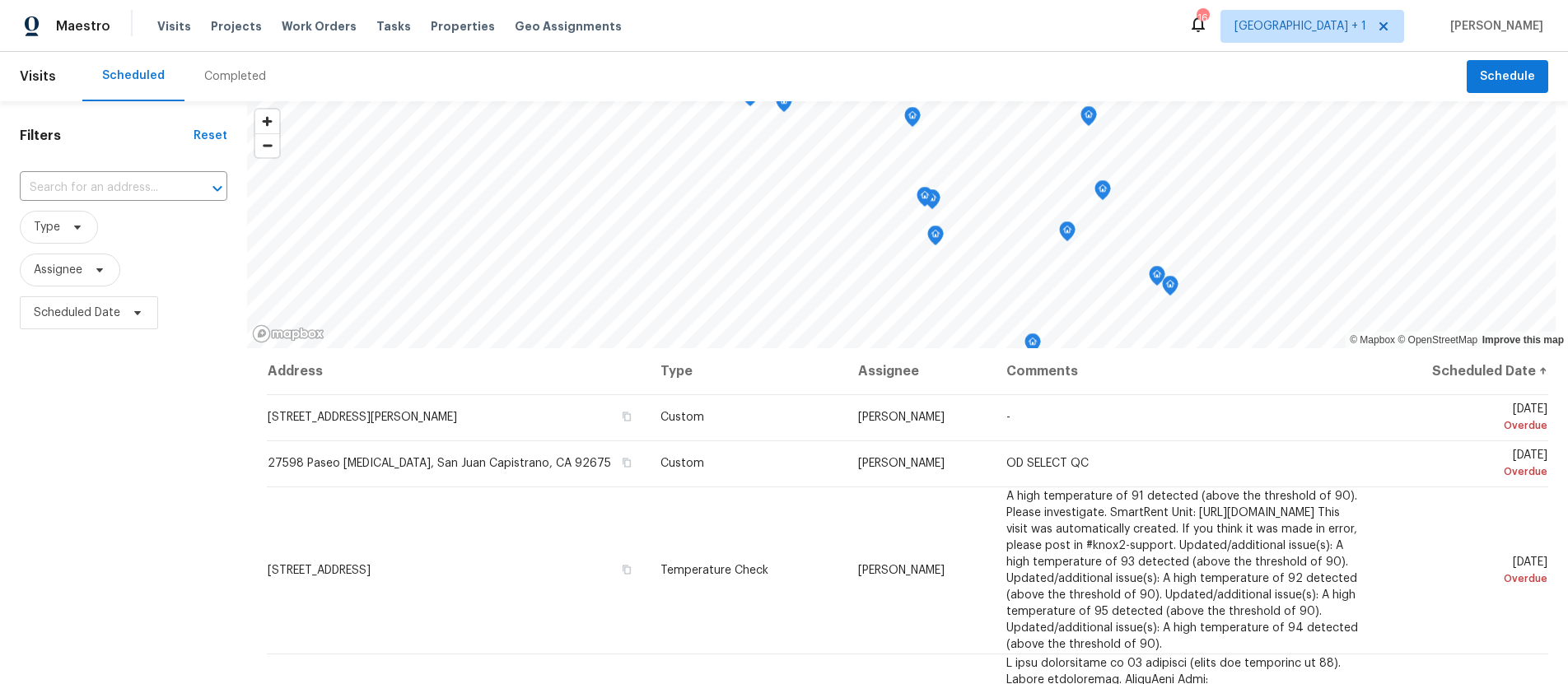
click at [67, 442] on div "Filters Reset ​ Type Assignee Scheduled Date" at bounding box center [123, 499] width 247 height 794
click at [90, 312] on span "Scheduled Date" at bounding box center [77, 313] width 86 height 16
select select "8"
select select "2025"
select select "9"
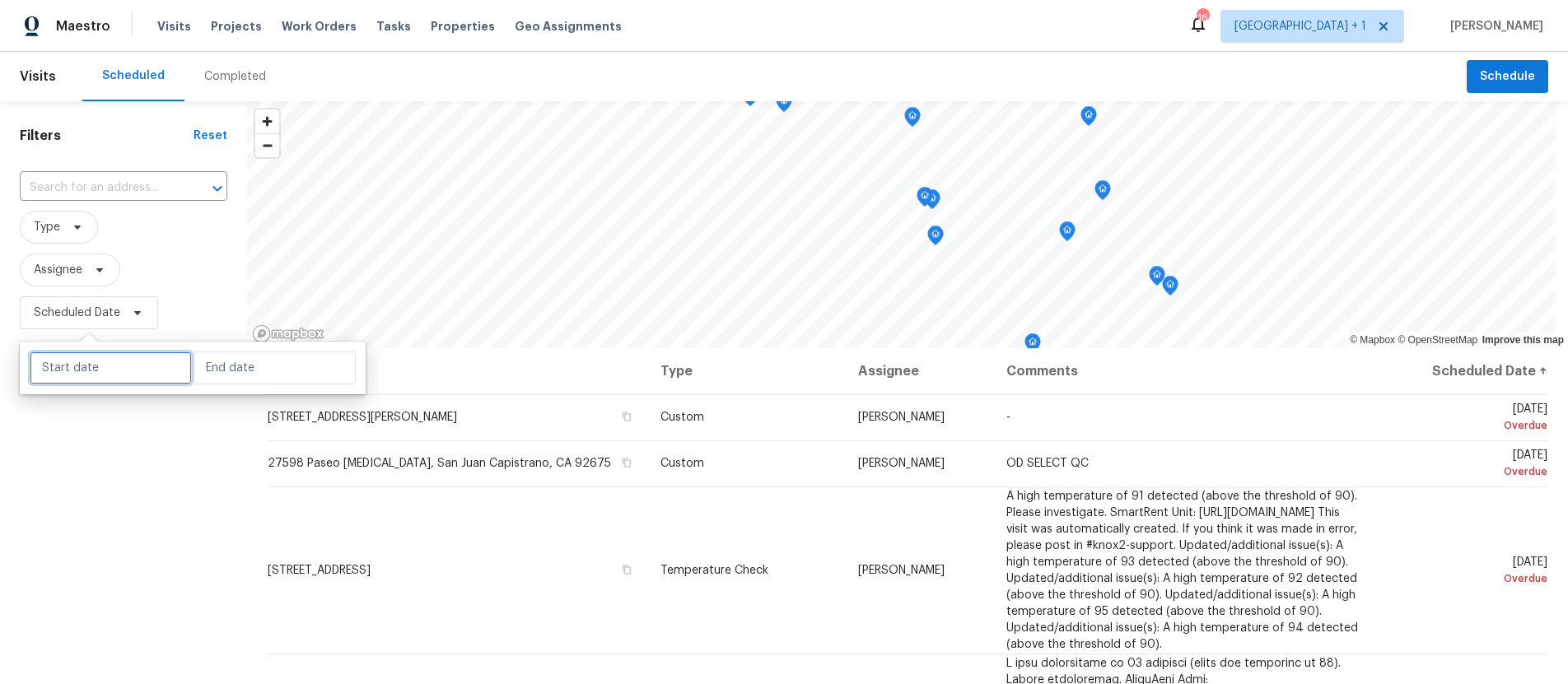
select select "2025"
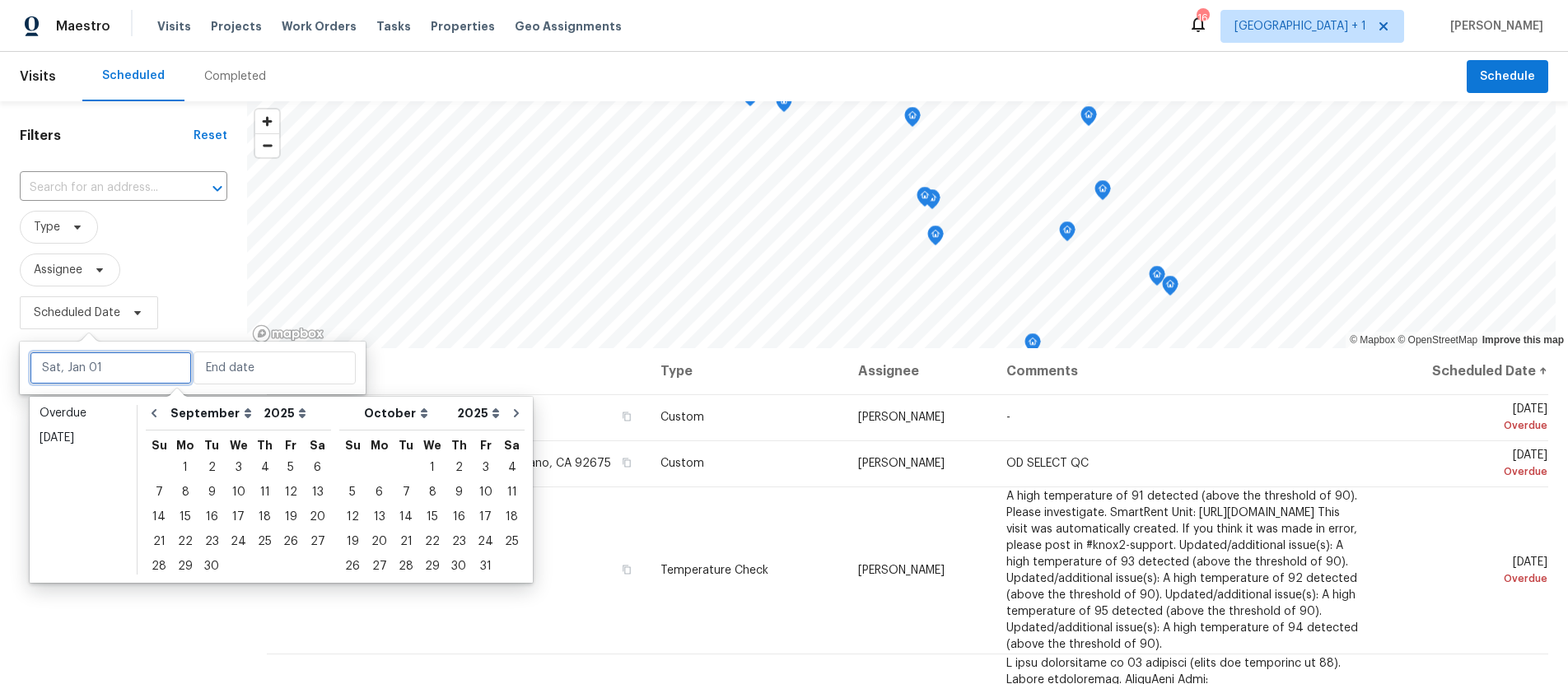
click at [94, 370] on input "text" at bounding box center [110, 368] width 162 height 33
click at [265, 467] on div "4" at bounding box center [265, 468] width 26 height 23
type input "Thu, Sep 04"
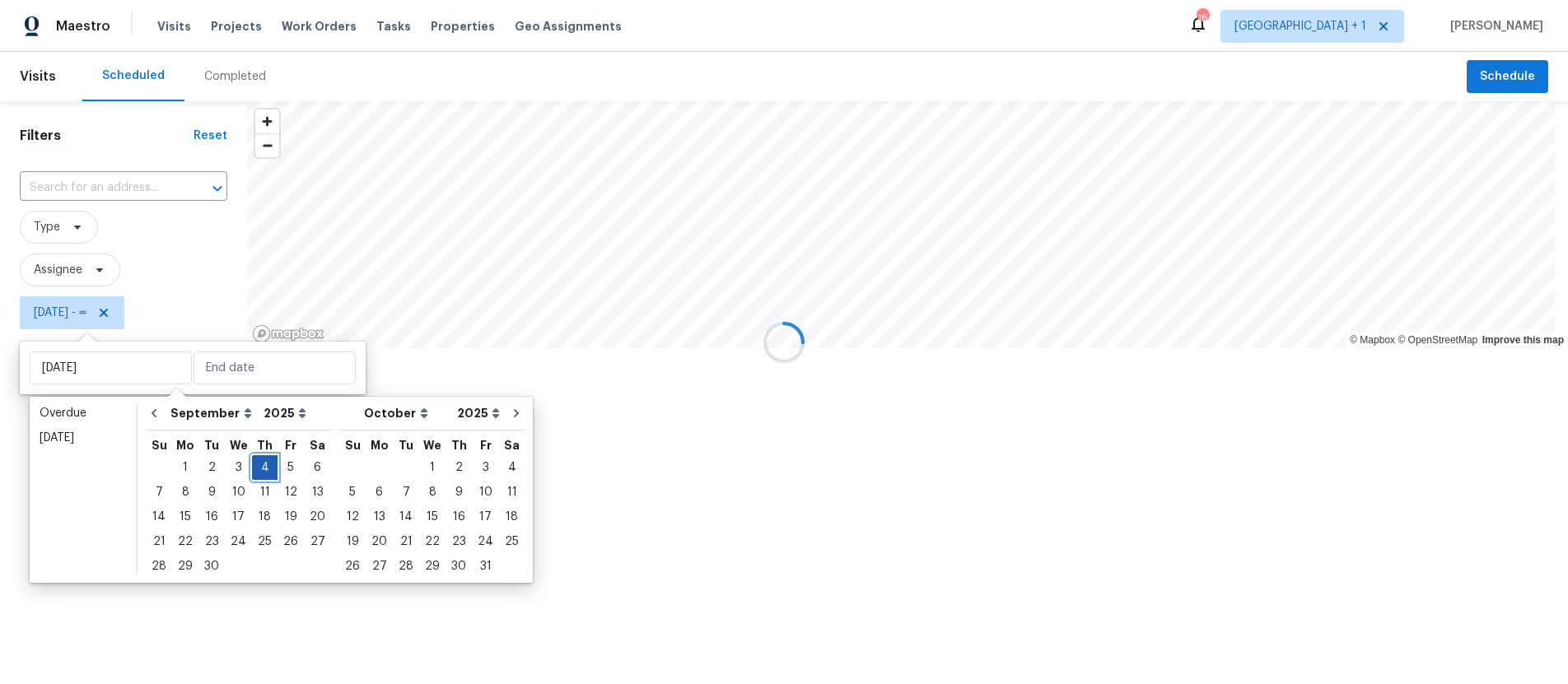
click at [265, 467] on div "4" at bounding box center [265, 468] width 26 height 23
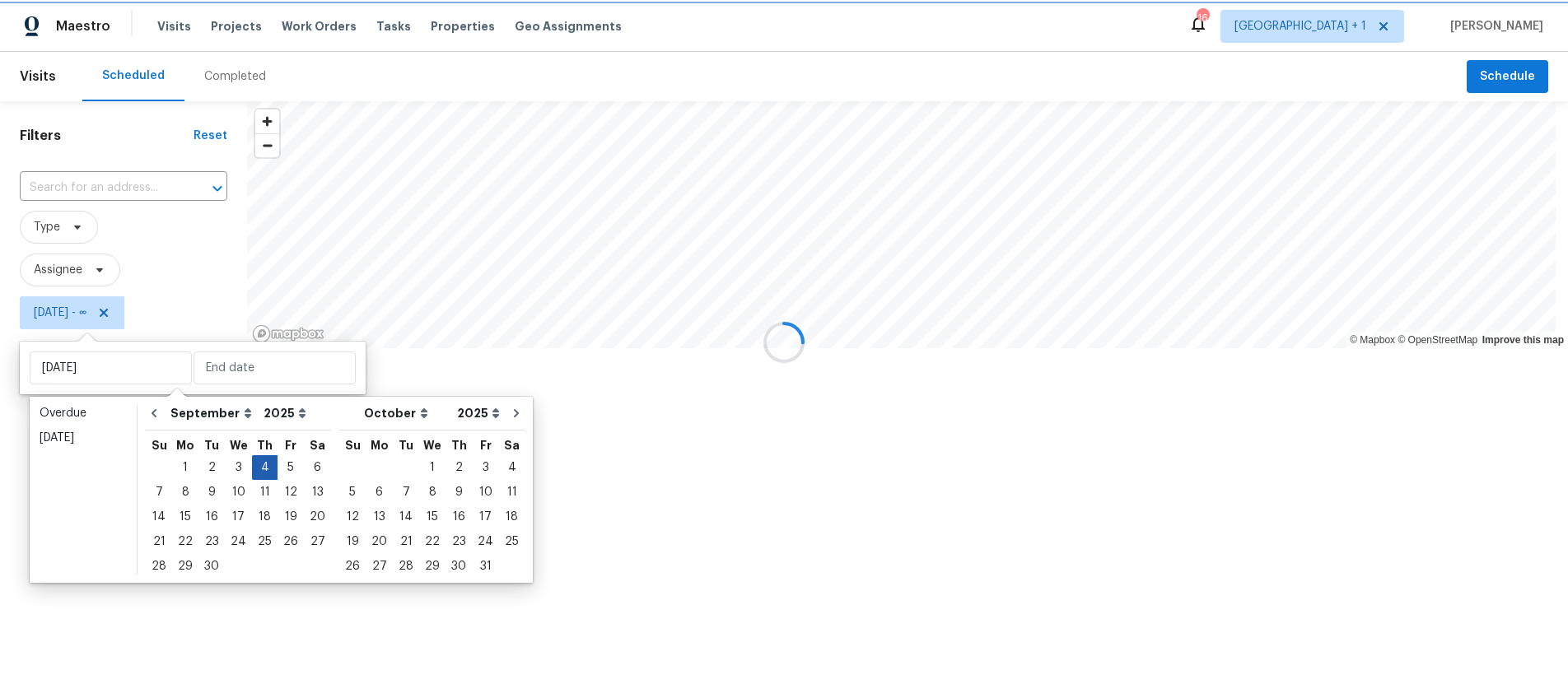
type input "Thu, Sep 04"
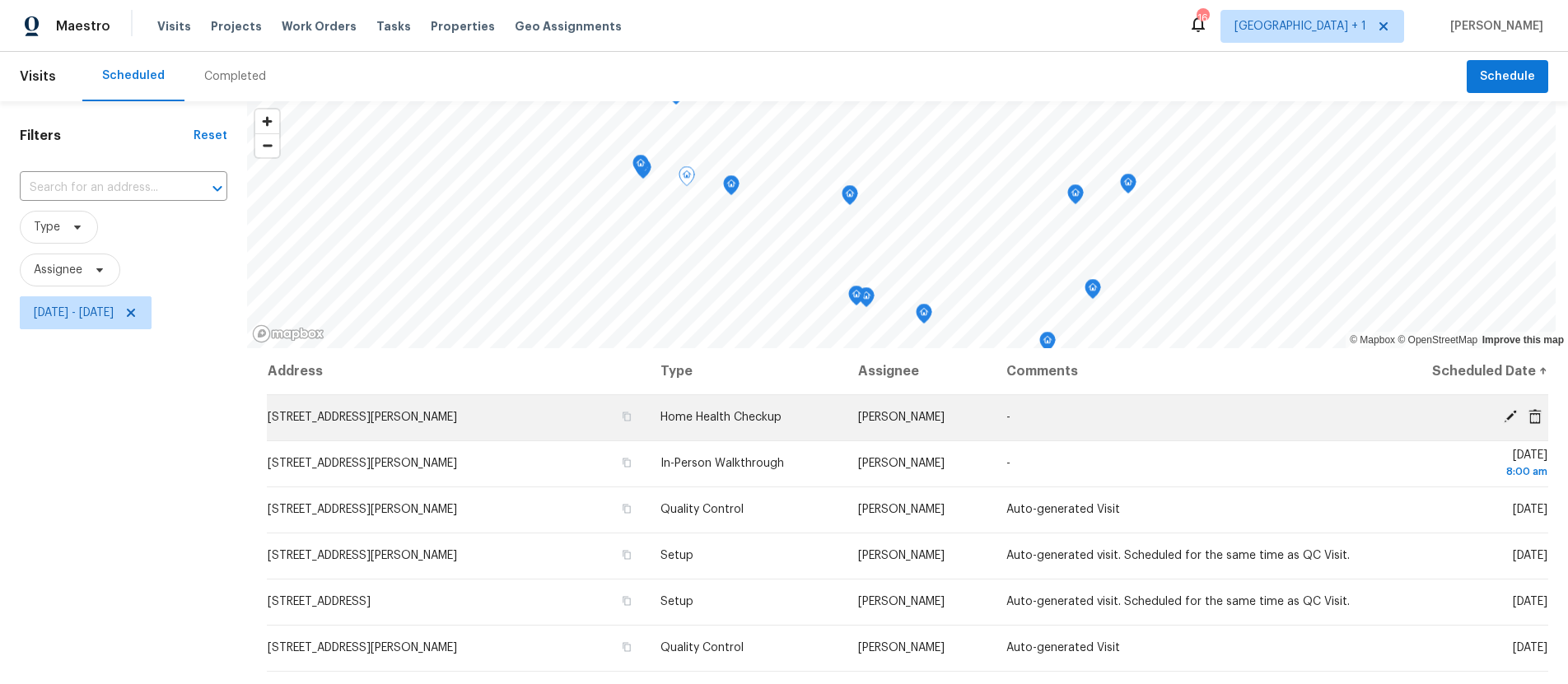
click at [619, 412] on td "[STREET_ADDRESS][PERSON_NAME]" at bounding box center [457, 418] width 380 height 46
click at [622, 417] on icon "button" at bounding box center [626, 416] width 10 height 10
click at [622, 415] on icon "button" at bounding box center [626, 416] width 10 height 10
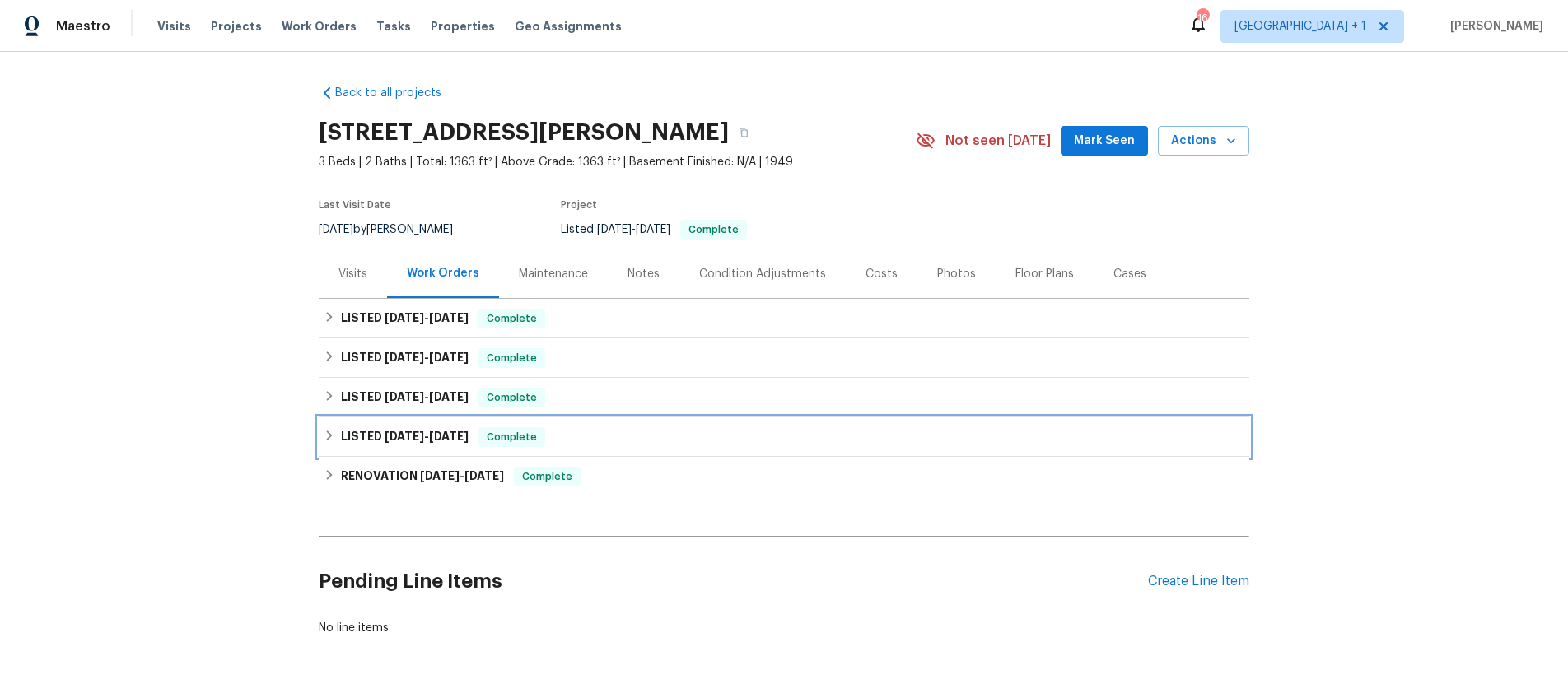
click at [423, 442] on span "[DATE] - [DATE]" at bounding box center [427, 436] width 84 height 12
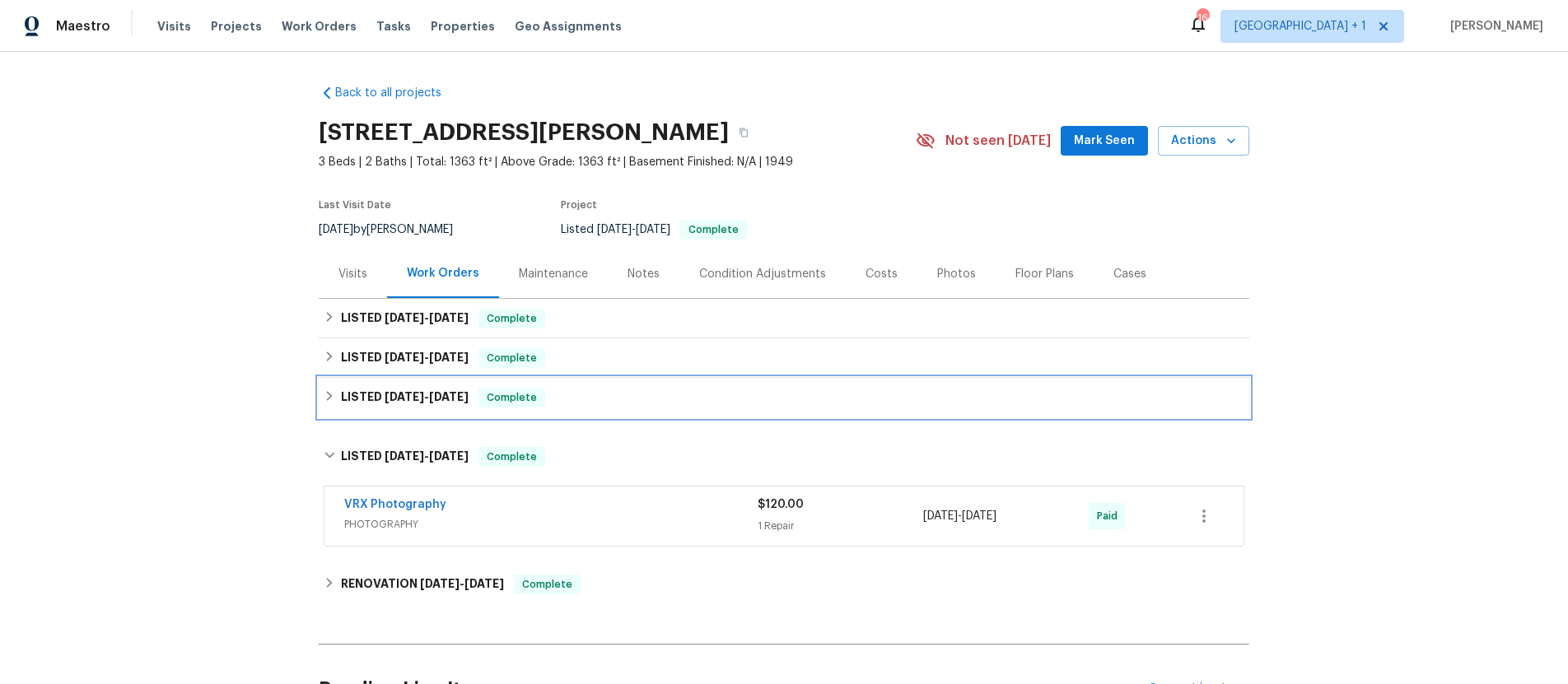
click at [428, 392] on div "LISTED [DATE] - [DATE] Complete" at bounding box center [784, 397] width 931 height 39
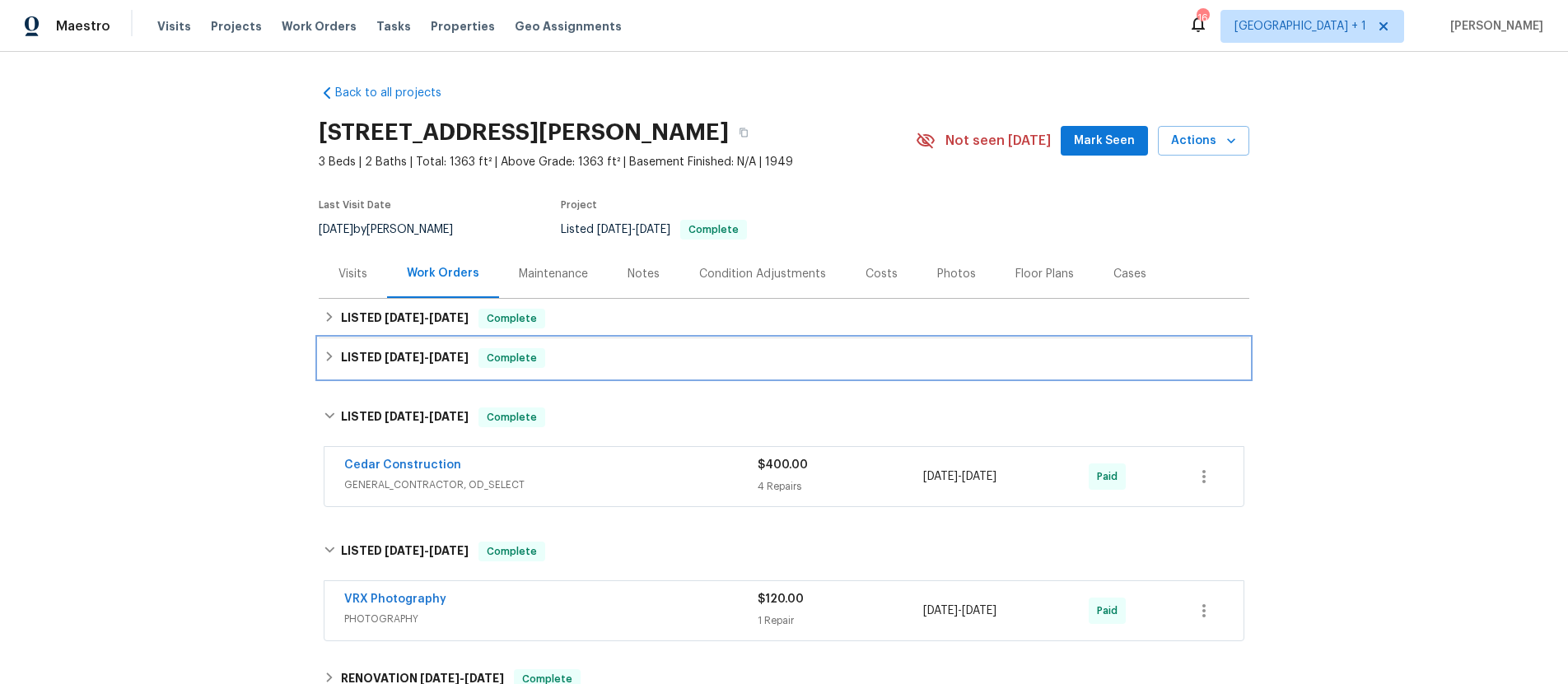
click at [442, 368] on h6 "LISTED [DATE] - [DATE]" at bounding box center [404, 358] width 127 height 20
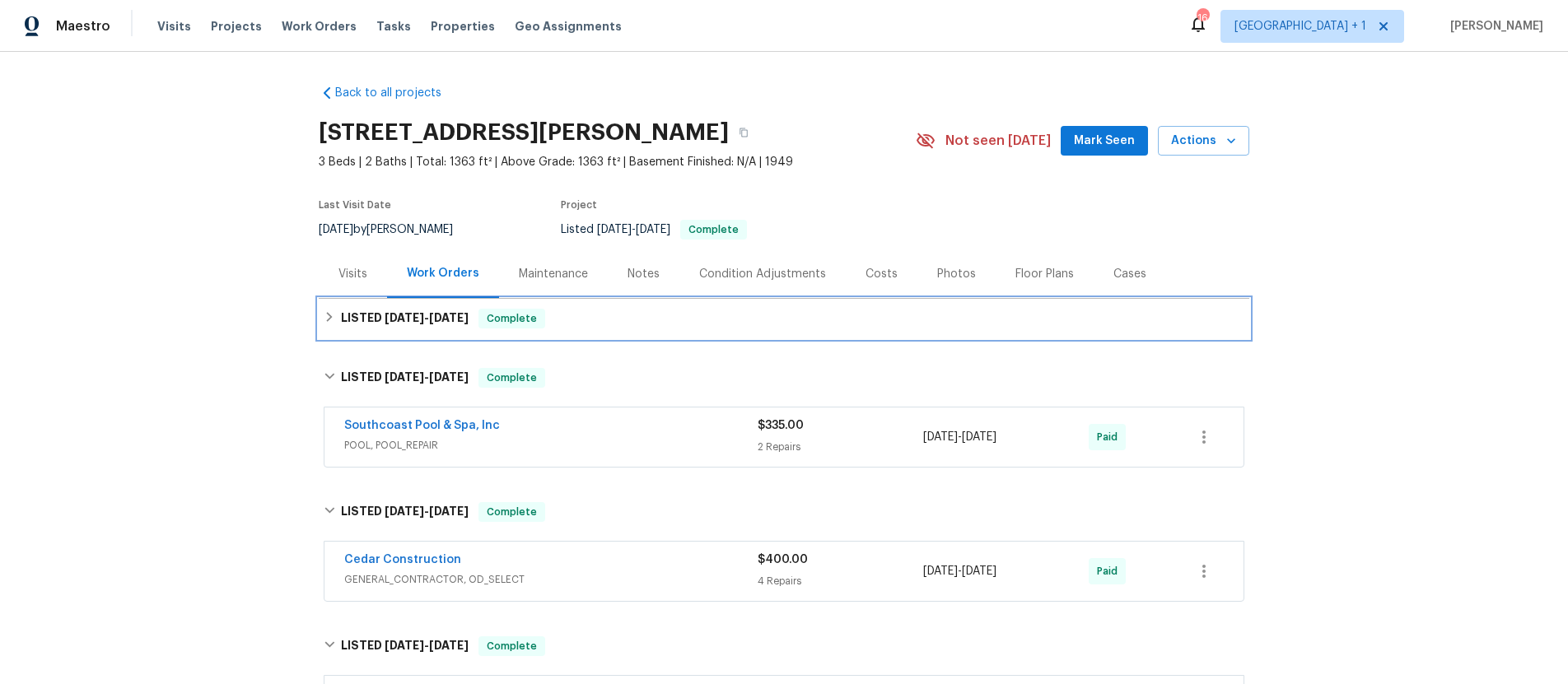
click at [429, 329] on h6 "LISTED [DATE] - [DATE]" at bounding box center [404, 319] width 127 height 20
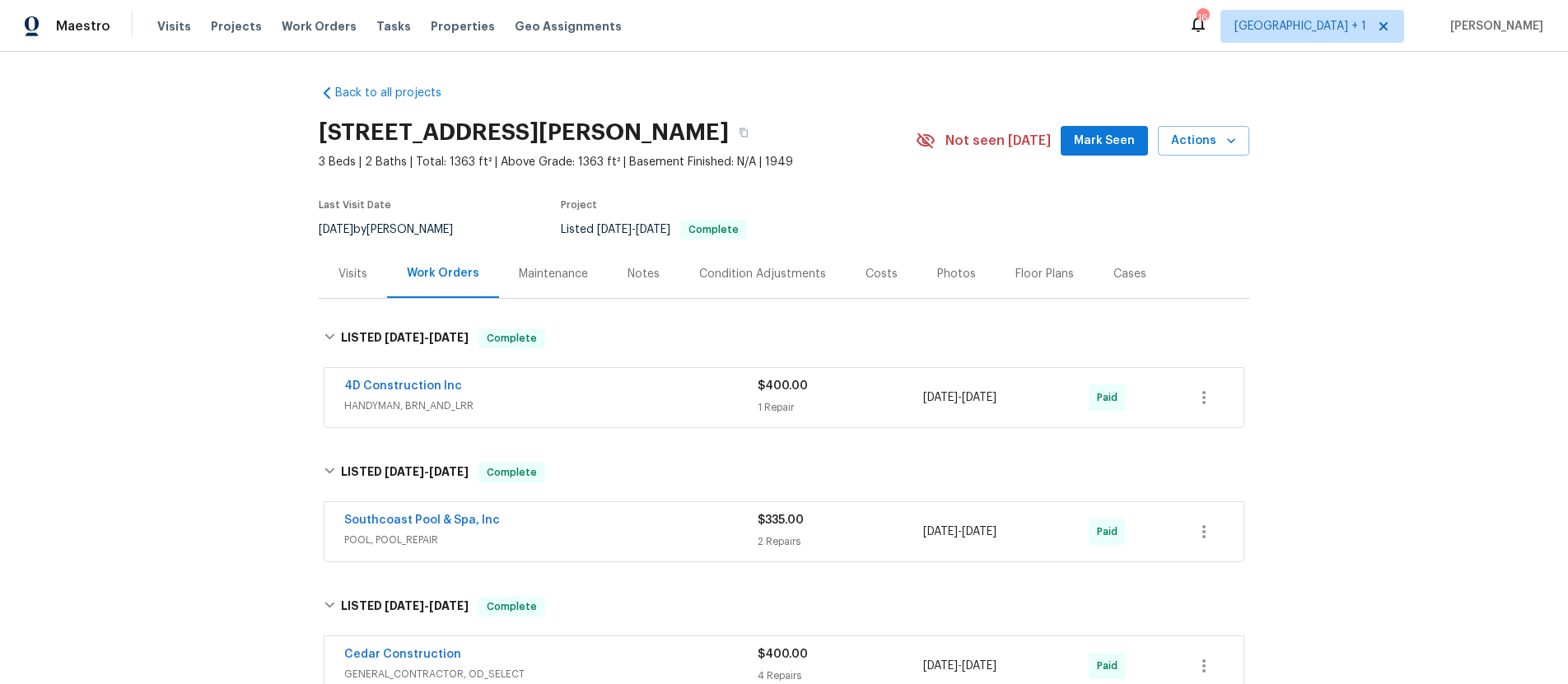
click at [624, 410] on span "HANDYMAN, BRN_AND_LRR" at bounding box center [551, 406] width 413 height 16
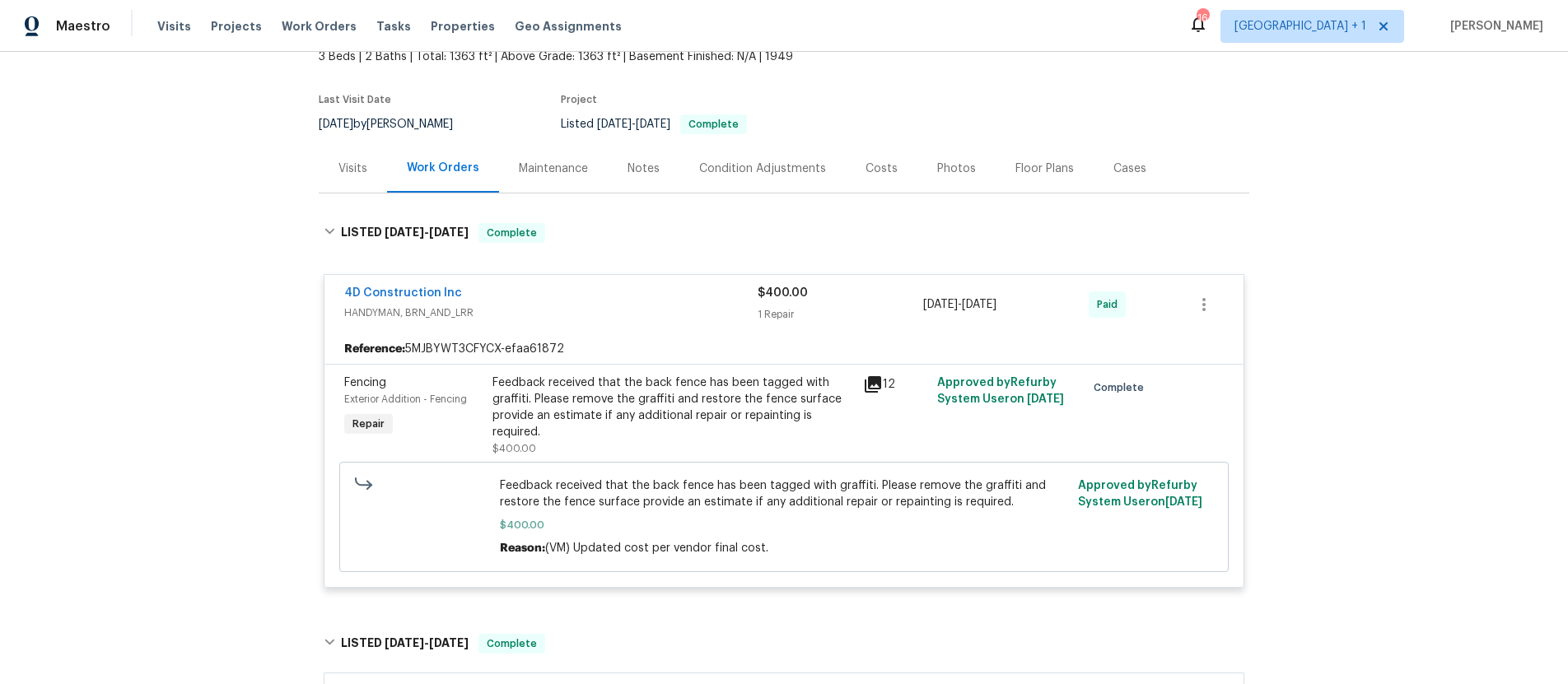
scroll to position [116, 0]
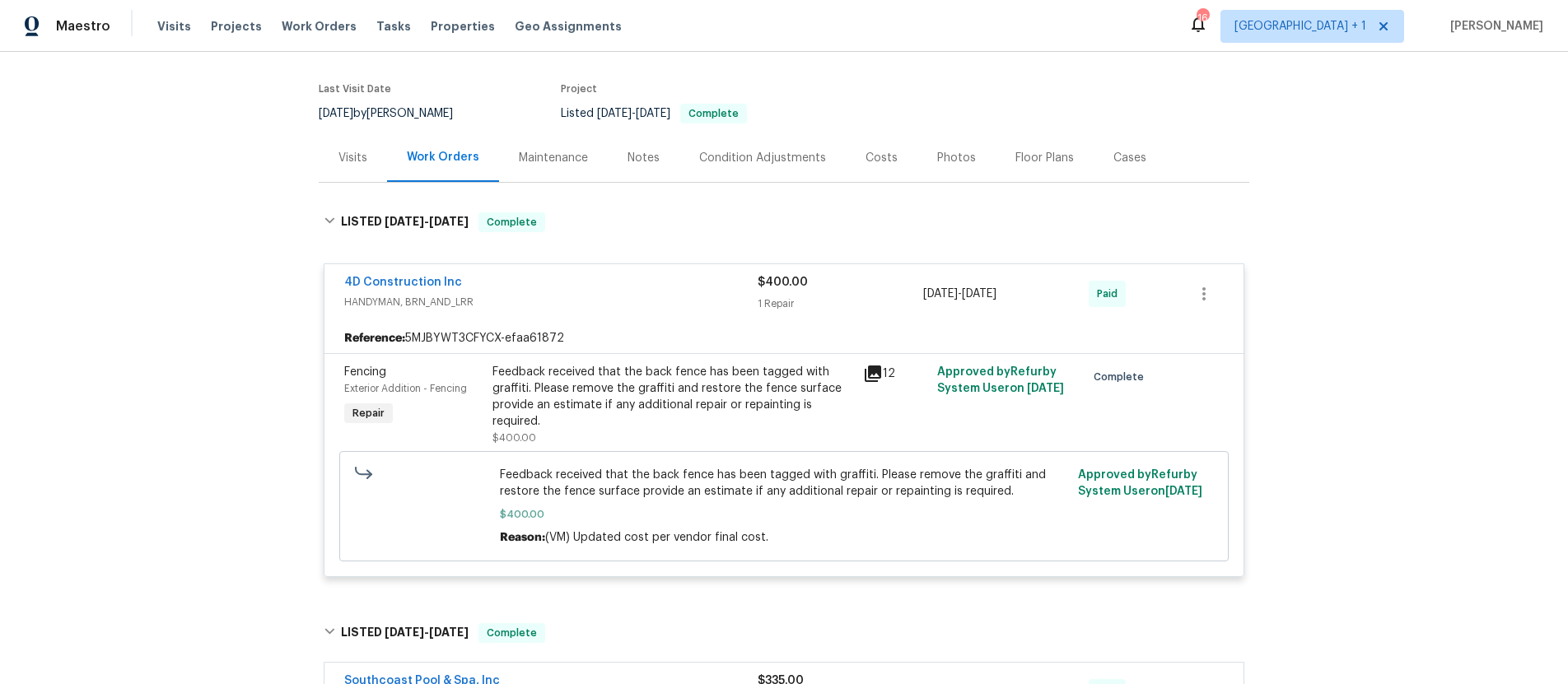
click at [867, 382] on icon at bounding box center [873, 373] width 16 height 16
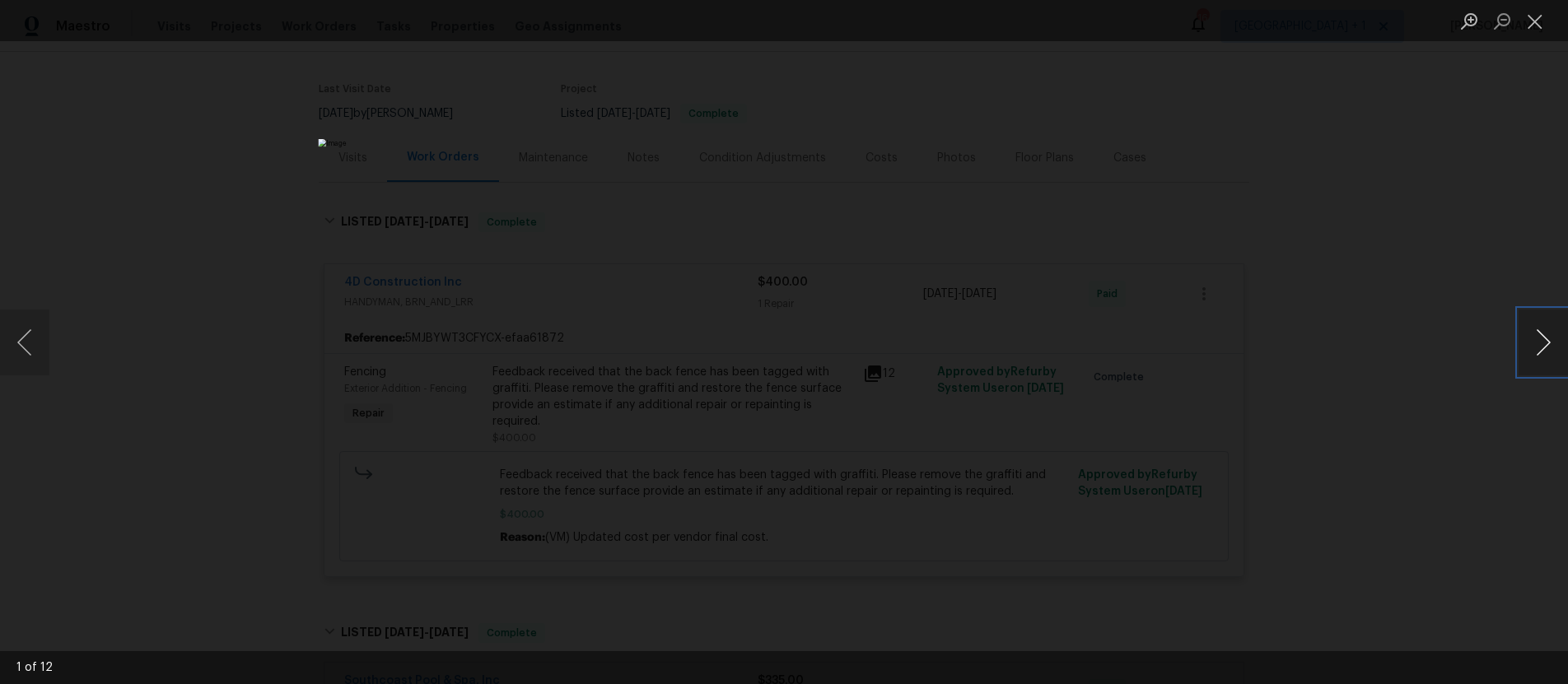
click at [1532, 345] on button "Next image" at bounding box center [1543, 343] width 49 height 66
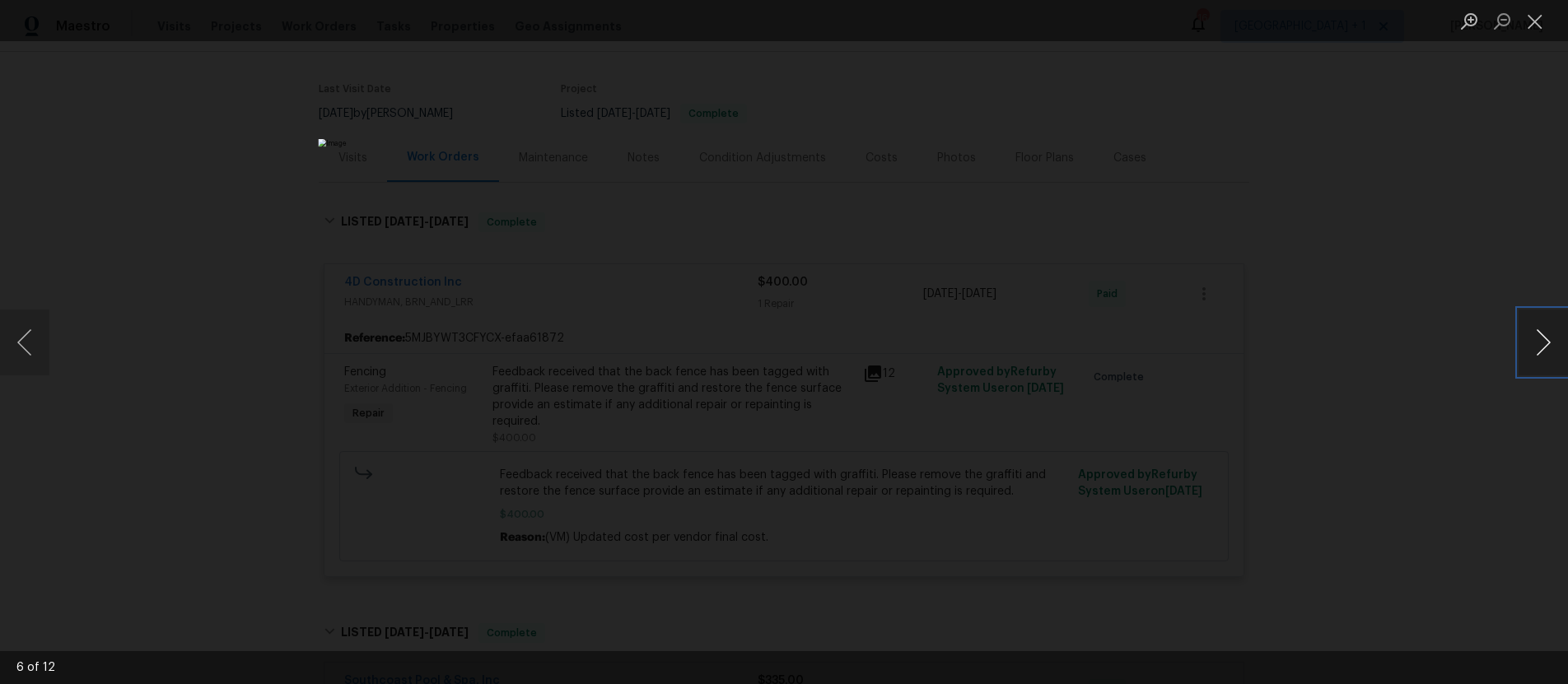
click at [1532, 345] on button "Next image" at bounding box center [1543, 343] width 49 height 66
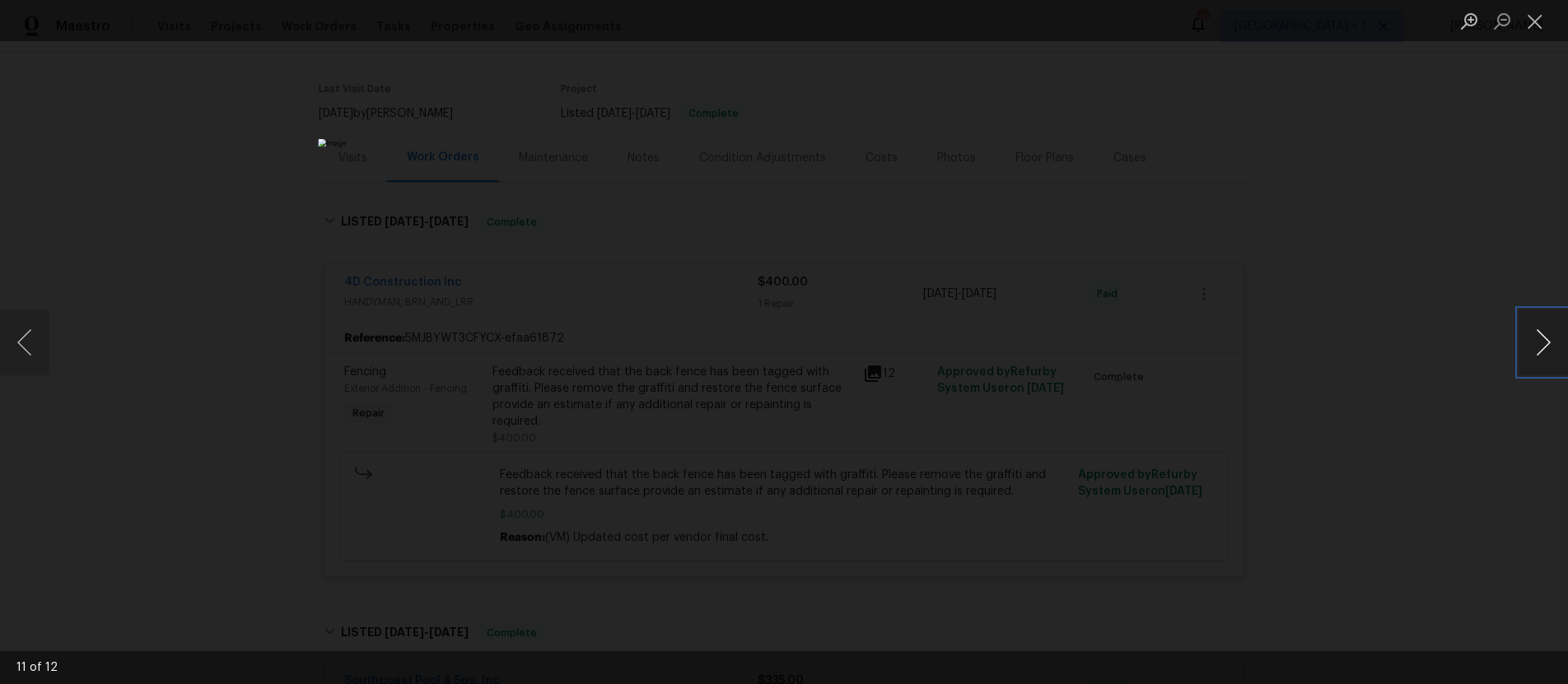
click at [1532, 345] on button "Next image" at bounding box center [1543, 343] width 49 height 66
click at [1532, 20] on button "Close lightbox" at bounding box center [1535, 20] width 33 height 28
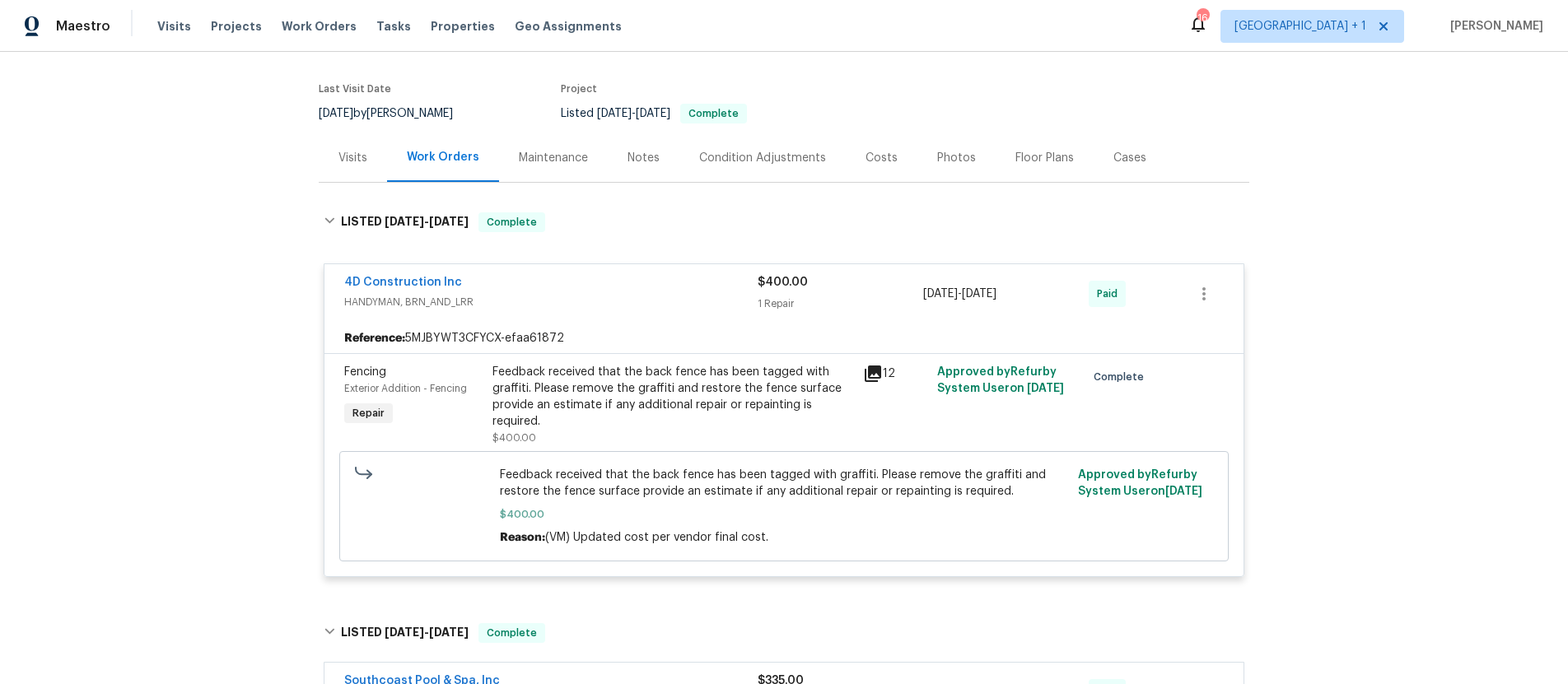
click at [355, 167] on div "Visits" at bounding box center [353, 158] width 29 height 16
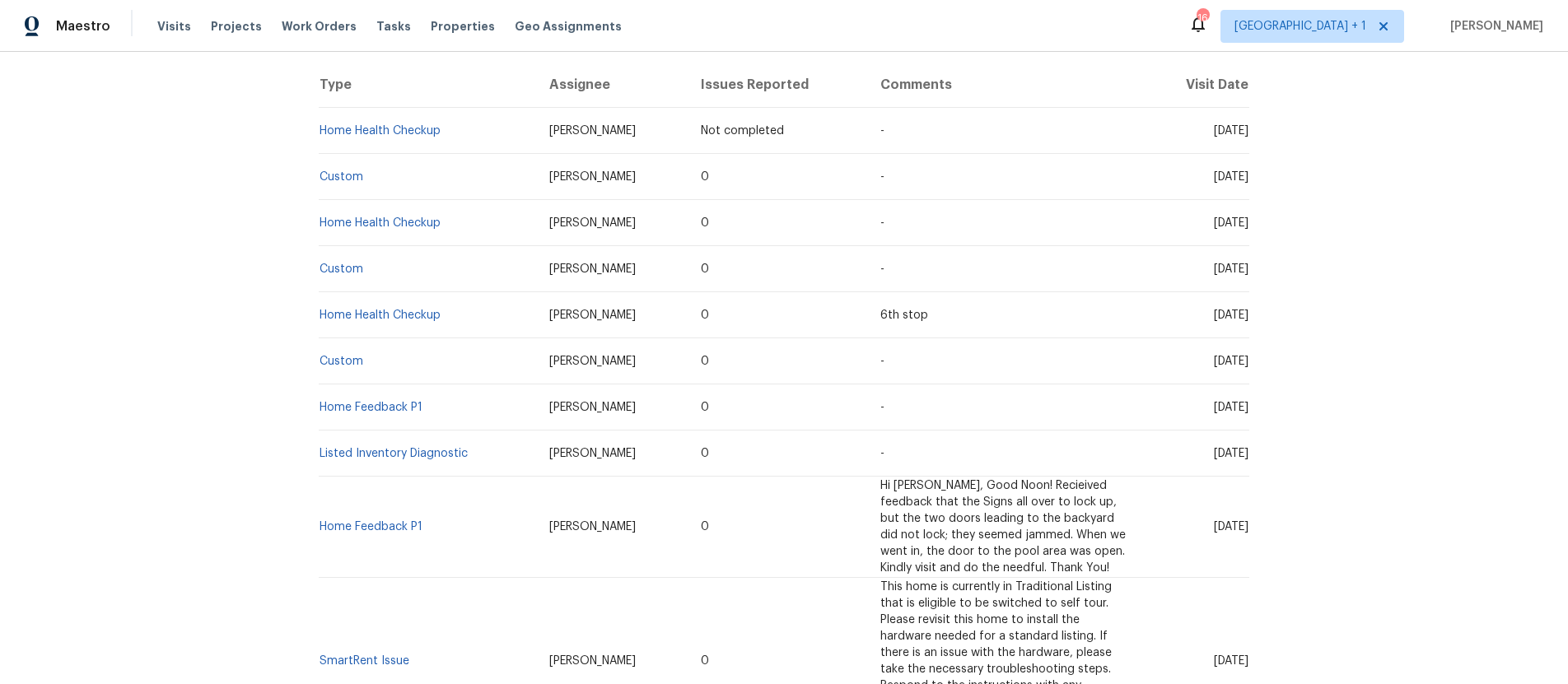
scroll to position [357, 0]
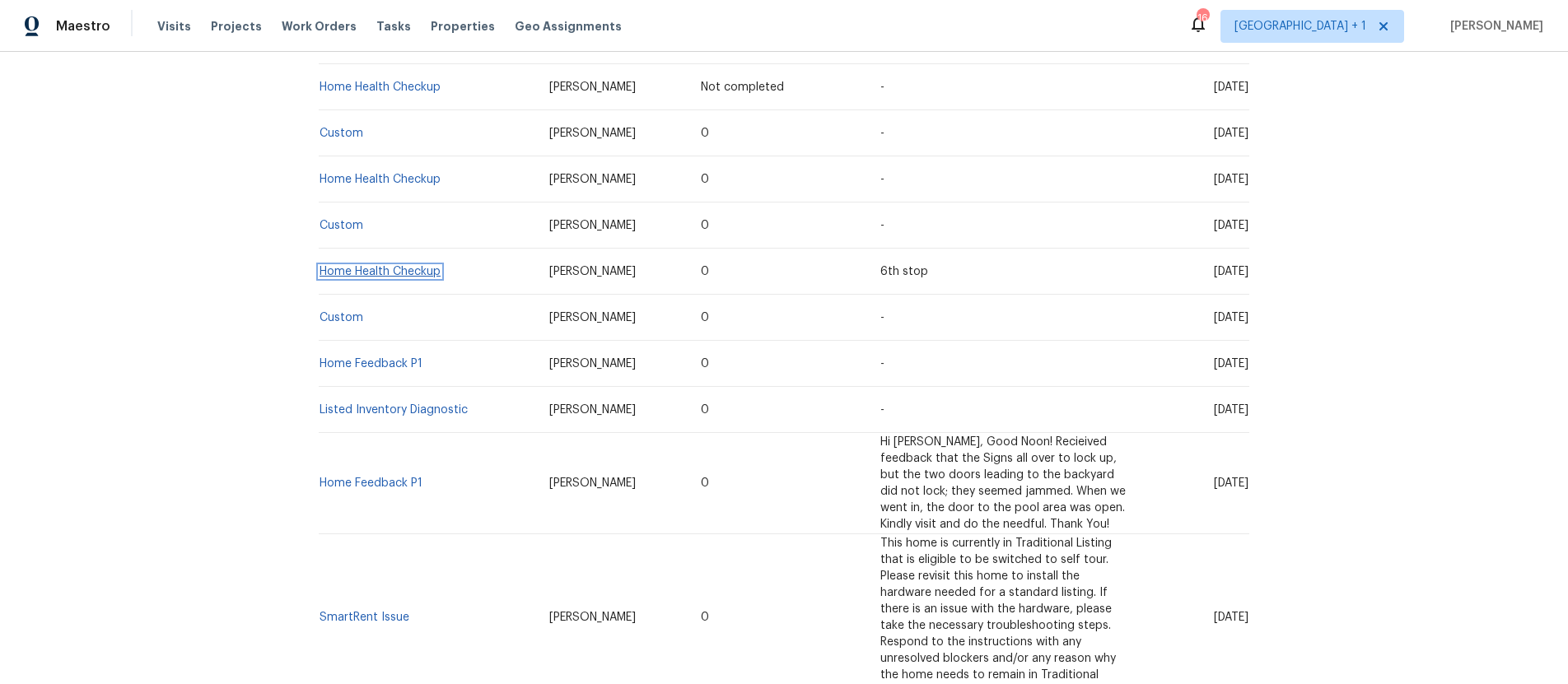
click at [378, 278] on link "Home Health Checkup" at bounding box center [380, 272] width 121 height 12
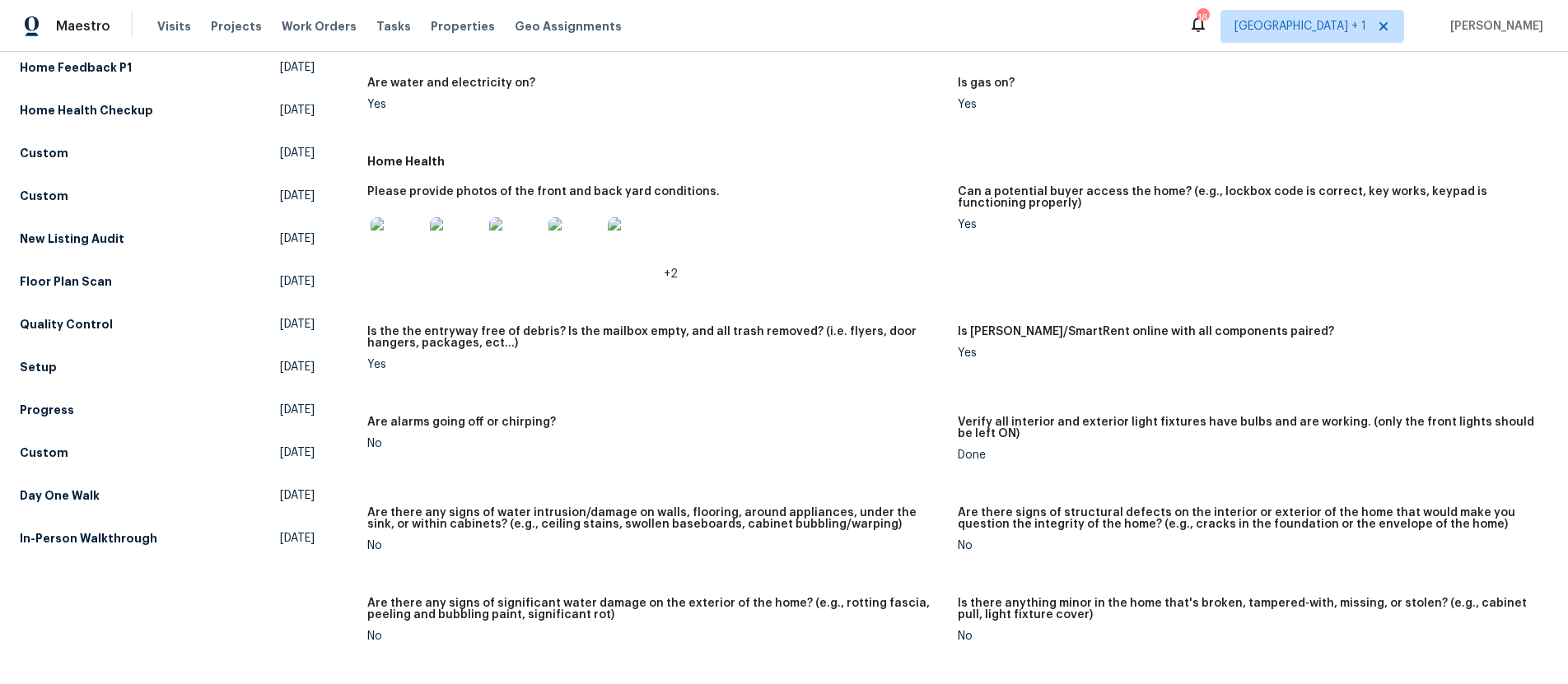
scroll to position [620, 0]
click at [391, 256] on img at bounding box center [396, 245] width 53 height 53
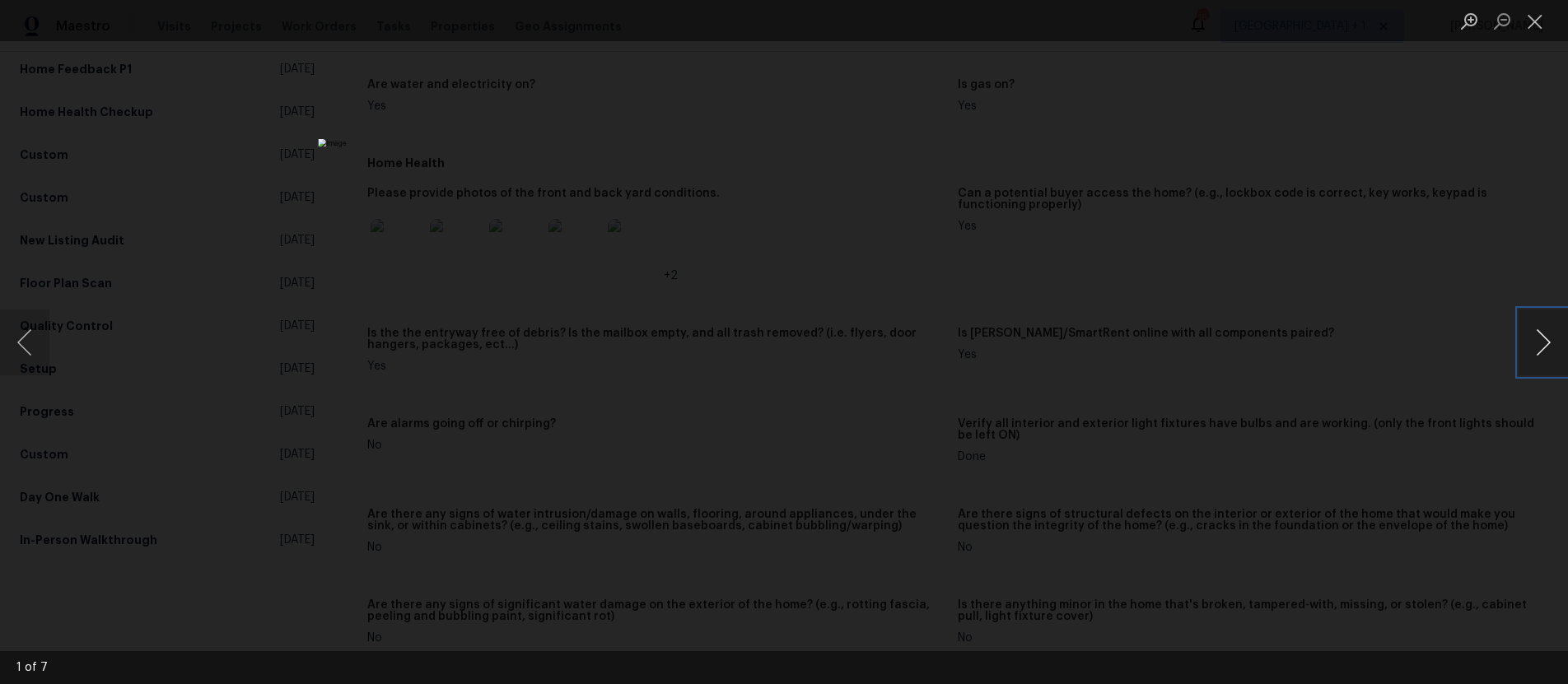
click at [1534, 350] on button "Next image" at bounding box center [1543, 343] width 49 height 66
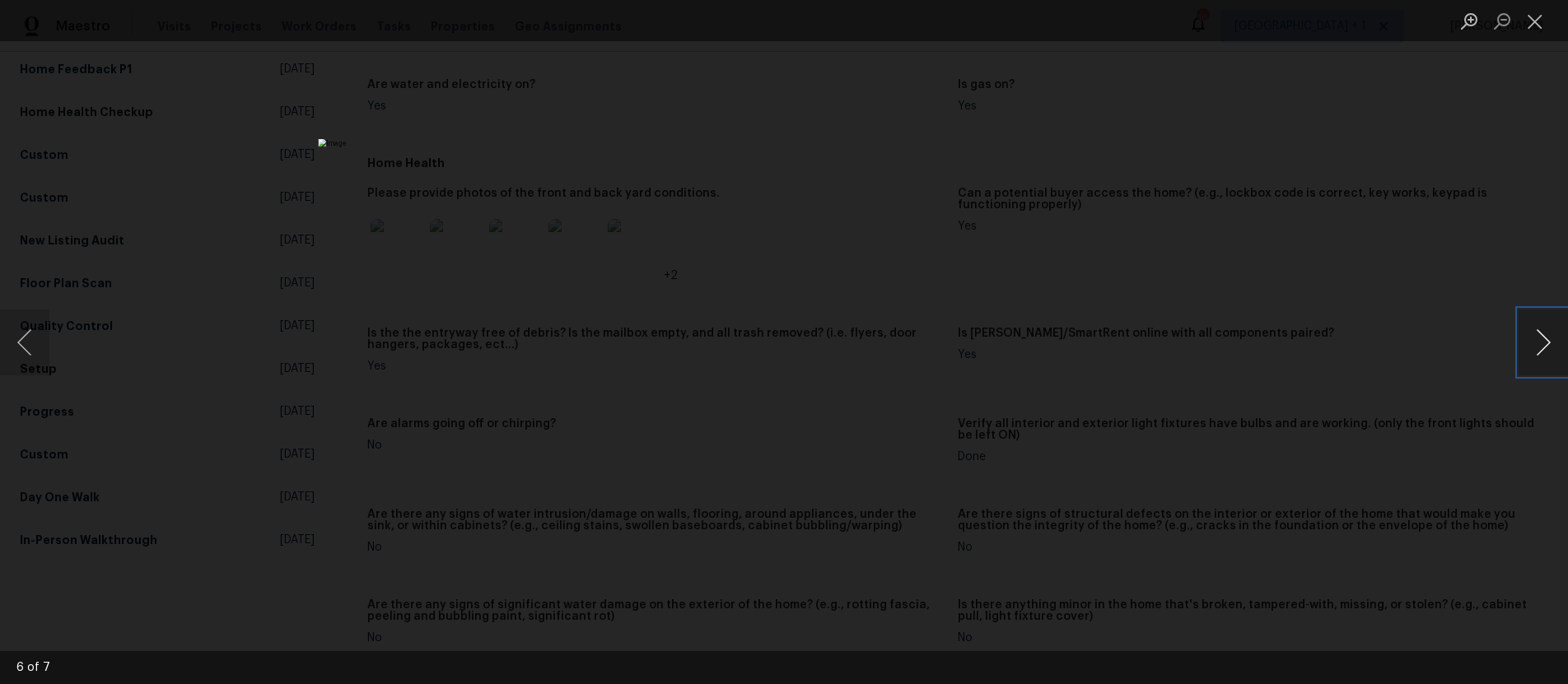
click at [1534, 350] on button "Next image" at bounding box center [1543, 343] width 49 height 66
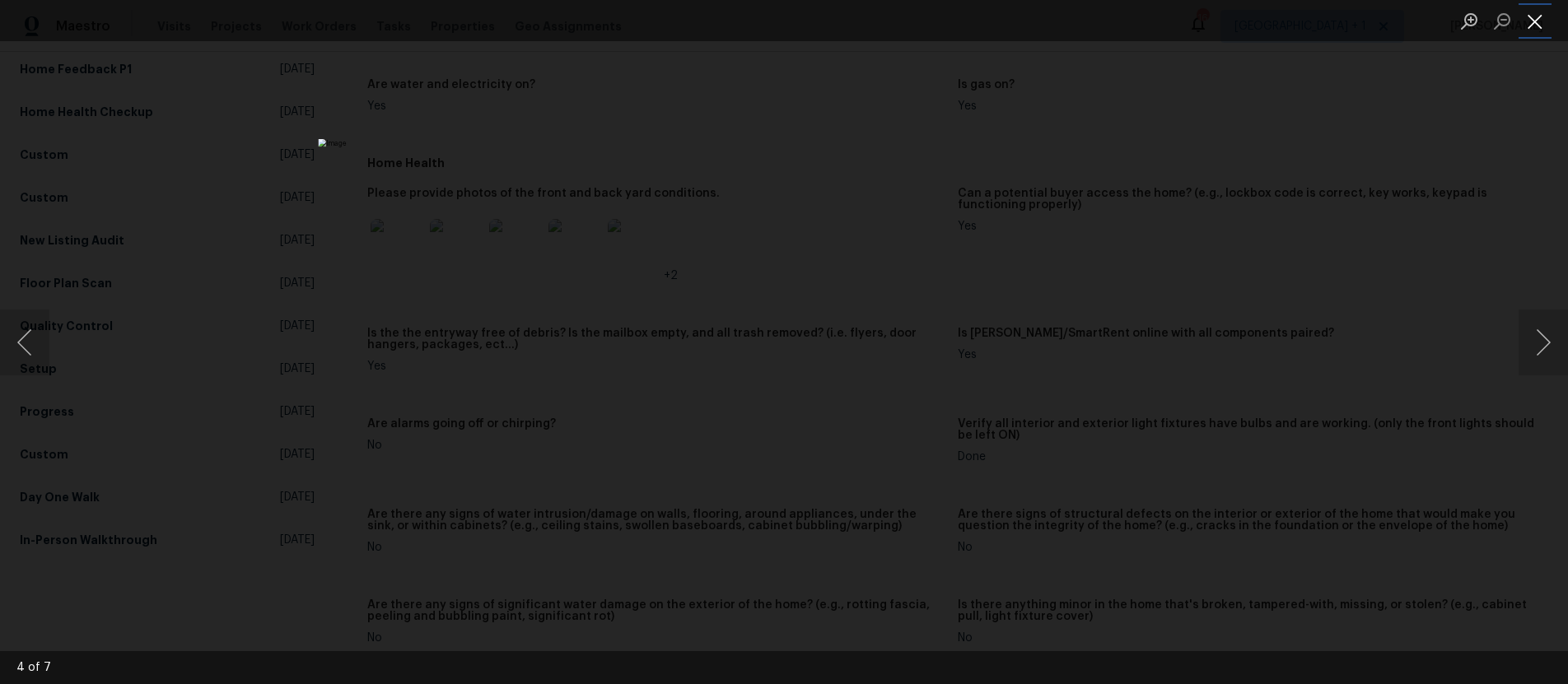
click at [1532, 28] on button "Close lightbox" at bounding box center [1535, 20] width 33 height 28
